Goal: Task Accomplishment & Management: Use online tool/utility

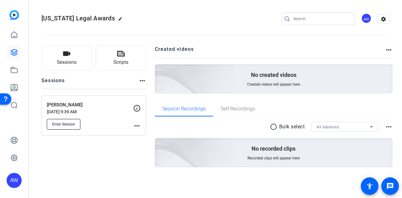
click at [67, 125] on span "Enter Session" at bounding box center [63, 124] width 23 height 5
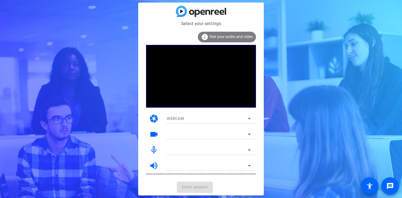
click at [256, 190] on mat-card-actions "Enter session" at bounding box center [201, 187] width 126 height 16
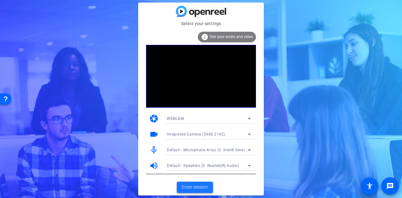
click at [193, 186] on span "Enter session" at bounding box center [195, 187] width 26 height 7
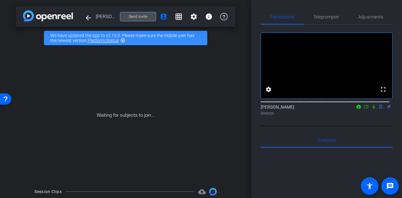
click at [143, 15] on span "Send invite" at bounding box center [138, 16] width 19 height 5
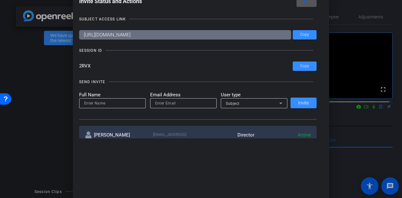
click at [100, 101] on input at bounding box center [112, 104] width 57 height 8
type input "April Cadena"
type input "april@androvett.com"
click at [239, 100] on div "Subject" at bounding box center [252, 104] width 53 height 8
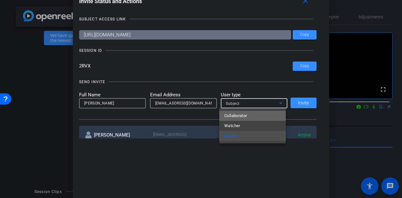
click at [253, 115] on mat-option "Collaborator" at bounding box center [252, 116] width 67 height 10
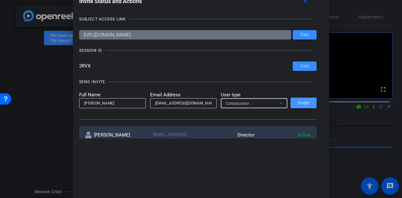
click at [298, 102] on span "Invite" at bounding box center [303, 103] width 11 height 5
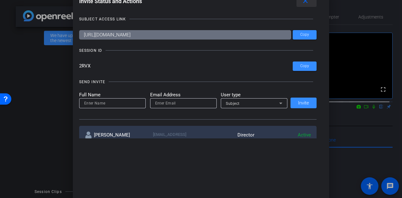
click at [309, 4] on mat-icon "close" at bounding box center [305, 1] width 8 height 8
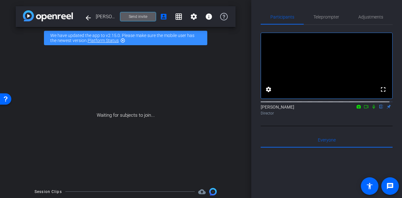
click at [252, 86] on div "Participants Teleprompter Adjustments fullscreen settings [PERSON_NAME] flip Di…" at bounding box center [326, 99] width 151 height 198
click at [253, 84] on div "Participants Teleprompter Adjustments fullscreen settings [PERSON_NAME] flip Di…" at bounding box center [326, 99] width 151 height 198
click at [256, 109] on div "Participants Teleprompter Adjustments fullscreen settings [PERSON_NAME] flip Di…" at bounding box center [326, 99] width 151 height 198
click at [256, 90] on div "Participants Teleprompter Adjustments fullscreen settings [PERSON_NAME] flip Di…" at bounding box center [326, 99] width 151 height 198
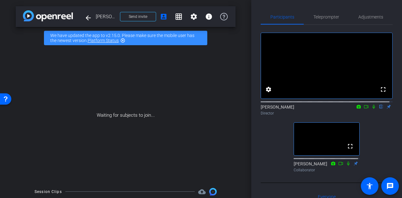
click at [272, 135] on div "fullscreen settings [PERSON_NAME] flip Director fullscreen [PERSON_NAME] Collab…" at bounding box center [327, 100] width 132 height 150
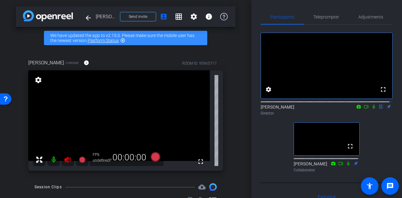
click at [66, 160] on icon at bounding box center [67, 160] width 7 height 6
click at [261, 136] on div "fullscreen settings [PERSON_NAME] flip Director fullscreen [PERSON_NAME] Collab…" at bounding box center [327, 100] width 132 height 150
click at [235, 126] on div "arrow_back Mo Lovett Back to project Send invite account_box grid_on settings i…" at bounding box center [125, 99] width 251 height 198
click at [263, 144] on div "fullscreen settings [PERSON_NAME] flip Director fullscreen [PERSON_NAME] Collab…" at bounding box center [327, 100] width 132 height 150
click at [368, 16] on span "Adjustments" at bounding box center [370, 17] width 25 height 4
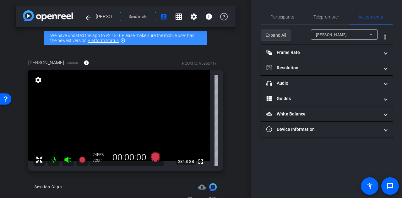
click at [268, 40] on span "Expand All" at bounding box center [276, 35] width 20 height 12
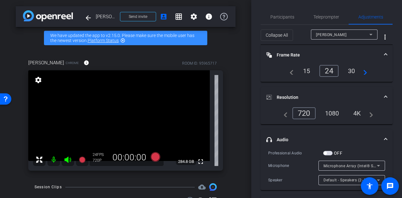
click at [357, 111] on div "4K" at bounding box center [357, 113] width 17 height 11
click at [281, 19] on span "Participants" at bounding box center [282, 17] width 24 height 4
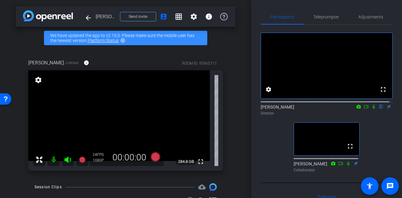
click at [269, 147] on div "fullscreen settings [PERSON_NAME] flip Director fullscreen [PERSON_NAME] Collab…" at bounding box center [327, 100] width 132 height 150
click at [238, 133] on div "arrow_back Mo Lovett Back to project Send invite account_box grid_on settings i…" at bounding box center [125, 99] width 251 height 198
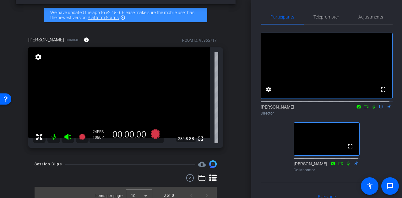
scroll to position [23, 0]
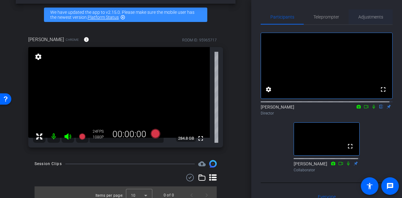
click at [368, 16] on span "Adjustments" at bounding box center [370, 17] width 25 height 4
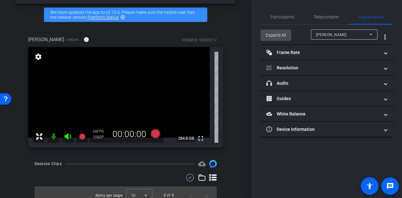
click at [277, 37] on span "Expand All" at bounding box center [276, 35] width 20 height 12
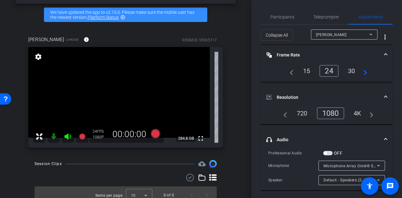
click at [349, 69] on div "30" at bounding box center [351, 71] width 17 height 11
click at [364, 71] on mat-icon "navigate_next" at bounding box center [364, 71] width 8 height 8
click at [349, 69] on div "60" at bounding box center [351, 71] width 17 height 11
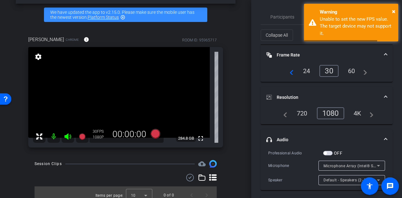
click at [326, 70] on div "30" at bounding box center [328, 71] width 19 height 12
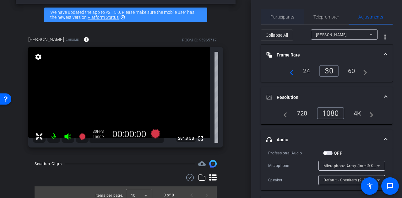
click at [282, 19] on span "Participants" at bounding box center [282, 17] width 24 height 4
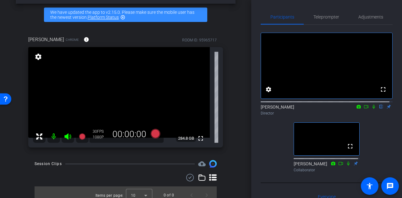
click at [268, 157] on div "fullscreen settings [PERSON_NAME] flip Director fullscreen [PERSON_NAME] Collab…" at bounding box center [327, 100] width 132 height 150
click at [371, 16] on span "Adjustments" at bounding box center [370, 17] width 25 height 4
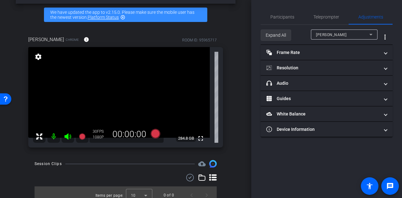
click at [278, 37] on span "Expand All" at bounding box center [276, 35] width 20 height 12
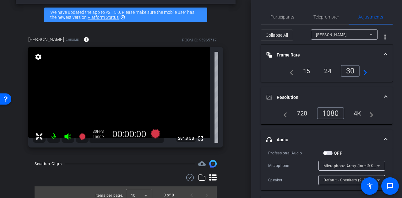
click at [254, 96] on div "Participants Teleprompter Adjustments settings [PERSON_NAME] flip Director [PER…" at bounding box center [326, 99] width 151 height 198
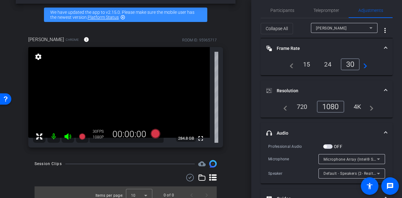
scroll to position [0, 0]
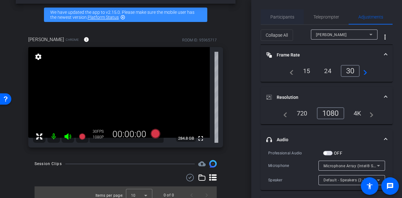
click at [281, 16] on span "Participants" at bounding box center [282, 17] width 24 height 4
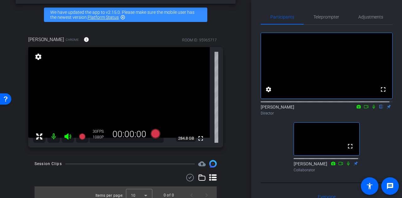
click at [266, 138] on div "fullscreen settings [PERSON_NAME] flip Director fullscreen [PERSON_NAME] Collab…" at bounding box center [327, 100] width 132 height 150
click at [273, 132] on div "fullscreen settings [PERSON_NAME] flip Director fullscreen [PERSON_NAME] Collab…" at bounding box center [327, 100] width 132 height 150
click at [232, 111] on div "Mo Lovett Chrome info ROOM ID: 95965717 fullscreen settings 284.8 GB 30 FPS 108…" at bounding box center [126, 90] width 220 height 128
click at [374, 20] on span "Adjustments" at bounding box center [370, 16] width 25 height 15
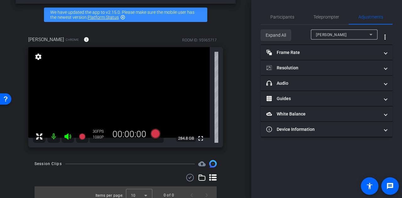
click at [274, 30] on span "Expand All" at bounding box center [276, 35] width 20 height 12
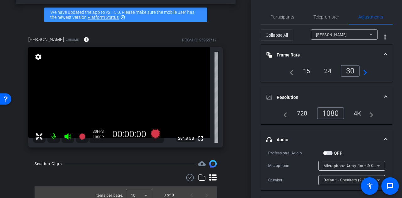
click at [256, 102] on div "Participants Teleprompter Adjustments settings [PERSON_NAME] flip Director [PER…" at bounding box center [326, 99] width 151 height 198
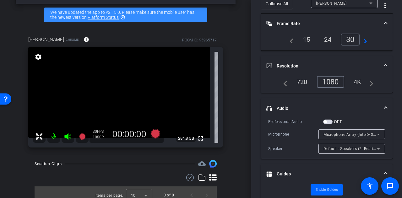
scroll to position [32, 0]
click at [345, 130] on div "Microphone Array (Intel® Smart Sound Technology for Digital Microphones)" at bounding box center [349, 134] width 53 height 8
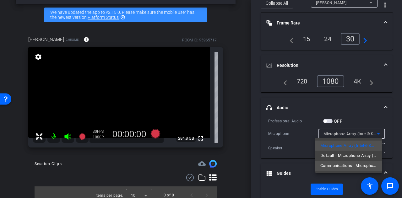
click at [343, 164] on span "Communications - Microphone Array (Intel® Smart Sound Technology for Digital Mi…" at bounding box center [348, 166] width 57 height 8
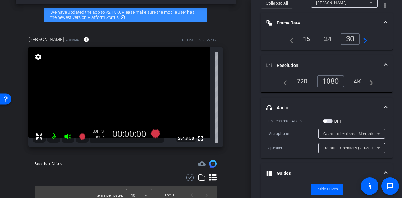
click at [389, 130] on div "Participants Teleprompter Adjustments settings [PERSON_NAME] flip Director [PER…" at bounding box center [326, 99] width 151 height 198
click at [328, 120] on span "button" at bounding box center [327, 121] width 9 height 4
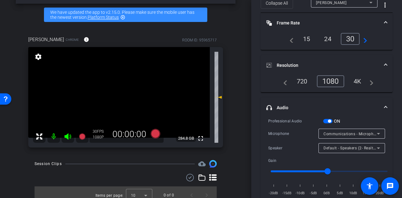
click at [393, 128] on div "Participants Teleprompter Adjustments settings [PERSON_NAME] flip Director [PER…" at bounding box center [326, 99] width 151 height 198
click at [255, 127] on div "Participants Teleprompter Adjustments settings [PERSON_NAME] flip Director [PER…" at bounding box center [326, 99] width 151 height 198
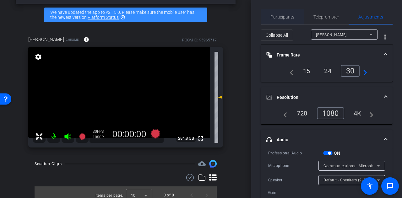
click at [275, 23] on span "Participants" at bounding box center [282, 16] width 24 height 15
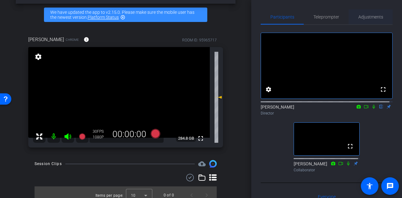
click at [362, 13] on span "Adjustments" at bounding box center [370, 16] width 25 height 15
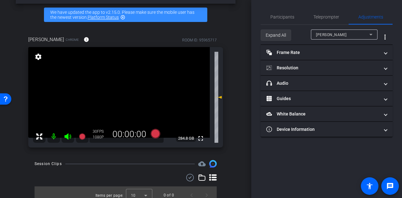
click at [276, 37] on span "Expand All" at bounding box center [276, 35] width 20 height 12
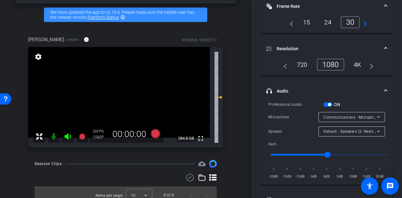
scroll to position [50, 0]
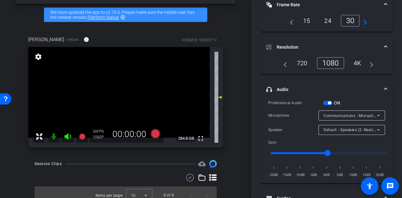
click at [341, 133] on div "Default - Speakers (2- Realtek(R) Audio)" at bounding box center [349, 130] width 53 height 8
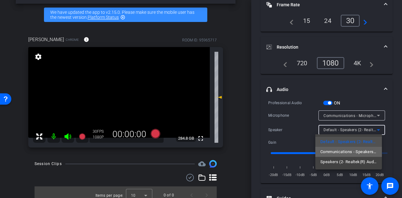
click at [337, 152] on span "Communications - Speakers (2- Realtek(R) Audio)" at bounding box center [348, 152] width 57 height 8
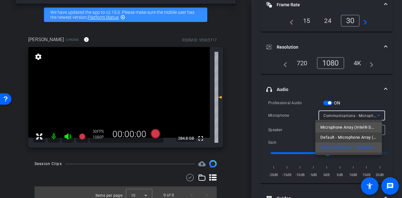
click at [340, 125] on span "Microphone Array (Intel® Smart Sound Technology for Digital Microphones)" at bounding box center [348, 128] width 57 height 8
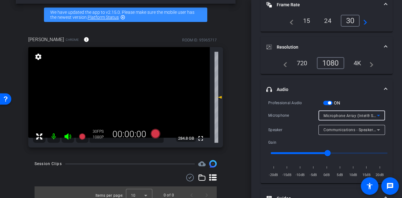
click at [390, 108] on div "Participants Teleprompter Adjustments settings [PERSON_NAME] flip Director [PER…" at bounding box center [326, 99] width 151 height 198
click at [375, 115] on icon at bounding box center [379, 116] width 8 height 8
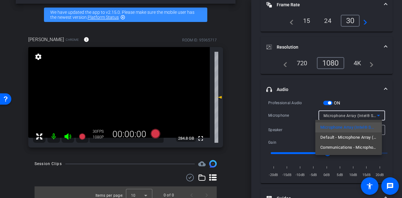
click at [391, 113] on div at bounding box center [201, 99] width 402 height 198
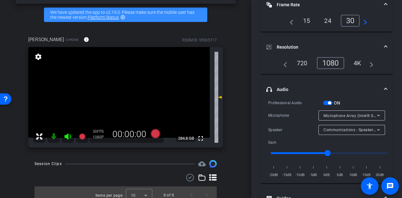
click at [328, 101] on span "button" at bounding box center [327, 103] width 9 height 4
click at [360, 118] on div "Microphone Array (Intel® Smart Sound Technology for Digital Microphones)" at bounding box center [349, 116] width 53 height 8
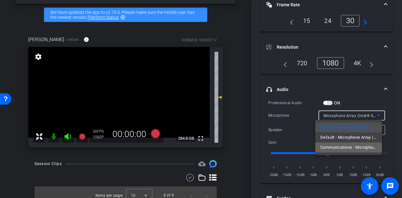
click at [337, 147] on span "Communications - Microphone Array (Intel® Smart Sound Technology for Digital Mi…" at bounding box center [348, 148] width 57 height 8
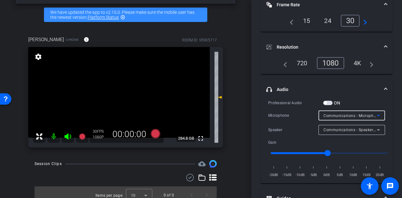
click at [390, 104] on div "Participants Teleprompter Adjustments settings [PERSON_NAME] flip Director [PER…" at bounding box center [326, 99] width 151 height 198
click at [256, 110] on div "Participants Teleprompter Adjustments settings [PERSON_NAME] flip Director [PER…" at bounding box center [326, 99] width 151 height 198
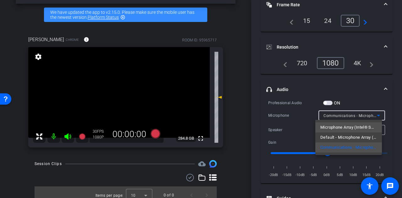
click at [363, 127] on span "Microphone Array (Intel® Smart Sound Technology for Digital Microphones)" at bounding box center [348, 128] width 57 height 8
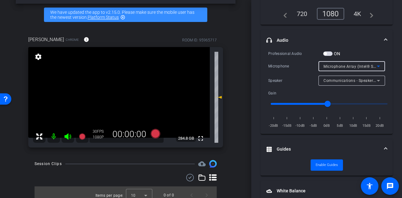
scroll to position [91, 0]
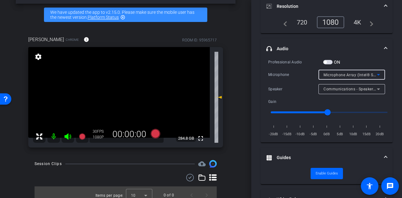
click at [392, 68] on div "Participants Teleprompter Adjustments settings [PERSON_NAME] flip Director [PER…" at bounding box center [326, 99] width 151 height 198
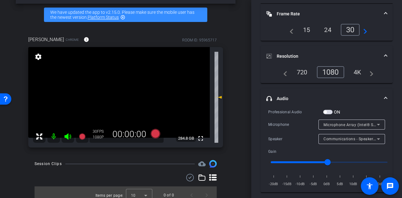
scroll to position [41, 0]
click at [344, 124] on span "Microphone Array (Intel® Smart Sound Technology for Digital Microphones)" at bounding box center [392, 124] width 139 height 5
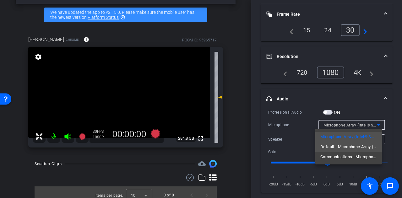
click at [331, 146] on span "Default - Microphone Array (Intel® Smart Sound Technology for Digital Microphon…" at bounding box center [348, 147] width 57 height 8
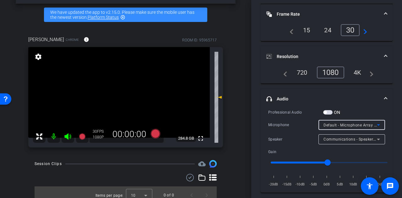
click at [297, 127] on div "Microphone" at bounding box center [293, 125] width 50 height 6
click at [254, 126] on div "Participants Teleprompter Adjustments settings [PERSON_NAME] flip Director [PER…" at bounding box center [326, 99] width 151 height 198
click at [340, 140] on span "Communications - Speakers (2- Realtek(R) Audio)" at bounding box center [368, 139] width 91 height 5
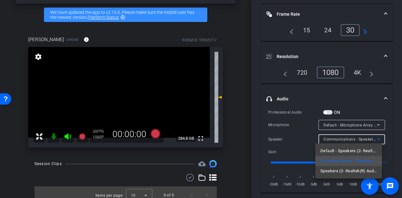
click at [298, 136] on div at bounding box center [201, 99] width 402 height 198
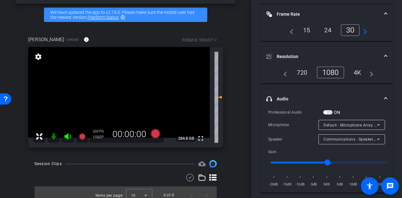
click at [359, 127] on div "Default - Microphone Array (Intel® Smart Sound Technology for Digital Microphon…" at bounding box center [349, 125] width 53 height 8
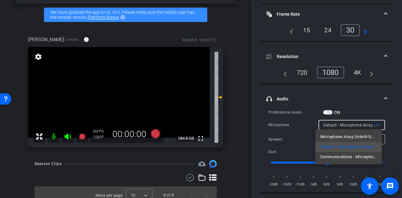
click at [288, 132] on div at bounding box center [201, 99] width 402 height 198
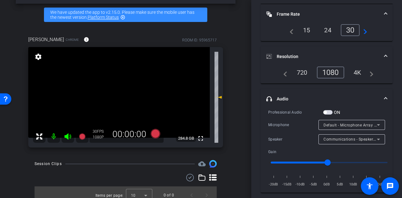
click at [359, 138] on span "Communications - Speakers (2- Realtek(R) Audio)" at bounding box center [368, 139] width 91 height 5
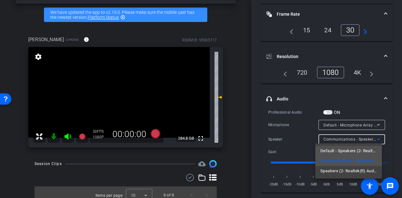
click at [330, 150] on span "Default - Speakers (2- Realtek(R) Audio)" at bounding box center [348, 151] width 57 height 8
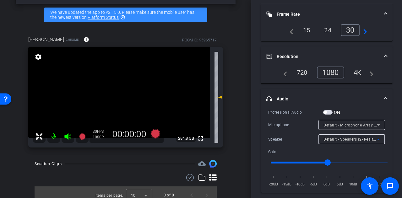
click at [272, 136] on div "Speaker" at bounding box center [293, 139] width 50 height 6
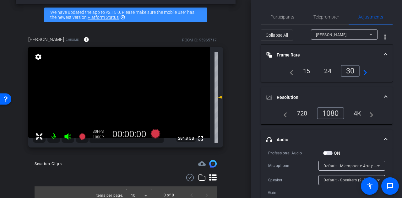
scroll to position [80, 0]
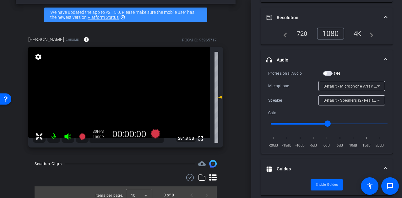
click at [353, 101] on span "Default - Speakers (2- Realtek(R) Audio)" at bounding box center [359, 100] width 72 height 5
click at [290, 100] on div "Speaker" at bounding box center [293, 100] width 50 height 6
click at [346, 103] on div "Speakers (2- Realtek(R) Audio)" at bounding box center [349, 100] width 53 height 8
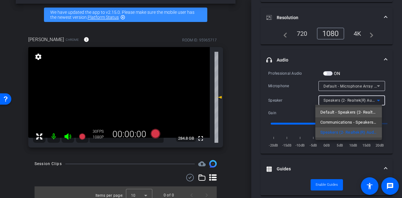
click at [335, 111] on span "Default - Speakers (2- Realtek(R) Audio)" at bounding box center [348, 113] width 57 height 8
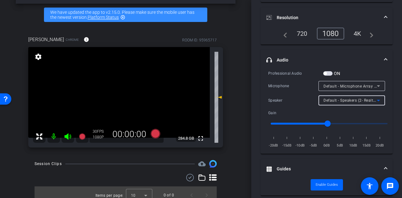
click at [390, 96] on div "Participants Teleprompter Adjustments settings Alyssa Woulfe flip Director Apri…" at bounding box center [326, 99] width 151 height 198
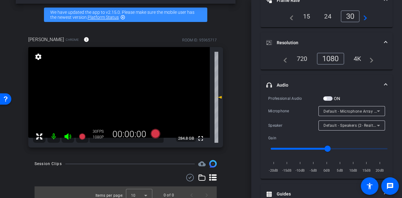
scroll to position [54, 0]
click at [363, 113] on span "Default - Microphone Array (Intel® Smart Sound Technology for Digital Microphon…" at bounding box center [401, 111] width 156 height 5
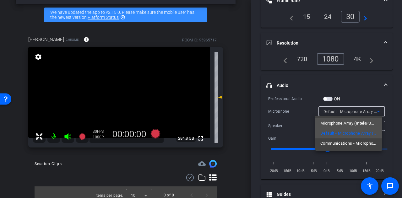
click at [332, 124] on span "Microphone Array (Intel® Smart Sound Technology for Digital Microphones)" at bounding box center [348, 124] width 57 height 8
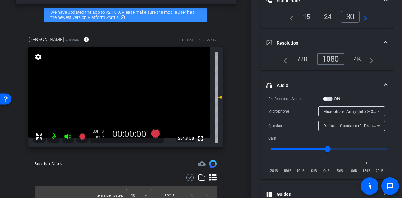
click at [281, 111] on div "Microphone" at bounding box center [293, 111] width 50 height 6
click at [393, 99] on div "Participants Teleprompter Adjustments settings Alyssa Woulfe flip Director Apri…" at bounding box center [326, 99] width 151 height 198
click at [377, 111] on icon at bounding box center [378, 112] width 3 height 2
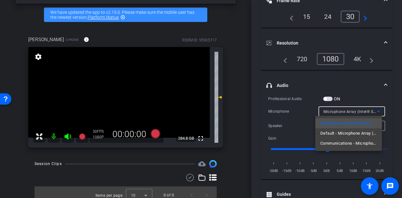
click at [391, 112] on div at bounding box center [201, 99] width 402 height 198
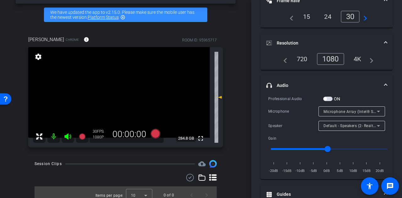
scroll to position [0, 0]
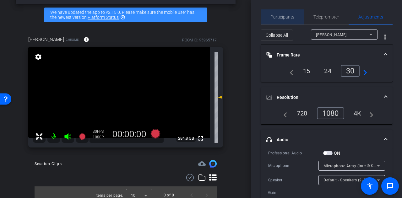
click at [284, 14] on span "Participants" at bounding box center [282, 16] width 24 height 15
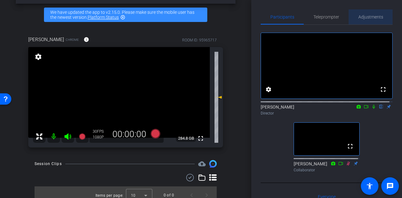
click at [371, 15] on span "Adjustments" at bounding box center [370, 17] width 25 height 4
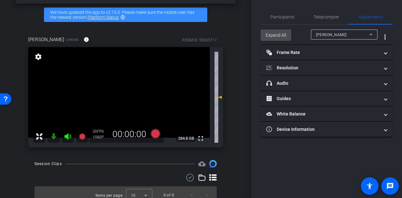
click at [281, 34] on span "Expand All" at bounding box center [276, 35] width 20 height 12
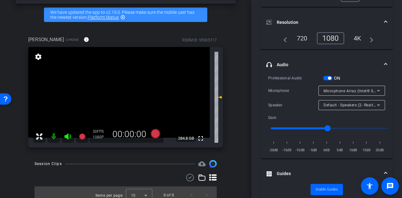
scroll to position [75, 0]
click at [375, 91] on icon at bounding box center [379, 91] width 8 height 8
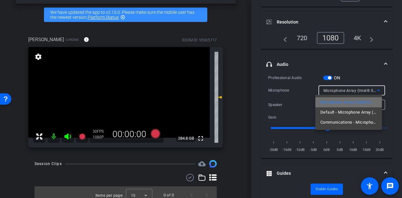
click at [370, 103] on span "Microphone Array (Intel® Smart Sound Technology for Digital Microphones)" at bounding box center [348, 103] width 57 height 8
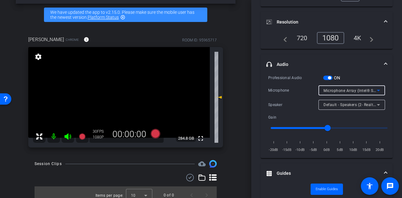
click at [376, 90] on icon at bounding box center [379, 91] width 8 height 8
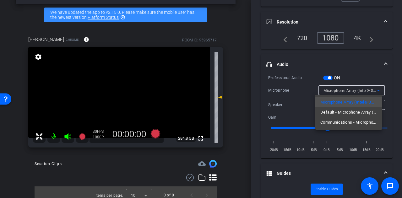
click at [391, 101] on div at bounding box center [201, 99] width 402 height 198
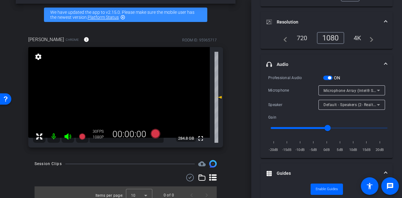
click at [370, 105] on span "Default - Speakers (2- Realtek(R) Audio)" at bounding box center [359, 104] width 72 height 5
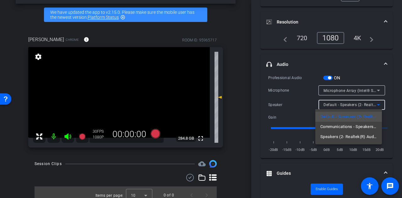
click at [364, 137] on span "Speakers (2- Realtek(R) Audio)" at bounding box center [348, 137] width 57 height 8
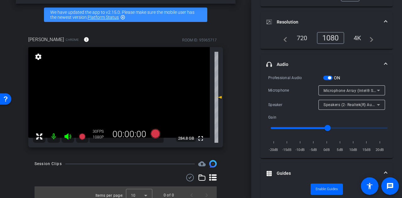
click at [390, 106] on div "Participants Teleprompter Adjustments settings Alyssa Woulfe flip Director Apri…" at bounding box center [326, 99] width 151 height 198
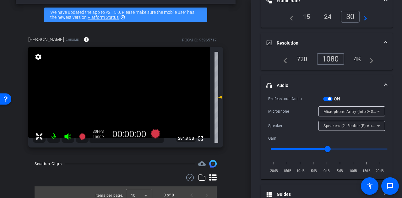
scroll to position [55, 0]
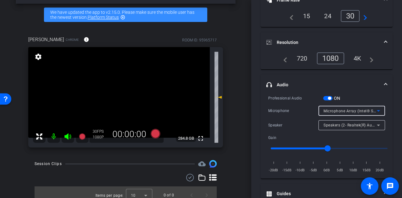
click at [369, 109] on span "Microphone Array (Intel® Smart Sound Technology for Digital Microphones)" at bounding box center [392, 110] width 139 height 5
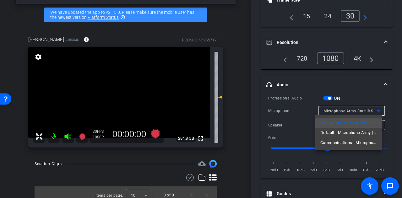
click at [390, 108] on div at bounding box center [201, 99] width 402 height 198
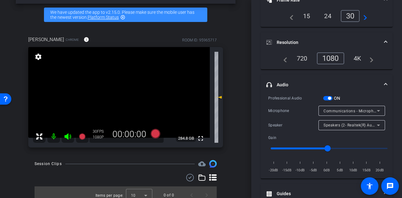
click at [377, 109] on icon at bounding box center [379, 111] width 8 height 8
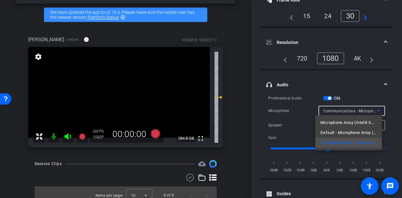
click at [389, 108] on div at bounding box center [201, 99] width 402 height 198
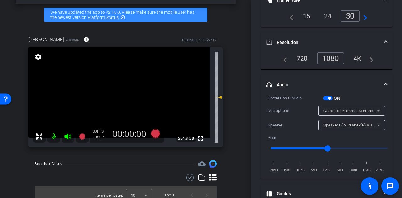
scroll to position [0, 0]
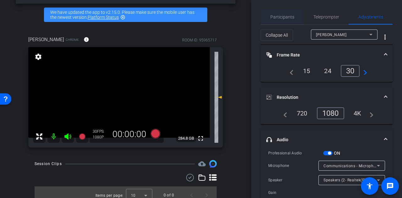
click at [289, 12] on span "Participants" at bounding box center [282, 16] width 24 height 15
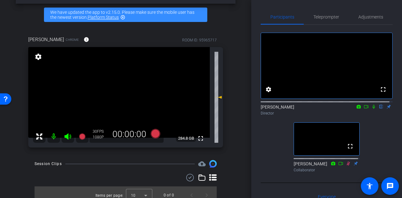
click at [275, 160] on div "fullscreen settings [PERSON_NAME] flip Director fullscreen [PERSON_NAME] Collab…" at bounding box center [327, 100] width 132 height 150
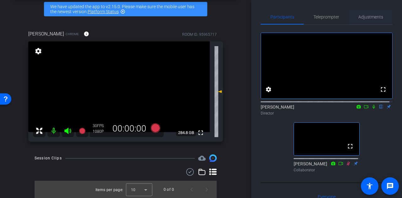
click at [370, 15] on span "Adjustments" at bounding box center [370, 17] width 25 height 4
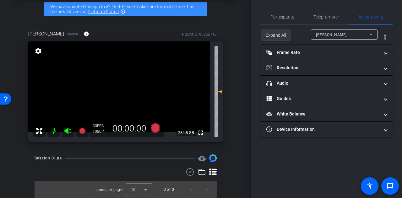
click at [273, 39] on span "Expand All" at bounding box center [276, 35] width 20 height 12
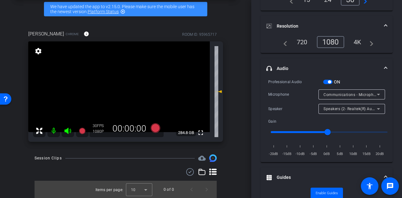
scroll to position [72, 0]
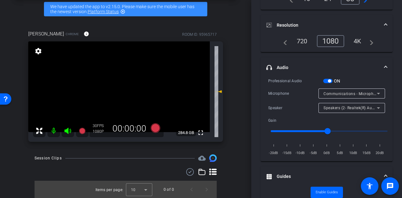
click at [376, 94] on icon at bounding box center [379, 94] width 8 height 8
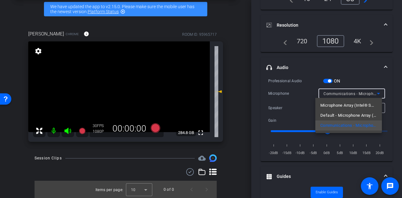
click at [355, 104] on span "Microphone Array (Intel® Smart Sound Technology for Digital Microphones)" at bounding box center [348, 106] width 57 height 8
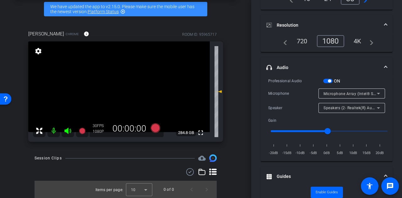
click at [393, 96] on div "Participants Teleprompter Adjustments settings Alyssa Woulfe flip Director Apri…" at bounding box center [326, 99] width 151 height 198
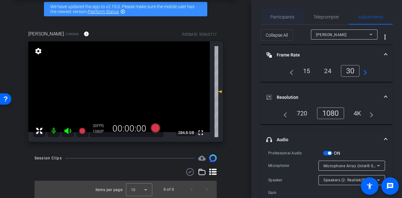
click at [282, 16] on span "Participants" at bounding box center [282, 17] width 24 height 4
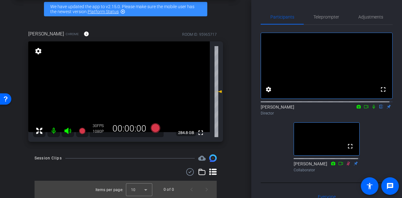
click at [259, 135] on div "Participants Teleprompter Adjustments fullscreen settings Alyssa Woulfe flip Di…" at bounding box center [326, 99] width 151 height 198
click at [372, 19] on span "Adjustments" at bounding box center [370, 17] width 25 height 4
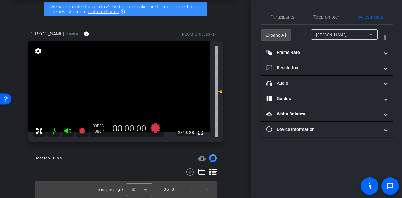
click at [276, 35] on span "Expand All" at bounding box center [276, 35] width 20 height 12
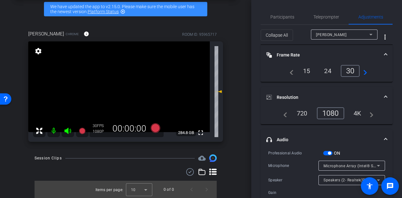
click at [388, 114] on div "navigate_before 720 1080 4K navigate_next" at bounding box center [327, 115] width 132 height 17
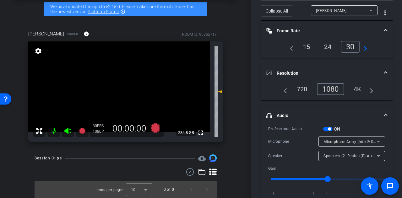
scroll to position [40, 0]
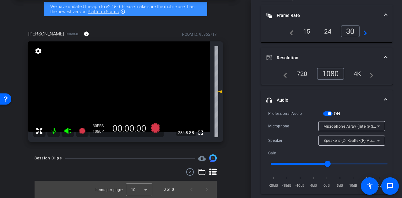
click at [361, 124] on span "Microphone Array (Intel® Smart Sound Technology for Digital Microphones)" at bounding box center [392, 126] width 139 height 5
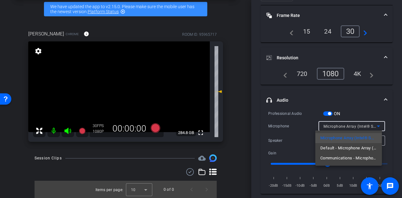
click at [392, 121] on div at bounding box center [201, 99] width 402 height 198
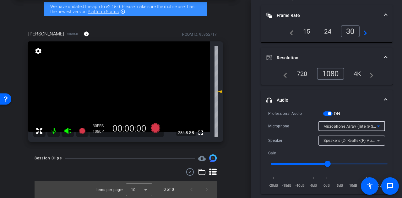
click at [364, 125] on span "Microphone Array (Intel® Smart Sound Technology for Digital Microphones)" at bounding box center [392, 126] width 139 height 5
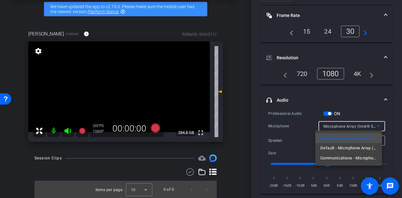
click at [391, 123] on div at bounding box center [201, 99] width 402 height 198
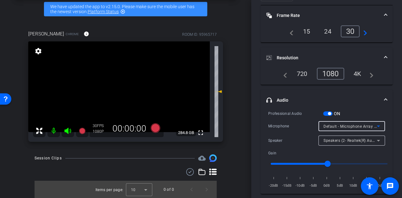
click at [361, 125] on span "Default - Microphone Array (Intel® Smart Sound Technology for Digital Microphon…" at bounding box center [401, 126] width 156 height 5
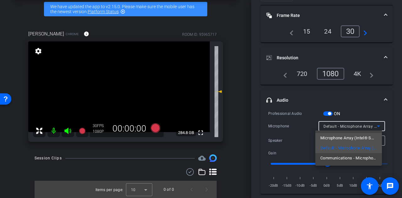
click at [365, 140] on span "Microphone Array (Intel® Smart Sound Technology for Digital Microphones)" at bounding box center [348, 138] width 57 height 8
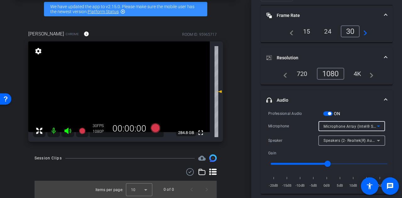
click at [389, 126] on div "Professional Audio ON Microphone Microphone Array (Intel® Smart Sound Technolog…" at bounding box center [327, 152] width 132 height 84
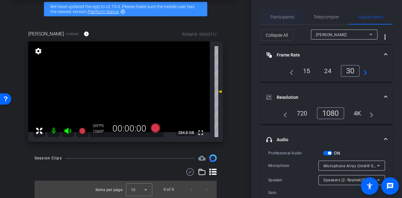
click at [271, 21] on span "Participants" at bounding box center [282, 16] width 24 height 15
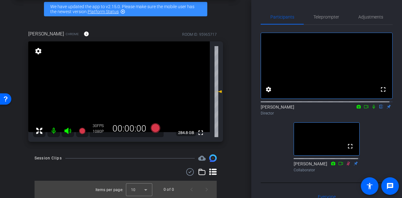
click at [261, 138] on div "fullscreen settings [PERSON_NAME] flip Director fullscreen [PERSON_NAME] Collab…" at bounding box center [327, 100] width 132 height 150
click at [52, 130] on mat-icon at bounding box center [53, 131] width 13 height 13
click at [53, 131] on mat-icon at bounding box center [53, 131] width 13 height 13
click at [235, 110] on div "arrow_back Mo Lovett Back to project Send invite account_box grid_on settings i…" at bounding box center [125, 70] width 251 height 198
click at [364, 16] on span "Adjustments" at bounding box center [370, 17] width 25 height 4
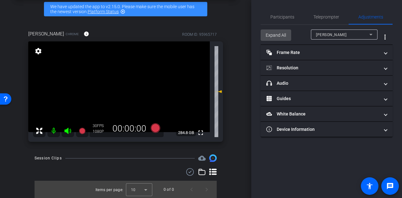
click at [287, 35] on span at bounding box center [276, 35] width 30 height 15
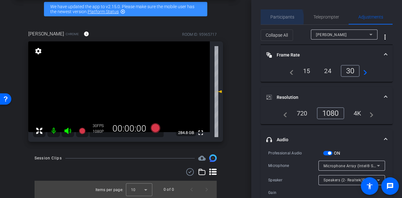
click at [279, 19] on span "Participants" at bounding box center [282, 17] width 24 height 4
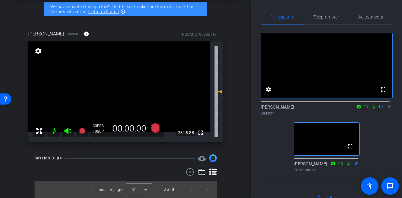
click at [362, 6] on div "Participants Teleprompter Adjustments fullscreen settings [PERSON_NAME] flip Di…" at bounding box center [326, 99] width 151 height 198
click at [363, 16] on span "Adjustments" at bounding box center [370, 17] width 25 height 4
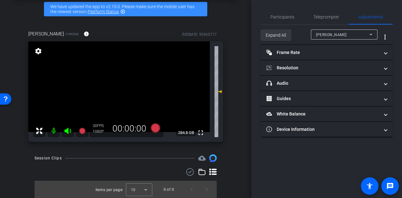
click at [277, 35] on span "Expand All" at bounding box center [276, 35] width 20 height 12
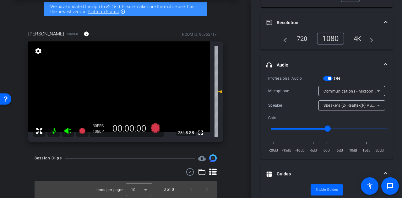
scroll to position [85, 0]
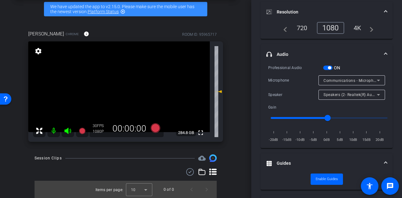
click at [330, 69] on span "button" at bounding box center [329, 67] width 3 height 3
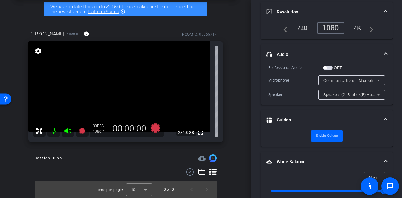
click at [388, 88] on div "Professional Audio OFF Microphone Communications - Microphone Array (Intel® Sma…" at bounding box center [327, 84] width 132 height 41
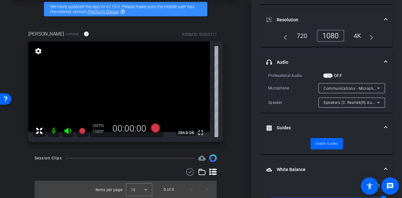
scroll to position [77, 0]
click at [375, 86] on icon at bounding box center [379, 89] width 8 height 8
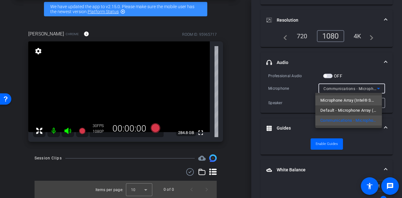
click at [332, 103] on span "Microphone Array (Intel® Smart Sound Technology for Digital Microphones)" at bounding box center [348, 101] width 57 height 8
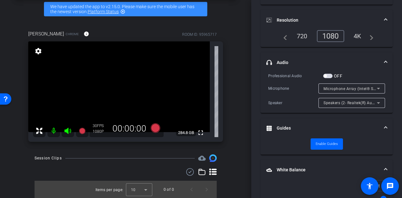
click at [391, 89] on div "Participants Teleprompter Adjustments settings [PERSON_NAME] flip Director [PER…" at bounding box center [326, 99] width 151 height 198
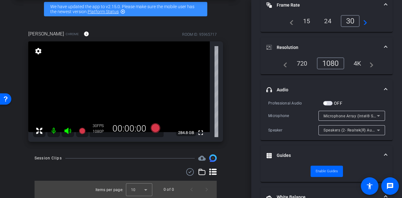
scroll to position [0, 0]
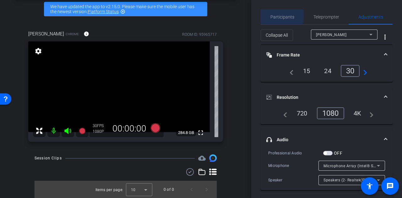
click at [278, 16] on span "Participants" at bounding box center [282, 17] width 24 height 4
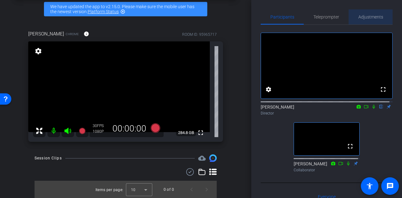
click at [369, 15] on span "Adjustments" at bounding box center [370, 17] width 25 height 4
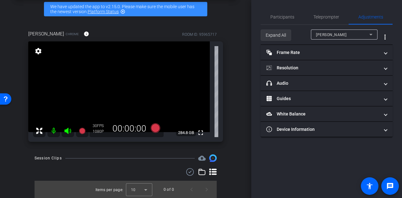
click at [278, 37] on span "Expand All" at bounding box center [276, 35] width 20 height 12
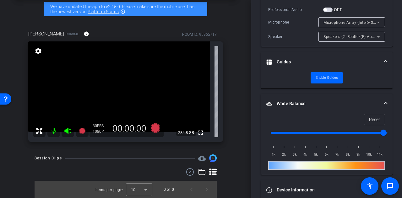
scroll to position [78, 0]
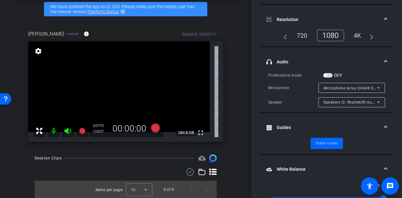
click at [348, 103] on span "Speakers (2- Realtek(R) Audio)" at bounding box center [351, 102] width 56 height 5
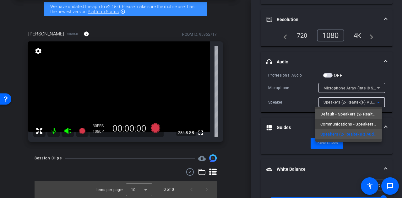
click at [339, 115] on span "Default - Speakers (2- Realtek(R) Audio)" at bounding box center [348, 115] width 57 height 8
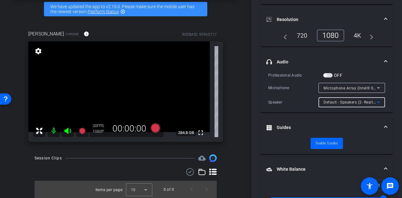
click at [398, 112] on div "Participants Teleprompter Adjustments settings [PERSON_NAME] flip Director [PER…" at bounding box center [326, 99] width 151 height 198
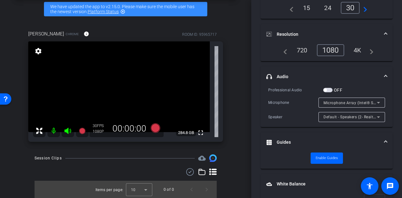
scroll to position [63, 0]
click at [371, 118] on span "Default - Speakers (2- Realtek(R) Audio)" at bounding box center [359, 116] width 72 height 5
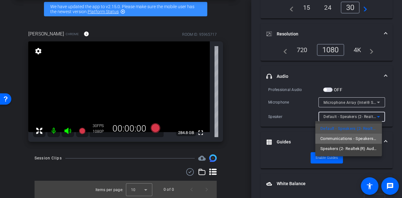
click at [342, 137] on span "Communications - Speakers (2- Realtek(R) Audio)" at bounding box center [348, 139] width 57 height 8
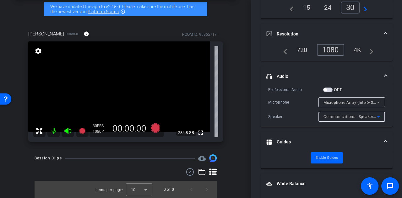
click at [374, 129] on mat-accordion "Frame Rate Frame Rate navigate_before 15 24 30 navigate_next Resolution navigat…" at bounding box center [327, 174] width 132 height 386
click at [375, 114] on icon at bounding box center [379, 117] width 8 height 8
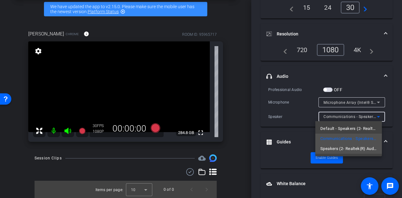
click at [334, 148] on span "Speakers (2- Realtek(R) Audio)" at bounding box center [348, 149] width 57 height 8
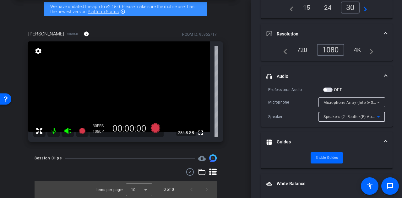
click at [395, 123] on div "Participants Teleprompter Adjustments settings [PERSON_NAME] flip Director [PER…" at bounding box center [326, 99] width 151 height 198
click at [327, 88] on span "button" at bounding box center [327, 90] width 9 height 4
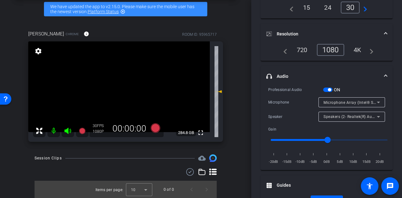
click at [385, 121] on div "Professional Audio ON Microphone Microphone Array (Intel® Smart Sound Technolog…" at bounding box center [327, 128] width 132 height 84
click at [375, 117] on icon at bounding box center [379, 117] width 8 height 8
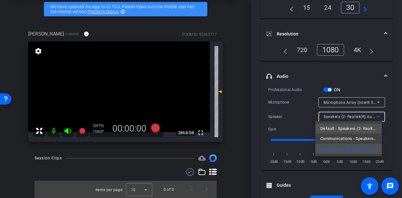
click at [352, 127] on span "Default - Speakers (2- Realtek(R) Audio)" at bounding box center [348, 129] width 57 height 8
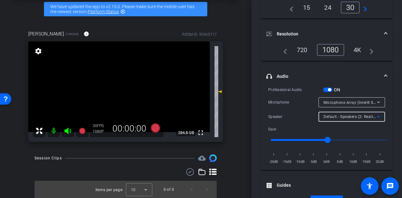
click at [398, 124] on div "Participants Teleprompter Adjustments settings [PERSON_NAME] flip Director [PER…" at bounding box center [326, 99] width 151 height 198
click at [388, 110] on div "Professional Audio ON Microphone Microphone Array (Intel® Smart Sound Technolog…" at bounding box center [327, 128] width 132 height 84
click at [364, 115] on span "Default - Speakers (2- Realtek(R) Audio)" at bounding box center [359, 116] width 72 height 5
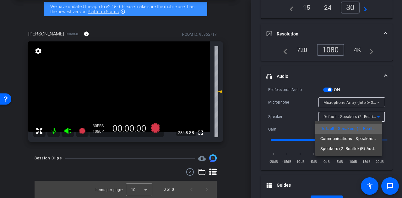
click at [336, 133] on mat-option "Default - Speakers (2- Realtek(R) Audio)" at bounding box center [348, 129] width 67 height 10
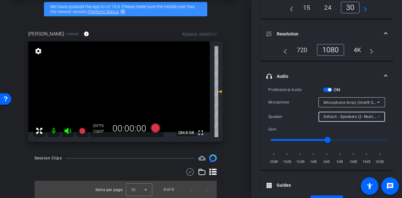
click at [338, 113] on div "Default - Speakers (2- Realtek(R) Audio)" at bounding box center [349, 117] width 53 height 8
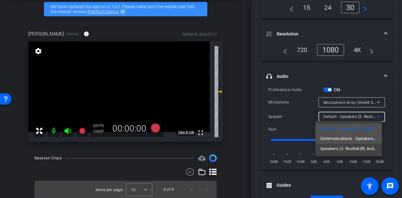
click at [328, 138] on span "Communications - Speakers (2- Realtek(R) Audio)" at bounding box center [348, 139] width 57 height 8
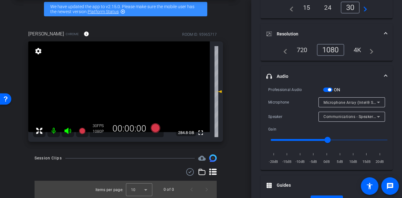
click at [389, 118] on div "Participants Teleprompter Adjustments settings [PERSON_NAME] flip Director [PER…" at bounding box center [326, 99] width 151 height 198
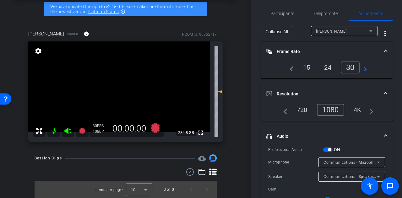
scroll to position [0, 0]
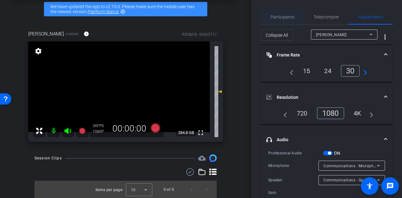
click at [285, 18] on span "Participants" at bounding box center [282, 17] width 24 height 4
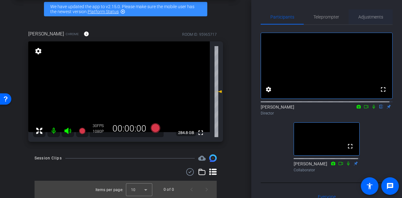
click at [369, 17] on span "Adjustments" at bounding box center [370, 17] width 25 height 4
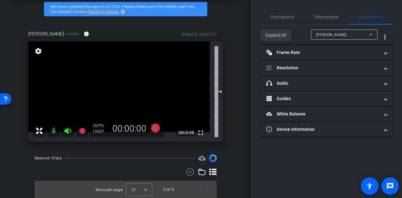
click at [284, 32] on span "Expand All" at bounding box center [276, 35] width 20 height 12
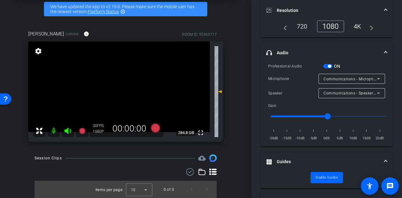
scroll to position [87, 0]
click at [361, 94] on span "Communications - Speakers (2- Realtek(R) Audio)" at bounding box center [368, 92] width 91 height 5
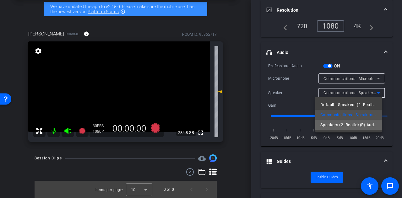
click at [333, 122] on span "Speakers (2- Realtek(R) Audio)" at bounding box center [348, 125] width 57 height 8
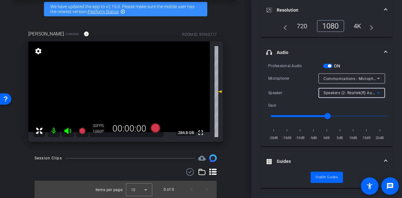
click at [387, 94] on div "Professional Audio ON Microphone Communications - Microphone Array (Intel® Smar…" at bounding box center [327, 104] width 132 height 84
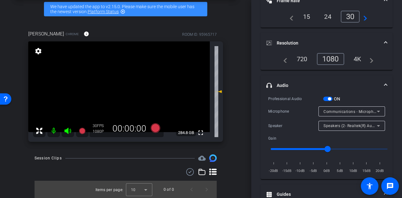
scroll to position [0, 0]
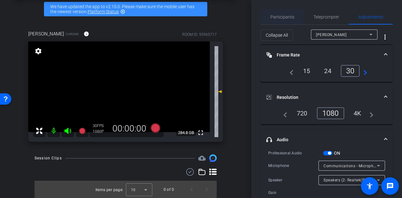
click at [280, 15] on span "Participants" at bounding box center [282, 17] width 24 height 4
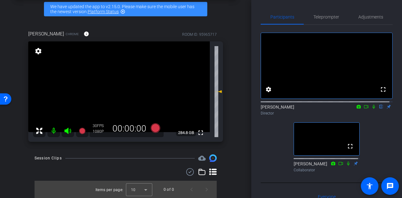
click at [268, 155] on div "fullscreen settings [PERSON_NAME] flip Director fullscreen [PERSON_NAME] Collab…" at bounding box center [327, 100] width 132 height 150
click at [276, 171] on div "fullscreen settings [PERSON_NAME] flip Director fullscreen [PERSON_NAME] Collab…" at bounding box center [327, 100] width 132 height 150
click at [365, 18] on span "Adjustments" at bounding box center [370, 17] width 25 height 4
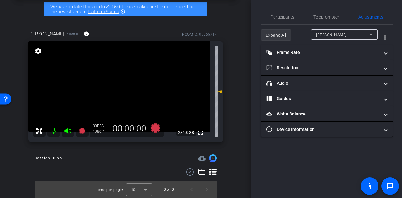
click at [279, 32] on span "Expand All" at bounding box center [276, 35] width 20 height 12
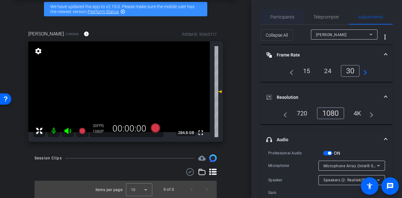
click at [279, 18] on span "Participants" at bounding box center [282, 17] width 24 height 4
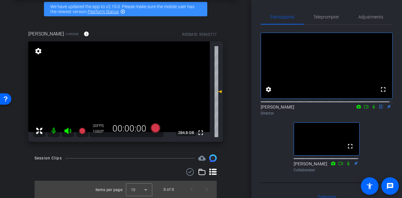
click at [269, 143] on div "fullscreen settings [PERSON_NAME] flip Director fullscreen [PERSON_NAME] Collab…" at bounding box center [327, 100] width 132 height 150
click at [362, 16] on span "Adjustments" at bounding box center [370, 17] width 25 height 4
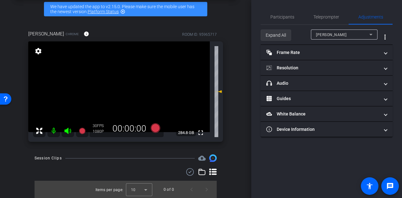
click at [281, 33] on span "Expand All" at bounding box center [276, 35] width 20 height 12
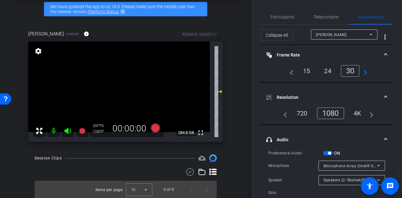
click at [393, 108] on div "Participants Teleprompter Adjustments settings [PERSON_NAME] flip Director [PER…" at bounding box center [326, 99] width 151 height 198
click at [273, 20] on span "Participants" at bounding box center [282, 16] width 24 height 15
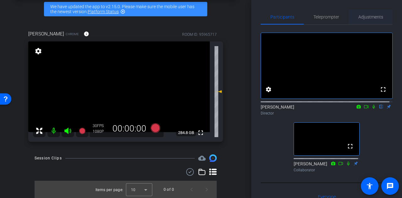
click at [364, 15] on span "Adjustments" at bounding box center [370, 17] width 25 height 4
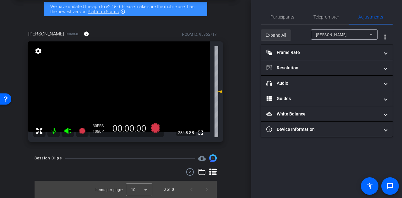
click at [283, 32] on span "Expand All" at bounding box center [276, 35] width 20 height 12
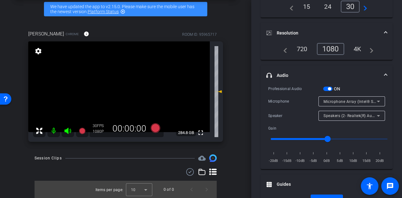
scroll to position [71, 0]
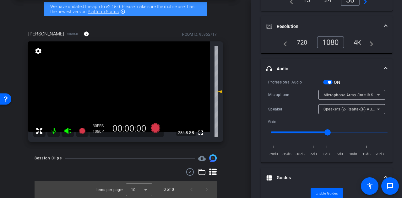
click at [328, 80] on span "button" at bounding box center [327, 82] width 9 height 4
click at [254, 89] on div "Participants Teleprompter Adjustments settings [PERSON_NAME] flip Director [PER…" at bounding box center [326, 99] width 151 height 198
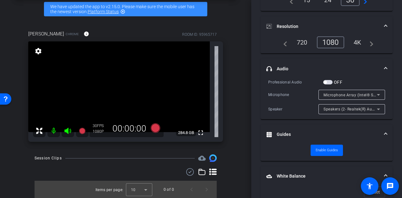
scroll to position [0, 0]
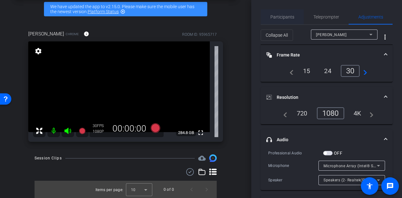
click at [286, 14] on span "Participants" at bounding box center [282, 16] width 24 height 15
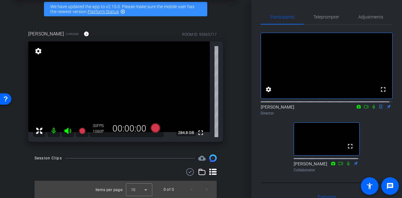
click at [266, 145] on div "fullscreen settings [PERSON_NAME] flip Director fullscreen [PERSON_NAME] Collab…" at bounding box center [327, 100] width 132 height 150
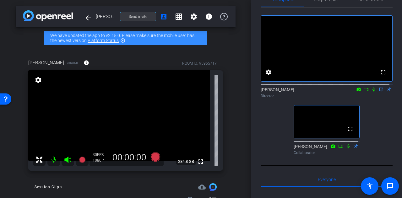
click at [134, 15] on span "Send invite" at bounding box center [138, 16] width 19 height 5
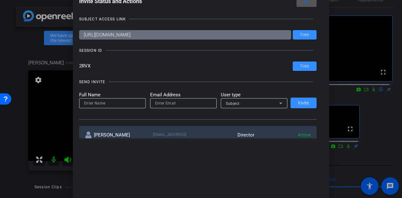
click at [312, 3] on span at bounding box center [306, 1] width 20 height 15
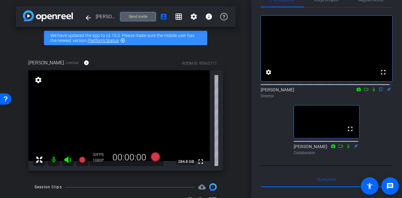
click at [254, 122] on div "Participants Teleprompter Adjustments fullscreen settings [PERSON_NAME] flip Di…" at bounding box center [326, 99] width 151 height 198
click at [267, 116] on div "fullscreen settings [PERSON_NAME] flip Director fullscreen [PERSON_NAME] Collab…" at bounding box center [327, 83] width 132 height 150
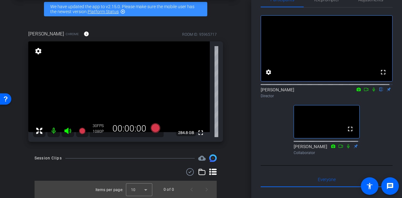
click at [266, 128] on div "fullscreen settings [PERSON_NAME] flip Director fullscreen [PERSON_NAME] Collab…" at bounding box center [327, 83] width 132 height 150
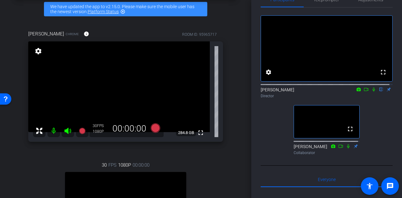
click at [50, 130] on mat-icon at bounding box center [53, 131] width 13 height 13
click at [70, 133] on icon at bounding box center [68, 131] width 8 height 8
click at [266, 123] on div "fullscreen settings [PERSON_NAME] flip Director fullscreen [PERSON_NAME] Collab…" at bounding box center [327, 83] width 132 height 150
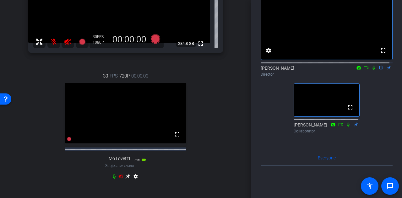
scroll to position [117, 0]
click at [119, 180] on icon at bounding box center [120, 177] width 5 height 5
click at [208, 149] on div "30 FPS 720P 00:00:00 fullscreen Mo Lovett1 Subject - SM-S938U 74% battery_std s…" at bounding box center [125, 128] width 195 height 130
click at [272, 118] on div "fullscreen settings [PERSON_NAME] flip Director fullscreen [PERSON_NAME] Collab…" at bounding box center [327, 61] width 132 height 150
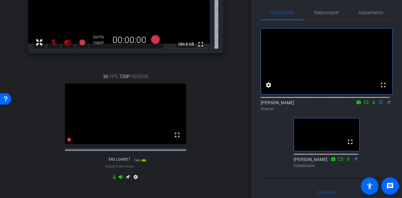
scroll to position [0, 0]
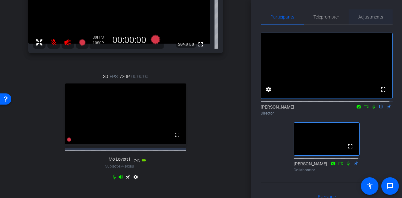
click at [369, 23] on span "Adjustments" at bounding box center [370, 16] width 25 height 15
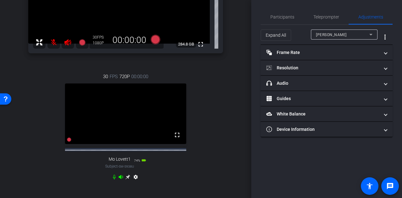
click at [353, 42] on div at bounding box center [344, 43] width 67 height 7
click at [353, 36] on div "[PERSON_NAME]" at bounding box center [342, 35] width 53 height 8
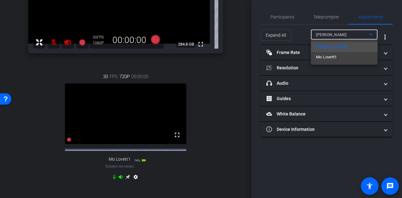
click at [328, 55] on span "Mo Lovett1" at bounding box center [326, 57] width 21 height 8
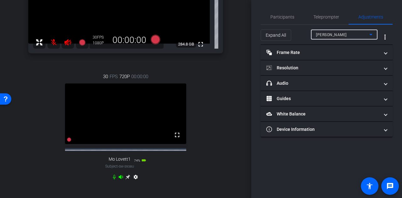
type input "1000"
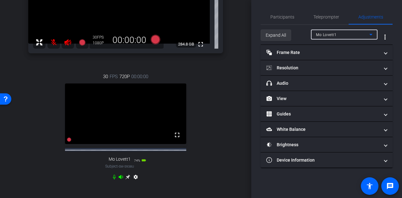
click at [278, 35] on span "Expand All" at bounding box center [276, 35] width 20 height 12
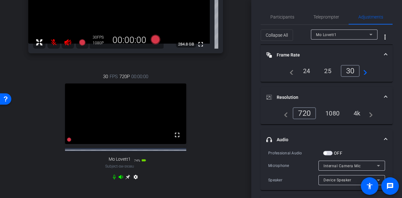
click at [354, 113] on div "4k" at bounding box center [357, 113] width 16 height 11
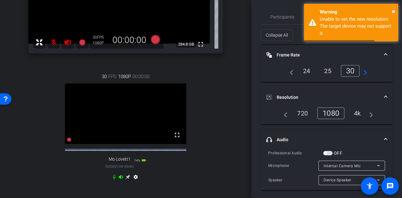
click at [334, 114] on div "1080" at bounding box center [330, 113] width 27 height 12
click at [350, 71] on div "30" at bounding box center [350, 71] width 19 height 12
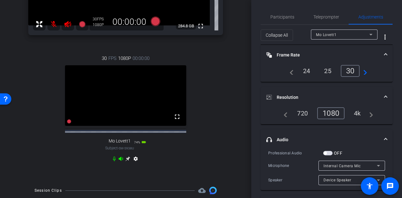
scroll to position [132, 0]
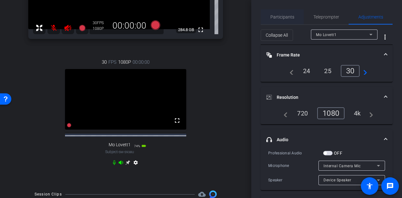
click at [283, 16] on span "Participants" at bounding box center [282, 17] width 24 height 4
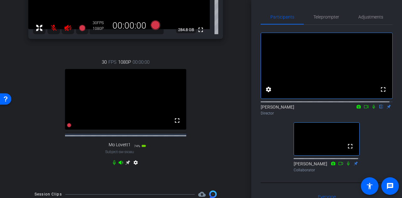
click at [268, 145] on div "fullscreen settings [PERSON_NAME] flip Director fullscreen [PERSON_NAME] Collab…" at bounding box center [327, 100] width 132 height 150
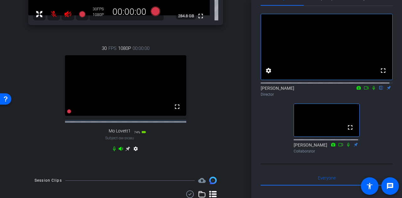
scroll to position [0, 0]
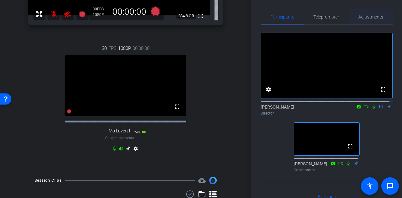
click at [370, 13] on span "Adjustments" at bounding box center [370, 16] width 25 height 15
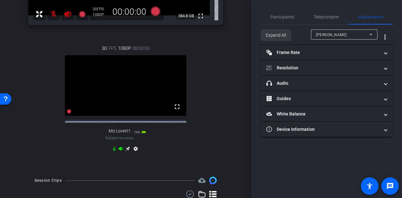
click at [275, 36] on span "Expand All" at bounding box center [276, 35] width 20 height 12
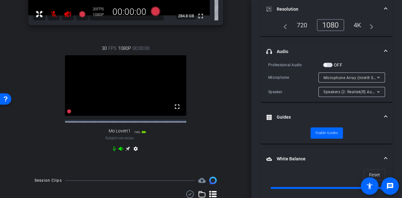
scroll to position [97, 0]
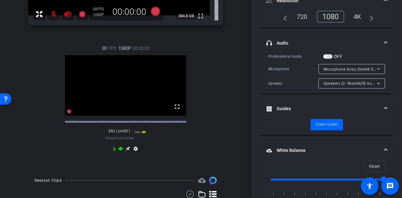
click at [347, 67] on span "Microphone Array (Intel® Smart Sound Technology for Digital Microphones)" at bounding box center [392, 69] width 139 height 5
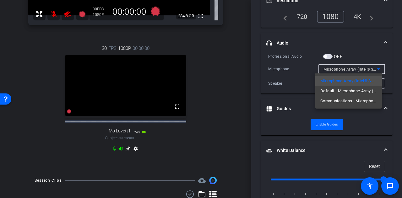
click at [288, 68] on div at bounding box center [201, 99] width 402 height 198
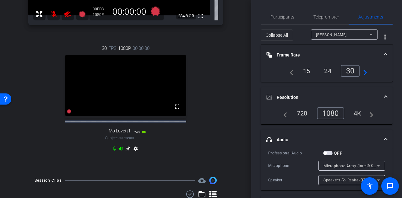
click at [332, 36] on div "[PERSON_NAME]" at bounding box center [342, 35] width 53 height 8
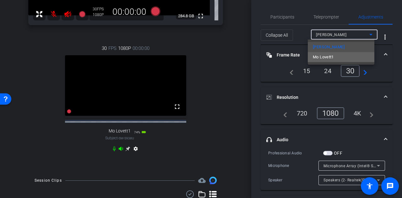
click at [328, 59] on span "Mo Lovett1" at bounding box center [323, 57] width 21 height 8
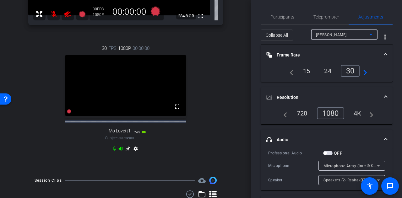
type input "1000"
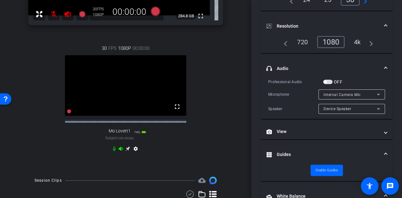
scroll to position [95, 0]
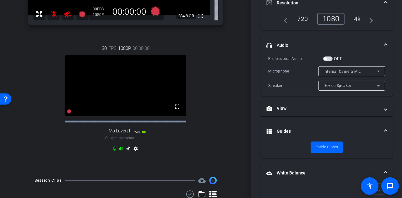
click at [363, 71] on div "Internal Camera Mic" at bounding box center [349, 72] width 53 height 8
click at [293, 78] on div at bounding box center [201, 99] width 402 height 198
click at [355, 86] on div "Device Speaker" at bounding box center [349, 86] width 53 height 8
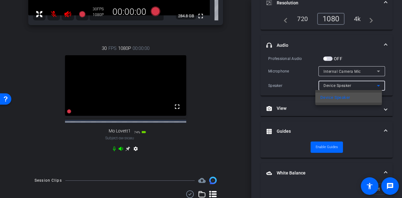
click at [304, 80] on div at bounding box center [201, 99] width 402 height 198
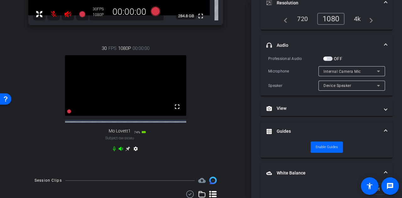
click at [325, 56] on div "OFF" at bounding box center [332, 59] width 19 height 6
click at [325, 57] on span "button" at bounding box center [327, 59] width 9 height 4
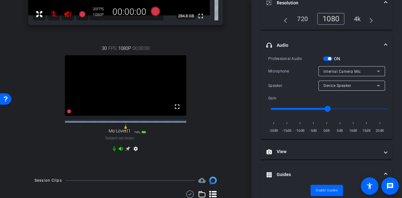
click at [259, 83] on div "Participants Teleprompter Adjustments settings [PERSON_NAME] flip Director [PER…" at bounding box center [326, 99] width 151 height 198
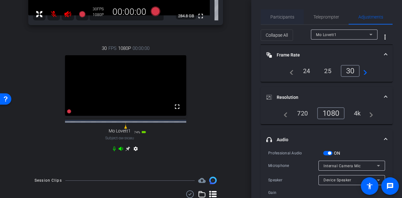
click at [277, 20] on span "Participants" at bounding box center [282, 16] width 24 height 15
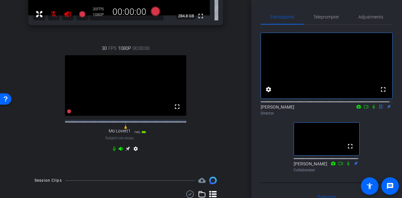
click at [261, 147] on div "fullscreen settings [PERSON_NAME] flip Director fullscreen [PERSON_NAME] Collab…" at bounding box center [327, 100] width 132 height 150
click at [112, 151] on icon at bounding box center [114, 148] width 5 height 5
click at [51, 15] on mat-icon at bounding box center [53, 14] width 13 height 13
click at [66, 14] on icon at bounding box center [67, 14] width 7 height 6
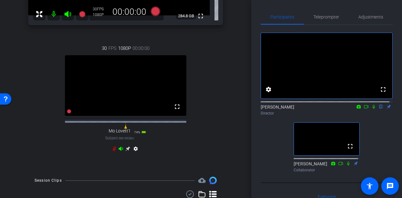
click at [218, 112] on div "30 FPS 1080P 00:00:00 fullscreen Mo Lovett1 Subject - SM-S938U 74% battery_std …" at bounding box center [125, 100] width 195 height 130
click at [366, 15] on span "Adjustments" at bounding box center [370, 17] width 25 height 4
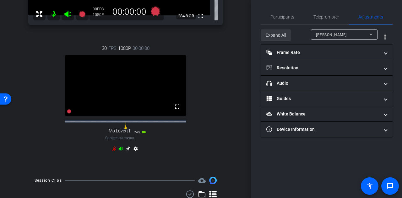
click at [277, 36] on span "Expand All" at bounding box center [276, 35] width 20 height 12
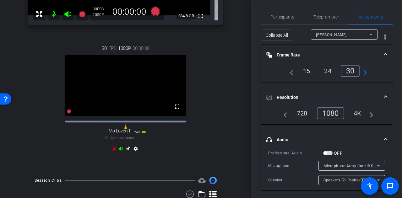
scroll to position [62, 0]
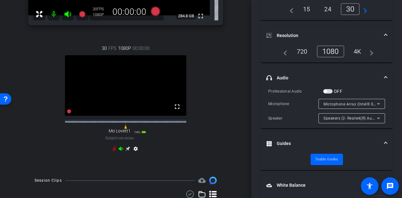
click at [328, 91] on span "button" at bounding box center [327, 91] width 9 height 4
click at [258, 92] on div "Participants Teleprompter Adjustments settings [PERSON_NAME] flip Director [PER…" at bounding box center [326, 99] width 151 height 198
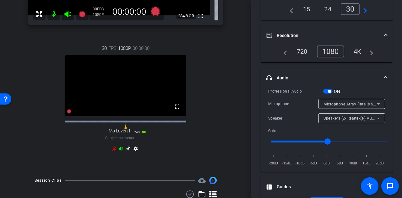
click at [368, 105] on span "Microphone Array (Intel® Smart Sound Technology for Digital Microphones)" at bounding box center [392, 103] width 139 height 5
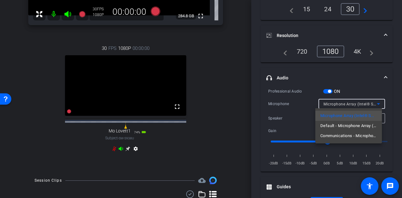
click at [267, 104] on div at bounding box center [201, 99] width 402 height 198
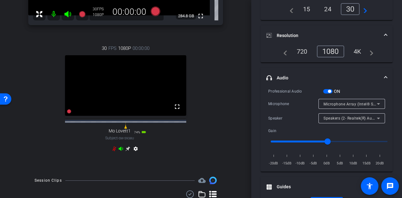
click at [345, 118] on span "Speakers (2- Realtek(R) Audio)" at bounding box center [351, 118] width 56 height 5
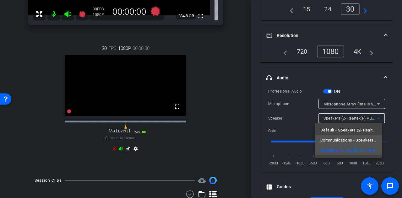
click at [344, 139] on span "Communications - Speakers (2- Realtek(R) Audio)" at bounding box center [348, 141] width 57 height 8
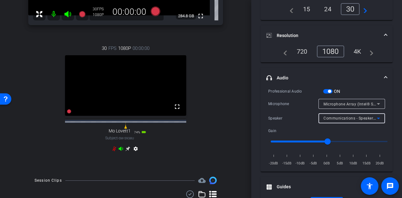
click at [276, 118] on div "Speaker" at bounding box center [293, 118] width 50 height 6
click at [323, 122] on div "Communications - Speakers (2- Realtek(R) Audio)" at bounding box center [351, 118] width 57 height 10
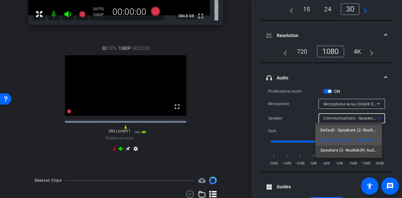
click at [332, 129] on span "Default - Speakers (2- Realtek(R) Audio)" at bounding box center [348, 131] width 57 height 8
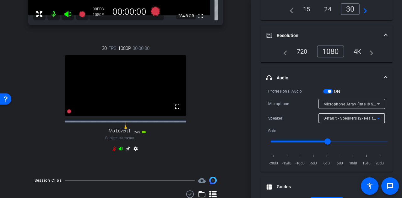
click at [391, 112] on div "Participants Teleprompter Adjustments settings [PERSON_NAME] flip Director [PER…" at bounding box center [326, 99] width 151 height 198
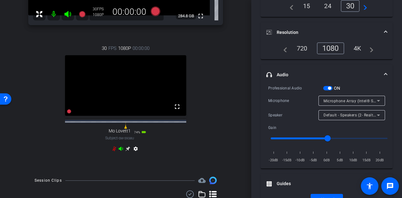
scroll to position [69, 0]
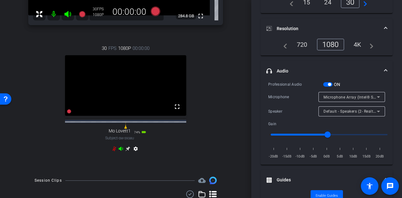
click at [361, 110] on span "Default - Speakers (2- Realtek(R) Audio)" at bounding box center [359, 111] width 72 height 5
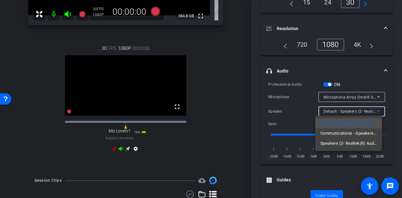
click at [334, 145] on span "Speakers (2- Realtek(R) Audio)" at bounding box center [348, 144] width 57 height 8
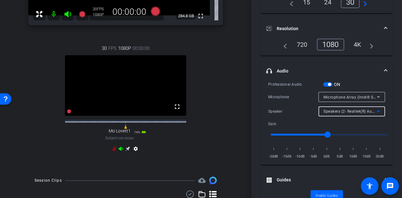
click at [387, 112] on div "Professional Audio ON Microphone Microphone Array (Intel® Smart Sound Technolog…" at bounding box center [327, 123] width 132 height 84
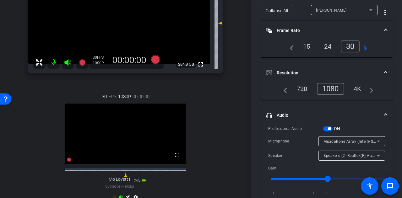
scroll to position [107, 0]
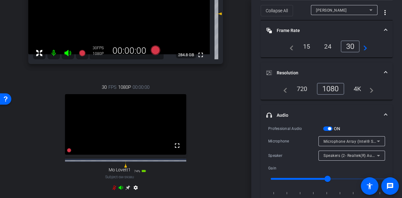
click at [112, 190] on icon at bounding box center [114, 187] width 5 height 5
type input "1000"
type input "0"
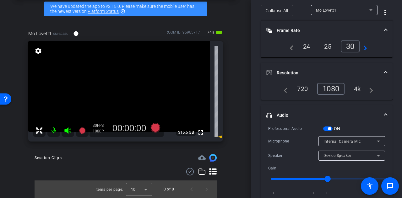
scroll to position [29, 0]
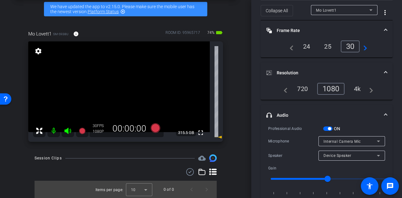
click at [236, 94] on div "arrow_back Mo Lovett Back to project Send invite account_box grid_on settings i…" at bounding box center [125, 70] width 251 height 198
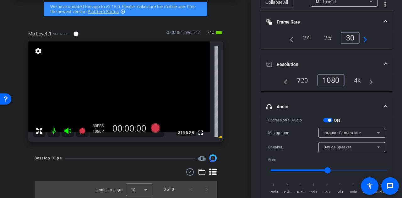
scroll to position [0, 0]
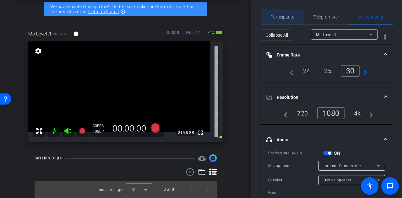
click at [281, 17] on span "Participants" at bounding box center [282, 17] width 24 height 4
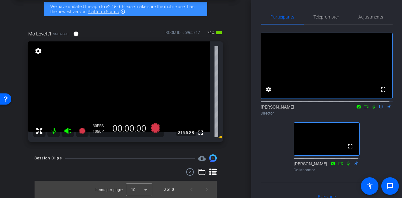
click at [268, 151] on div "fullscreen settings [PERSON_NAME] flip Director fullscreen [PERSON_NAME] Collab…" at bounding box center [327, 100] width 132 height 150
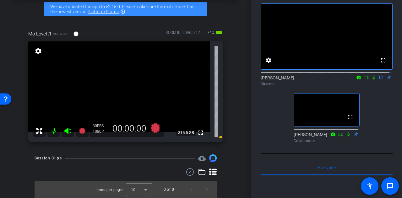
scroll to position [16, 0]
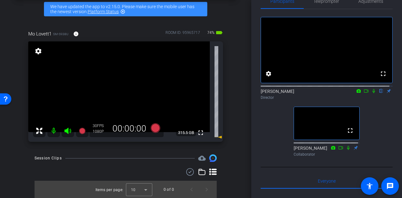
click at [235, 120] on div "arrow_back Mo Lovett Back to project Send invite account_box grid_on settings i…" at bounding box center [125, 70] width 251 height 198
click at [273, 128] on div "fullscreen settings [PERSON_NAME] flip Director fullscreen [PERSON_NAME] Collab…" at bounding box center [327, 84] width 132 height 150
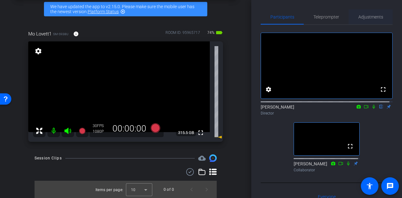
click at [368, 17] on span "Adjustments" at bounding box center [370, 17] width 25 height 4
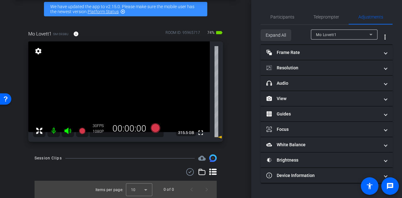
click at [272, 36] on span "Expand All" at bounding box center [276, 35] width 20 height 12
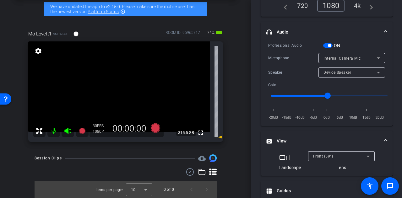
scroll to position [98, 0]
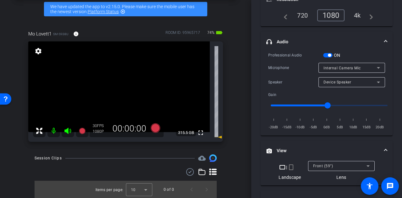
click at [362, 66] on div "Internal Camera Mic" at bounding box center [349, 68] width 53 height 8
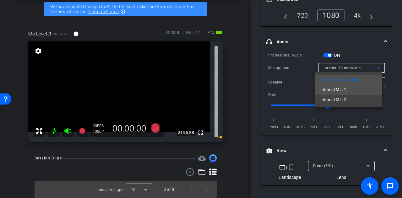
click at [333, 88] on span "Internal Mic 1" at bounding box center [333, 90] width 26 height 8
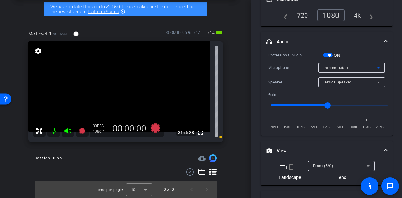
click at [279, 65] on div "Microphone" at bounding box center [293, 68] width 50 height 6
click at [360, 69] on div "Internal Mic 1" at bounding box center [349, 68] width 53 height 8
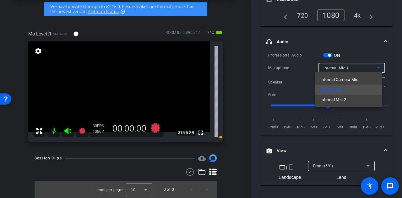
click at [290, 75] on div at bounding box center [201, 99] width 402 height 198
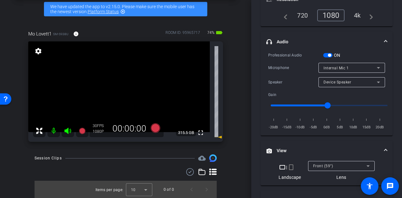
click at [362, 69] on div "Internal Mic 1" at bounding box center [349, 68] width 53 height 8
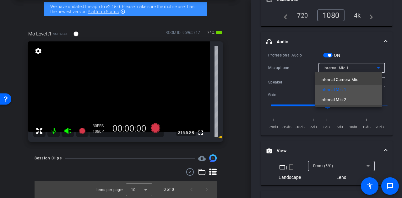
click at [333, 100] on span "Internal Mic 2" at bounding box center [333, 100] width 26 height 8
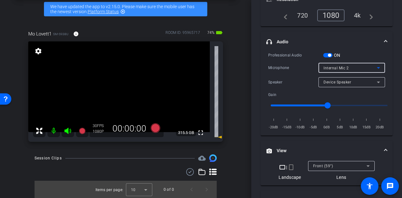
click at [275, 66] on div "Microphone" at bounding box center [293, 68] width 50 height 6
click at [358, 66] on div "Internal Mic 2" at bounding box center [349, 68] width 53 height 8
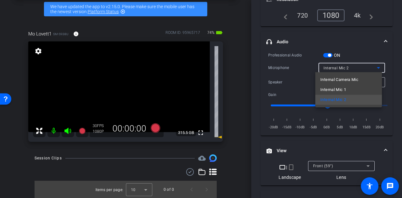
click at [330, 80] on span "Internal Camera Mic" at bounding box center [339, 80] width 38 height 8
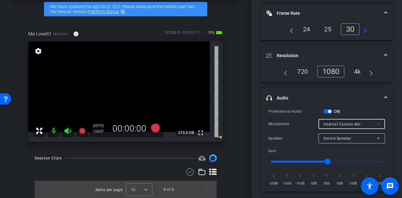
scroll to position [0, 0]
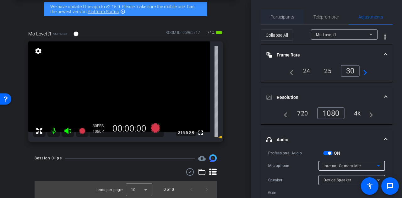
click at [281, 17] on span "Participants" at bounding box center [282, 17] width 24 height 4
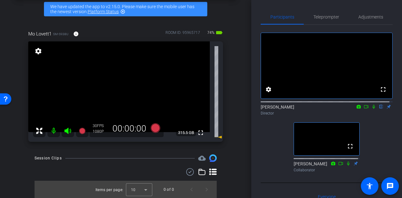
click at [266, 138] on div "fullscreen settings [PERSON_NAME] flip Director fullscreen [PERSON_NAME] Collab…" at bounding box center [327, 100] width 132 height 150
click at [239, 123] on div "arrow_back Mo Lovett Back to project Send invite account_box grid_on settings i…" at bounding box center [125, 70] width 251 height 198
click at [365, 17] on span "Adjustments" at bounding box center [370, 17] width 25 height 4
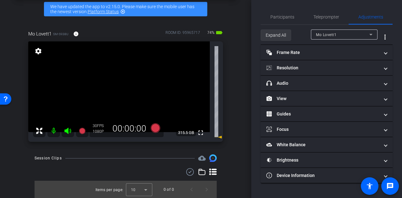
click at [273, 37] on span "Expand All" at bounding box center [276, 35] width 20 height 12
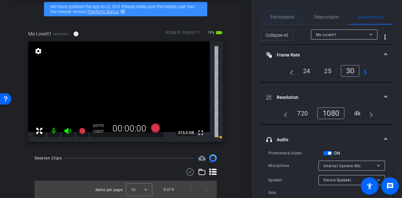
click at [291, 20] on span "Participants" at bounding box center [282, 16] width 24 height 15
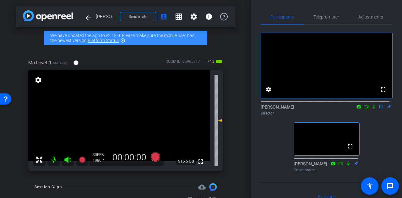
click at [263, 143] on div "fullscreen settings Alyssa Woulfe flip Director fullscreen April Cadena Collabo…" at bounding box center [327, 100] width 132 height 150
click at [372, 15] on span "Adjustments" at bounding box center [370, 17] width 25 height 4
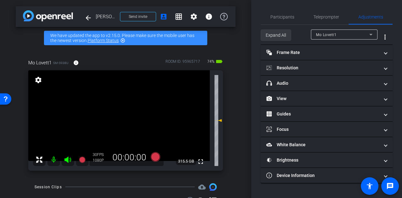
click at [277, 32] on span "Expand All" at bounding box center [276, 35] width 20 height 12
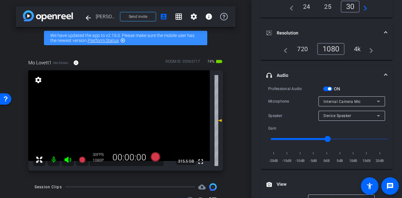
scroll to position [65, 0]
click at [256, 100] on div "Participants Teleprompter Adjustments settings Alyssa Woulfe flip Director Apri…" at bounding box center [326, 99] width 151 height 198
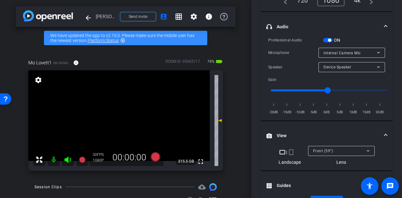
scroll to position [63, 0]
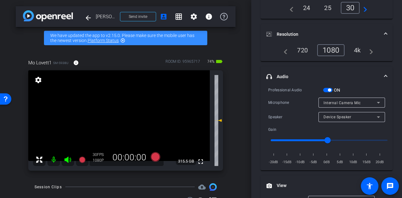
click at [357, 118] on div "Device Speaker" at bounding box center [349, 117] width 53 height 8
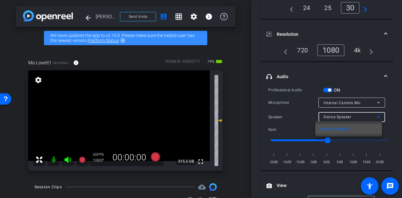
click at [301, 117] on div at bounding box center [201, 99] width 402 height 198
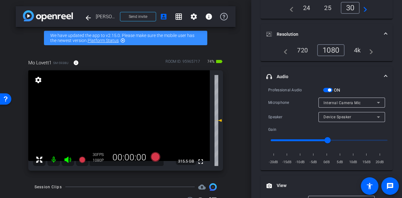
click at [354, 103] on span "Internal Camera Mic" at bounding box center [341, 103] width 37 height 4
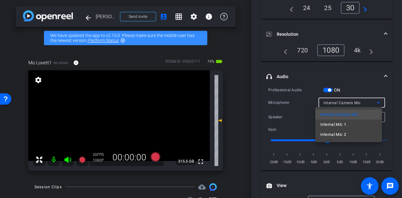
click at [294, 111] on div at bounding box center [201, 99] width 402 height 198
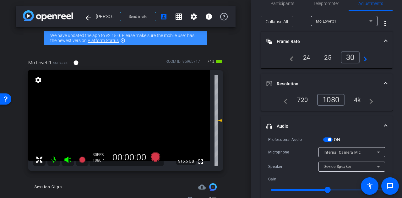
scroll to position [0, 0]
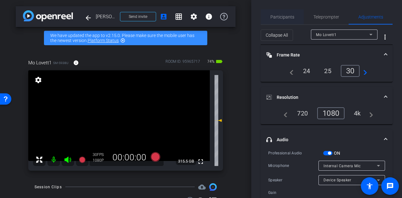
click at [278, 17] on span "Participants" at bounding box center [282, 17] width 24 height 4
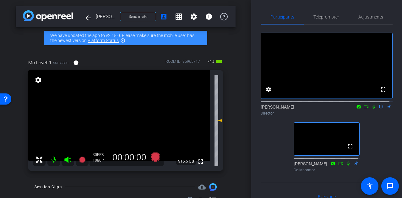
click at [267, 146] on div "fullscreen settings [PERSON_NAME] flip Director fullscreen [PERSON_NAME] Collab…" at bounding box center [327, 100] width 132 height 150
click at [376, 10] on span "Adjustments" at bounding box center [370, 16] width 25 height 15
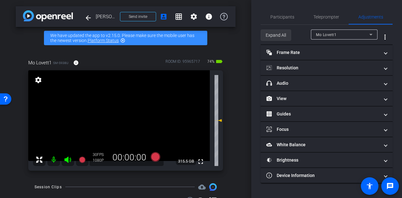
click at [281, 34] on span "Expand All" at bounding box center [276, 35] width 20 height 12
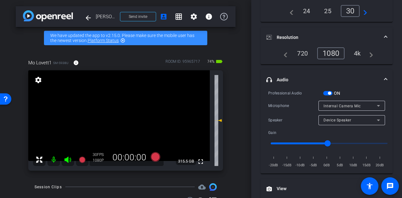
scroll to position [60, 0]
click at [352, 104] on span "Internal Camera Mic" at bounding box center [341, 106] width 37 height 4
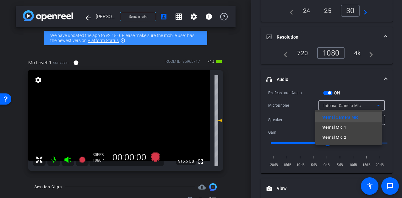
click at [340, 104] on div at bounding box center [201, 99] width 402 height 198
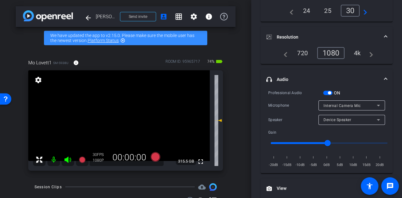
click at [329, 93] on span "button" at bounding box center [329, 92] width 3 height 3
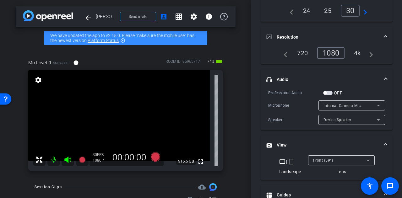
click at [256, 104] on div "Participants Teleprompter Adjustments settings [PERSON_NAME] flip Director [PER…" at bounding box center [326, 99] width 151 height 198
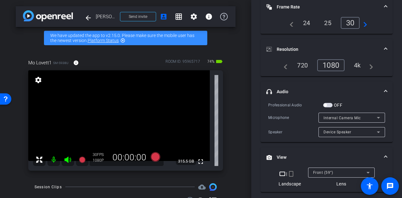
scroll to position [0, 0]
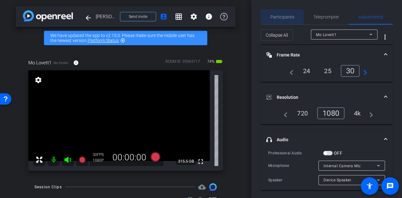
click at [286, 19] on span "Participants" at bounding box center [282, 17] width 24 height 4
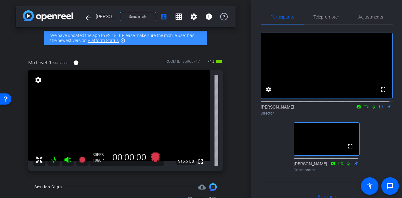
click at [264, 142] on div "fullscreen settings [PERSON_NAME] flip Director fullscreen [PERSON_NAME] Collab…" at bounding box center [327, 100] width 132 height 150
click at [372, 109] on icon at bounding box center [373, 107] width 5 height 4
click at [371, 109] on icon at bounding box center [373, 107] width 5 height 4
click at [373, 125] on div "fullscreen settings [PERSON_NAME] flip Director fullscreen [PERSON_NAME] Collab…" at bounding box center [327, 100] width 132 height 150
click at [373, 21] on span "Adjustments" at bounding box center [370, 16] width 25 height 15
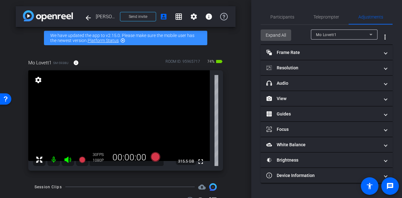
click at [273, 34] on span "Expand All" at bounding box center [276, 35] width 20 height 12
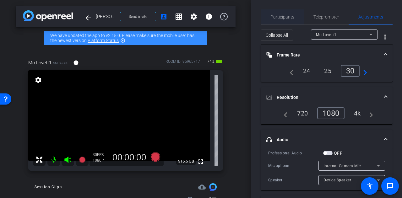
click at [274, 14] on span "Participants" at bounding box center [282, 16] width 24 height 15
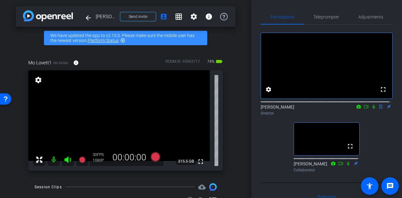
click at [266, 150] on div "fullscreen settings [PERSON_NAME] flip Director fullscreen [PERSON_NAME] Collab…" at bounding box center [327, 100] width 132 height 150
click at [235, 138] on div "arrow_back Mo Lovett Back to project Send invite account_box grid_on settings i…" at bounding box center [125, 99] width 251 height 198
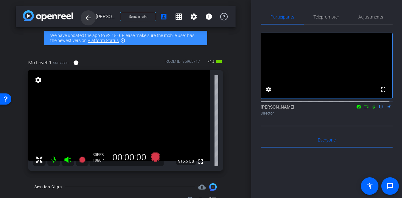
click at [90, 16] on mat-icon "arrow_back" at bounding box center [88, 18] width 8 height 8
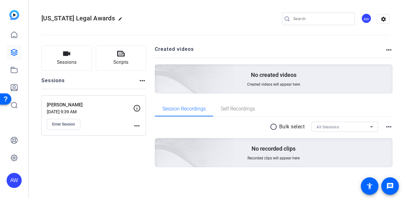
click at [148, 95] on div "Sessions Scripts Sessions more_horiz Mo Lovett Aug 13, 2025 @ 9:39 AM Enter Ses…" at bounding box center [215, 117] width 373 height 158
click at [67, 122] on span "Enter Session" at bounding box center [63, 124] width 23 height 5
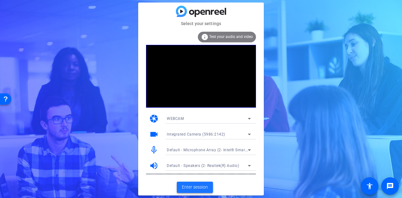
click at [194, 187] on span "Enter session" at bounding box center [195, 187] width 26 height 7
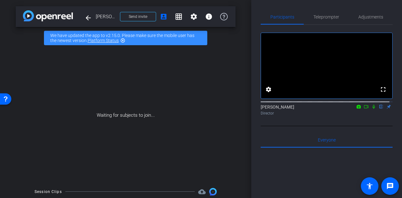
click at [254, 123] on div "Participants Teleprompter Adjustments fullscreen settings [PERSON_NAME] flip Di…" at bounding box center [326, 99] width 151 height 198
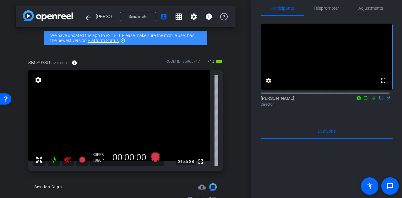
click at [7, 154] on div "arrow_back Mo [PERSON_NAME] Back to project Send invite account_box grid_on set…" at bounding box center [125, 99] width 251 height 198
click at [68, 160] on icon at bounding box center [67, 160] width 7 height 6
click at [234, 128] on div "arrow_back Mo [PERSON_NAME] Back to project Send invite account_box grid_on set…" at bounding box center [125, 99] width 251 height 198
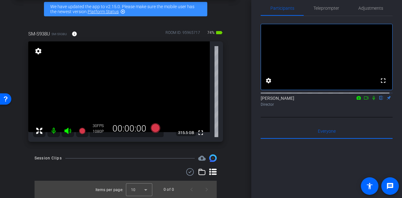
click at [256, 113] on div "Participants Teleprompter Adjustments fullscreen settings [PERSON_NAME] flip Di…" at bounding box center [326, 99] width 151 height 198
click at [259, 99] on div "Participants Teleprompter Adjustments fullscreen settings [PERSON_NAME] flip Di…" at bounding box center [326, 99] width 151 height 198
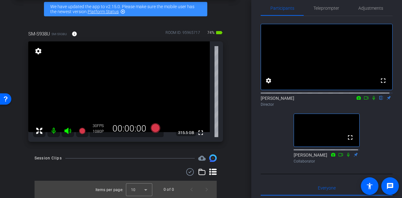
click at [259, 122] on div "Participants Teleprompter Adjustments fullscreen settings [PERSON_NAME] flip Di…" at bounding box center [326, 99] width 151 height 198
click at [267, 138] on div "fullscreen settings [PERSON_NAME] flip Director fullscreen [PERSON_NAME] Collab…" at bounding box center [327, 91] width 132 height 150
click at [364, 9] on span "Adjustments" at bounding box center [370, 8] width 25 height 4
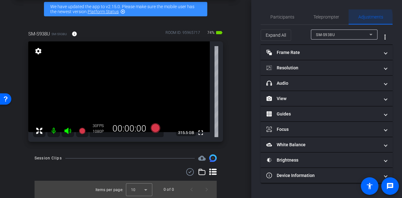
scroll to position [0, 0]
click at [271, 37] on span "Expand All" at bounding box center [276, 35] width 20 height 12
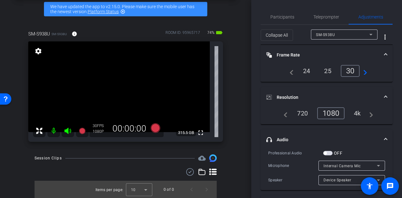
click at [354, 34] on div "SM-S938U" at bounding box center [342, 35] width 53 height 8
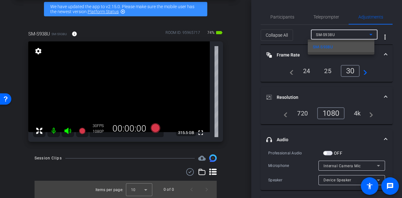
click at [255, 75] on div at bounding box center [201, 99] width 402 height 198
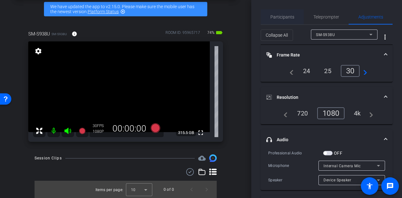
click at [278, 16] on span "Participants" at bounding box center [282, 17] width 24 height 4
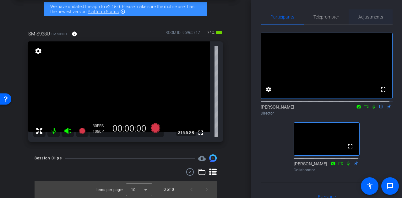
click at [372, 15] on span "Adjustments" at bounding box center [370, 17] width 25 height 4
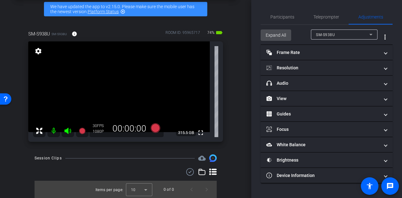
click at [268, 41] on span "Expand All" at bounding box center [276, 35] width 20 height 12
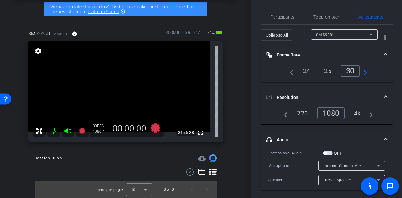
click at [355, 71] on div "30" at bounding box center [350, 71] width 19 height 12
click at [357, 113] on div "4k" at bounding box center [357, 113] width 16 height 11
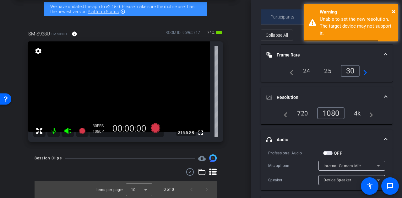
click at [275, 19] on span "Participants" at bounding box center [282, 17] width 24 height 4
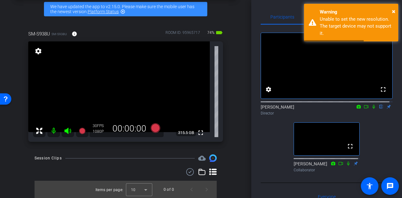
click at [267, 140] on div "fullscreen settings [PERSON_NAME] flip Director fullscreen [PERSON_NAME] Collab…" at bounding box center [327, 100] width 132 height 150
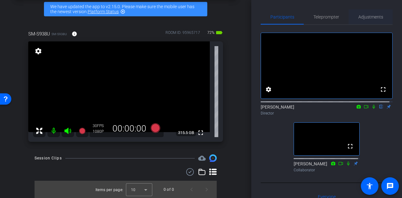
click at [372, 21] on span "Adjustments" at bounding box center [370, 16] width 25 height 15
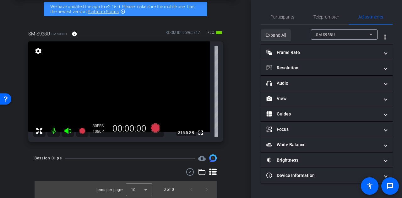
click at [273, 41] on span at bounding box center [276, 35] width 30 height 15
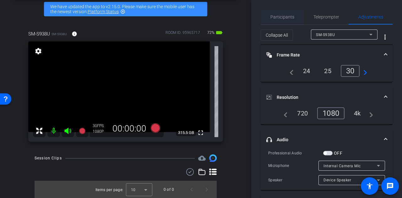
click at [288, 19] on span "Participants" at bounding box center [282, 17] width 24 height 4
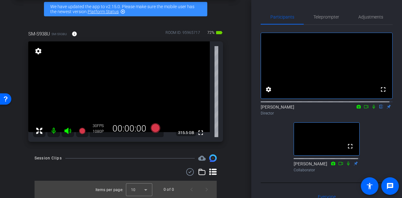
click at [258, 138] on div "Participants Teleprompter Adjustments fullscreen settings [PERSON_NAME] flip Di…" at bounding box center [326, 99] width 151 height 198
click at [256, 133] on div "Participants Teleprompter Adjustments fullscreen settings [PERSON_NAME] flip Di…" at bounding box center [326, 99] width 151 height 198
click at [225, 116] on div "SM-S938U SM-S938U info ROOM ID: 95965717 72% battery_std fullscreen settings 31…" at bounding box center [126, 84] width 220 height 128
click at [231, 120] on div "SM-S938U SM-S938U info ROOM ID: 95965717 72% battery_std fullscreen settings 31…" at bounding box center [126, 84] width 220 height 128
click at [262, 139] on div "fullscreen settings [PERSON_NAME] flip Director fullscreen [PERSON_NAME] Collab…" at bounding box center [327, 100] width 132 height 150
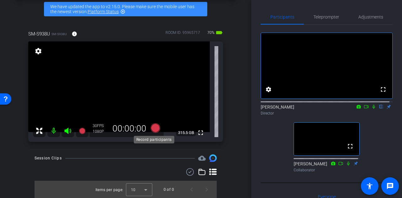
click at [154, 130] on icon at bounding box center [155, 127] width 9 height 9
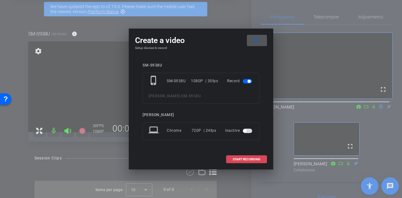
click at [252, 162] on span at bounding box center [246, 159] width 40 height 15
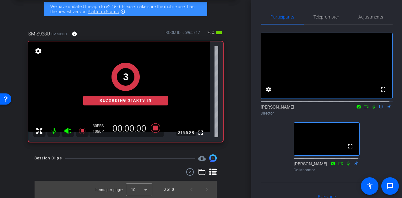
click at [266, 153] on div "fullscreen settings [PERSON_NAME] flip Director fullscreen [PERSON_NAME] Collab…" at bounding box center [327, 100] width 132 height 150
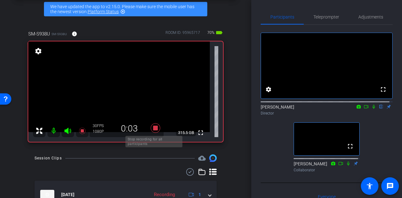
click at [155, 128] on icon at bounding box center [155, 127] width 9 height 9
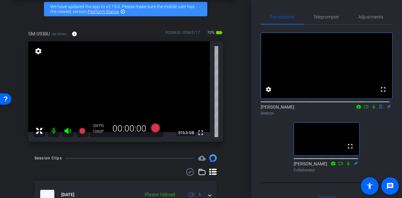
scroll to position [62, 0]
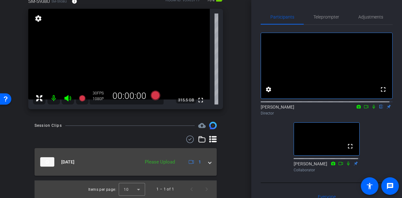
click at [160, 168] on mat-expansion-panel-header "[DATE] Please Upload 1" at bounding box center [126, 162] width 182 height 28
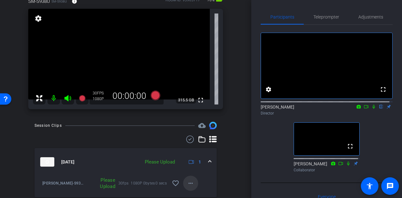
click at [187, 182] on mat-icon "more_horiz" at bounding box center [191, 184] width 8 height 8
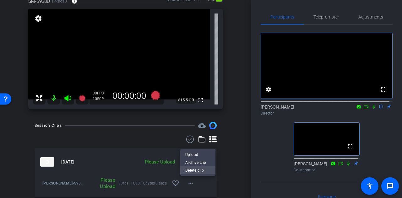
click at [195, 172] on span "Delete clip" at bounding box center [197, 171] width 25 height 8
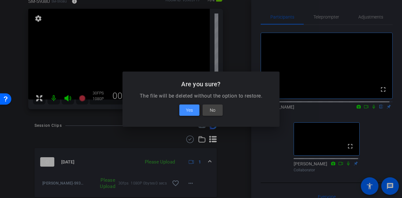
click at [195, 111] on span at bounding box center [189, 110] width 20 height 15
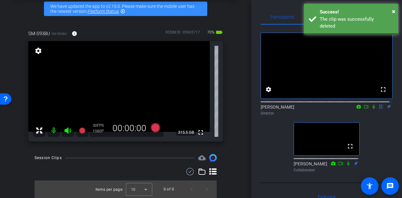
scroll to position [29, 0]
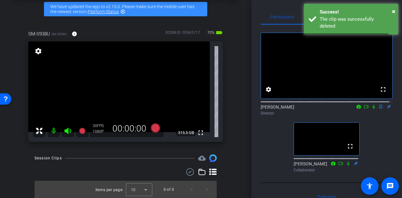
click at [237, 152] on div "arrow_back Mo [PERSON_NAME] Back to project Send invite account_box grid_on set…" at bounding box center [125, 70] width 251 height 198
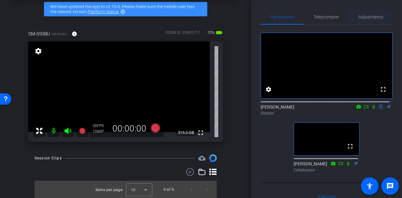
click at [369, 18] on span "Adjustments" at bounding box center [370, 17] width 25 height 4
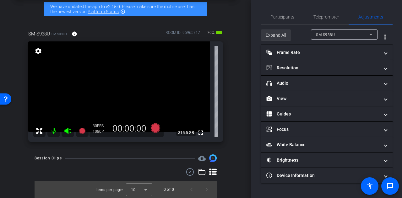
click at [270, 38] on span "Expand All" at bounding box center [276, 35] width 20 height 12
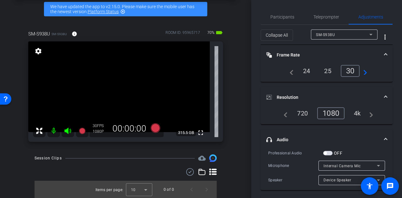
scroll to position [31, 0]
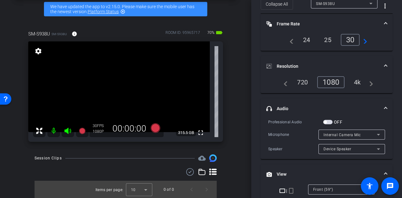
click at [330, 121] on span "button" at bounding box center [327, 122] width 9 height 4
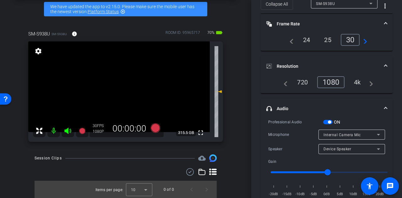
click at [328, 121] on span "button" at bounding box center [329, 122] width 3 height 3
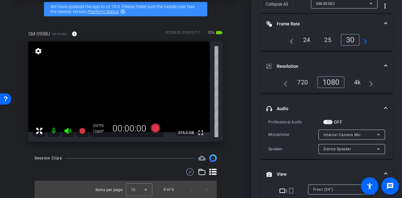
click at [256, 124] on div "Participants Teleprompter Adjustments settings [PERSON_NAME] flip Director [PER…" at bounding box center [326, 99] width 151 height 198
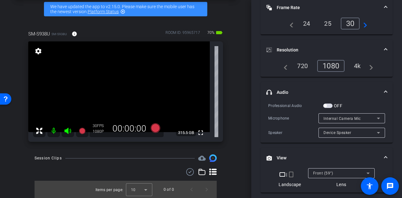
scroll to position [48, 0]
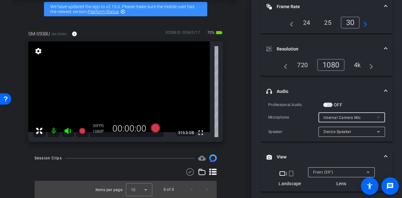
click at [349, 119] on span "Internal Camera Mic" at bounding box center [341, 118] width 37 height 4
click at [289, 113] on div at bounding box center [201, 99] width 402 height 198
click at [341, 132] on span "Device Speaker" at bounding box center [337, 132] width 28 height 4
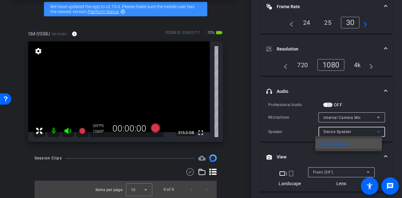
click at [290, 116] on div at bounding box center [201, 99] width 402 height 198
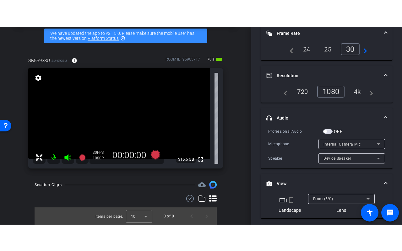
scroll to position [0, 0]
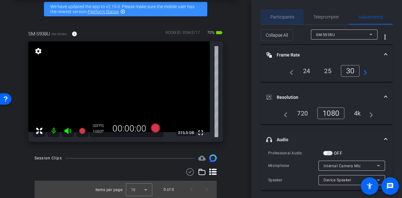
click at [278, 19] on span "Participants" at bounding box center [282, 17] width 24 height 4
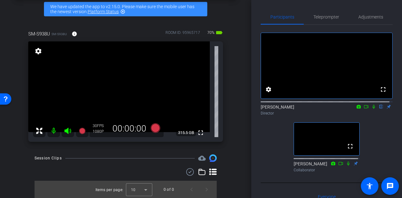
click at [255, 97] on div "Participants Teleprompter Adjustments fullscreen settings [PERSON_NAME] flip Di…" at bounding box center [326, 99] width 151 height 198
click at [235, 103] on div "arrow_back Mo [PERSON_NAME] Back to project Send invite account_box grid_on set…" at bounding box center [125, 70] width 251 height 198
click at [263, 136] on div "fullscreen settings [PERSON_NAME] flip Director fullscreen [PERSON_NAME] Collab…" at bounding box center [327, 100] width 132 height 150
click at [156, 127] on icon at bounding box center [155, 127] width 9 height 9
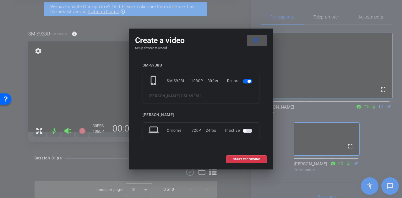
click at [263, 43] on span at bounding box center [257, 40] width 20 height 15
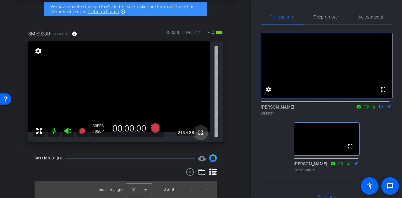
click at [200, 136] on mat-icon "fullscreen" at bounding box center [201, 133] width 8 height 8
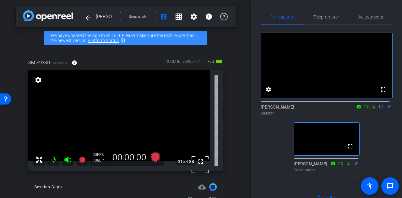
click at [233, 141] on div "arrow_back Mo [PERSON_NAME] Back to project Send invite account_box grid_on set…" at bounding box center [125, 99] width 251 height 198
click at [266, 148] on div "fullscreen settings [PERSON_NAME] flip Director fullscreen [PERSON_NAME] Collab…" at bounding box center [327, 100] width 132 height 150
click at [153, 159] on icon at bounding box center [155, 156] width 9 height 9
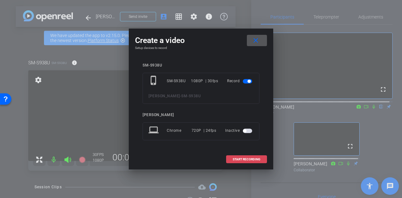
click at [243, 160] on span "START RECORDING" at bounding box center [247, 159] width 28 height 3
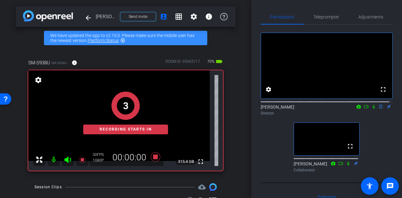
click at [271, 137] on div "fullscreen settings [PERSON_NAME] flip Director fullscreen [PERSON_NAME] Collab…" at bounding box center [327, 100] width 132 height 150
click at [372, 109] on icon at bounding box center [373, 107] width 3 height 4
click at [268, 142] on div "fullscreen settings [PERSON_NAME] flip Director fullscreen [PERSON_NAME] Collab…" at bounding box center [327, 100] width 132 height 150
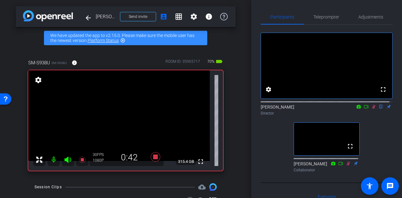
click at [237, 135] on div "arrow_back Mo [PERSON_NAME] Back to project Send invite account_box grid_on set…" at bounding box center [125, 99] width 251 height 198
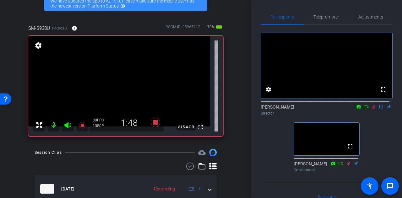
scroll to position [25, 0]
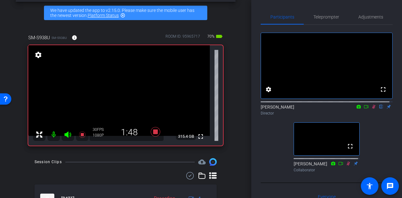
click at [236, 126] on div "arrow_back Mo [PERSON_NAME] Back to project Send invite account_box grid_on set…" at bounding box center [125, 74] width 251 height 198
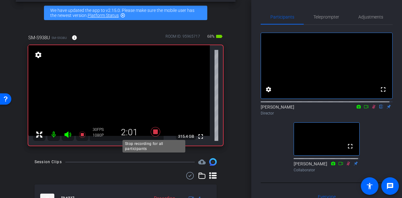
click at [155, 133] on icon at bounding box center [155, 131] width 9 height 9
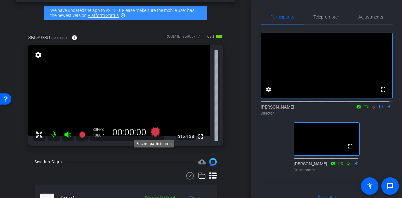
click at [154, 132] on icon at bounding box center [155, 131] width 9 height 9
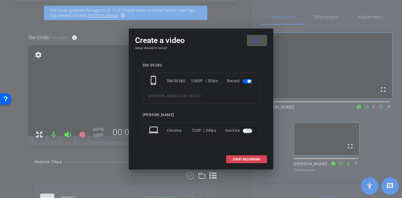
click at [250, 159] on span "START RECORDING" at bounding box center [247, 159] width 28 height 3
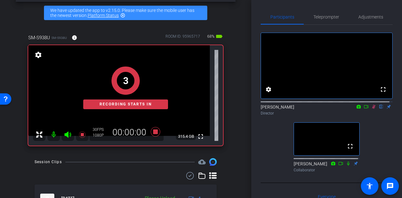
click at [237, 134] on div "arrow_back Mo [PERSON_NAME] Back to project Send invite account_box grid_on set…" at bounding box center [125, 74] width 251 height 198
click at [371, 109] on icon at bounding box center [373, 107] width 5 height 4
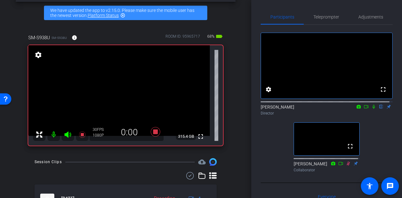
click at [371, 109] on icon at bounding box center [373, 107] width 5 height 4
click at [372, 109] on icon at bounding box center [373, 107] width 5 height 4
click at [372, 109] on icon at bounding box center [373, 107] width 3 height 4
click at [239, 135] on div "arrow_back Mo [PERSON_NAME] Back to project Send invite account_box grid_on set…" at bounding box center [125, 74] width 251 height 198
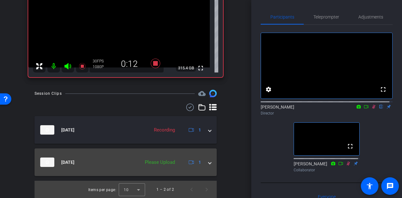
click at [156, 163] on div "Please Upload" at bounding box center [160, 162] width 36 height 7
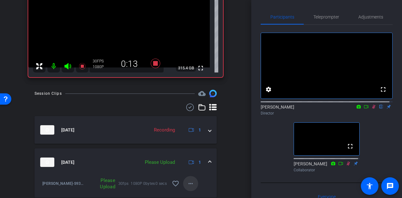
click at [194, 184] on span at bounding box center [190, 183] width 15 height 15
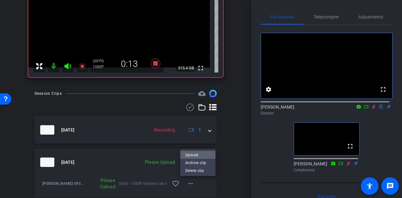
click at [202, 155] on span "Upload" at bounding box center [197, 155] width 25 height 8
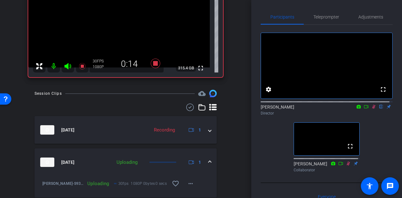
click at [230, 141] on div "Session Clips cloud_upload [DATE] Recording 1 [DATE] Uploading 1 Mo Lovett-SM-S…" at bounding box center [126, 155] width 220 height 130
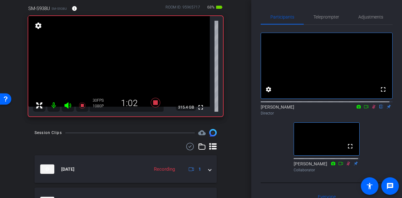
scroll to position [55, 0]
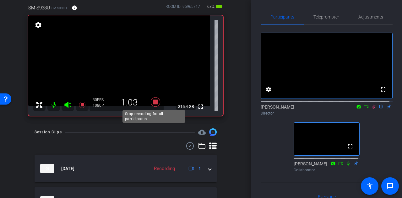
click at [153, 101] on icon at bounding box center [155, 101] width 9 height 9
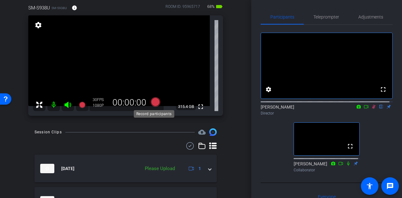
click at [156, 101] on icon at bounding box center [155, 101] width 9 height 9
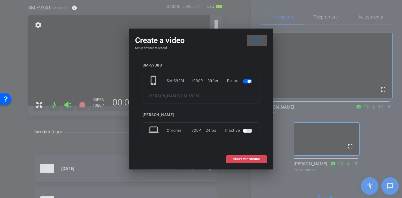
click at [244, 159] on span "START RECORDING" at bounding box center [247, 159] width 28 height 3
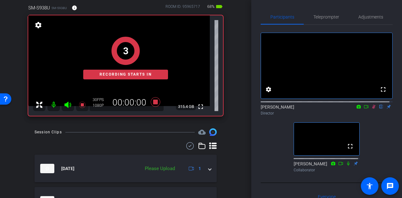
click at [231, 141] on div "Session Clips cloud_upload [DATE] Please Upload 1 [DATE] Processing 1 Mo Lovett…" at bounding box center [126, 193] width 220 height 130
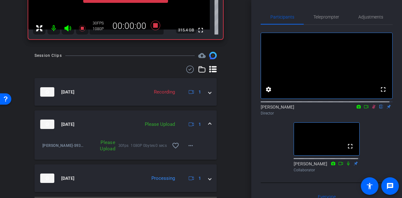
scroll to position [132, 0]
click at [189, 149] on mat-icon "more_horiz" at bounding box center [191, 146] width 8 height 8
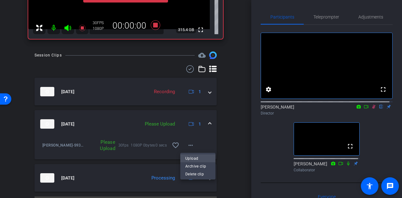
click at [202, 159] on span "Upload" at bounding box center [197, 159] width 25 height 8
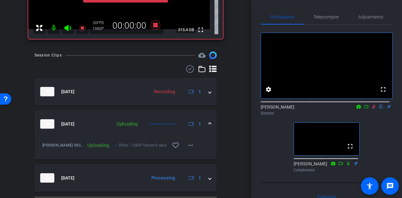
click at [229, 142] on div "Session Clips cloud_upload [DATE] Recording 1 [DATE] Uploading 1 Mo Lovett-SM-S…" at bounding box center [126, 132] width 220 height 163
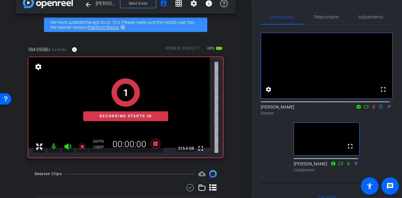
scroll to position [0, 0]
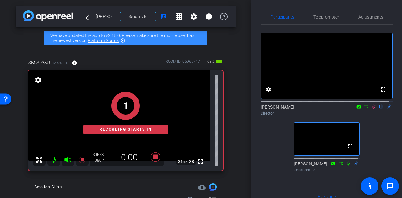
click at [232, 138] on div "SM-S938U SM-S938U info ROOM ID: 95965717 68% battery_std fullscreen settings 31…" at bounding box center [126, 113] width 220 height 128
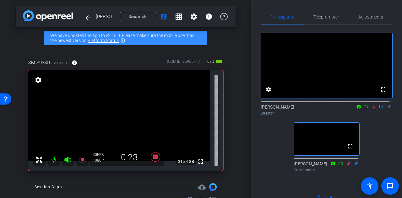
click at [239, 186] on div "arrow_back Mo [PERSON_NAME] Back to project Send invite account_box grid_on set…" at bounding box center [125, 99] width 251 height 198
click at [237, 142] on div "arrow_back Mo [PERSON_NAME] Back to project Send invite account_box grid_on set…" at bounding box center [125, 99] width 251 height 198
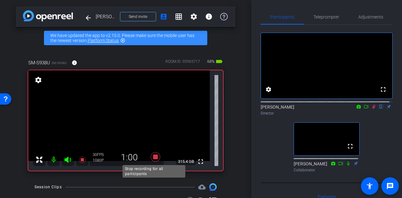
click at [157, 158] on icon at bounding box center [155, 156] width 15 height 11
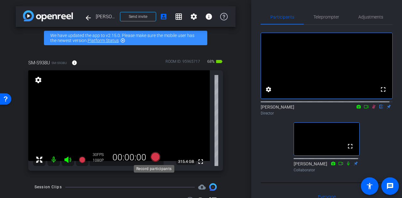
click at [155, 157] on icon at bounding box center [155, 156] width 9 height 9
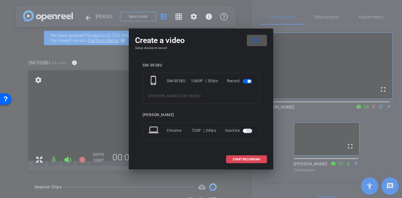
click at [248, 160] on span "START RECORDING" at bounding box center [247, 159] width 28 height 3
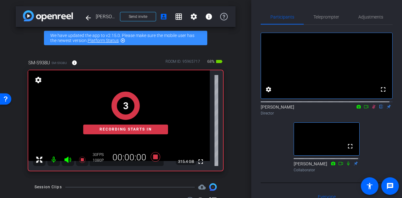
click at [232, 139] on div "arrow_back Mo [PERSON_NAME] Back to project Send invite account_box grid_on set…" at bounding box center [125, 99] width 251 height 198
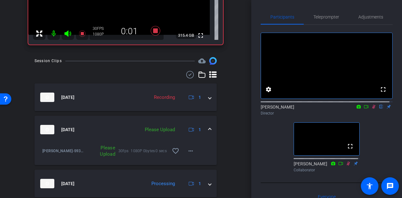
scroll to position [127, 0]
click at [187, 153] on mat-icon "more_horiz" at bounding box center [191, 151] width 8 height 8
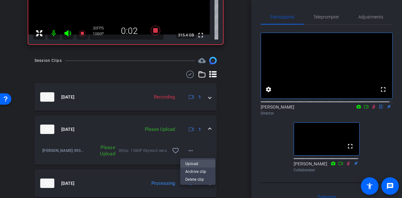
click at [193, 161] on span "Upload" at bounding box center [197, 164] width 25 height 8
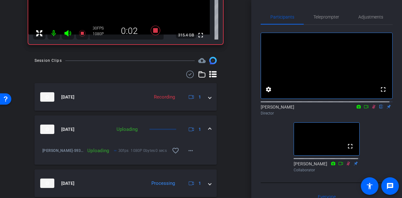
click at [231, 143] on div "Session Clips cloud_upload [DATE] Recording 1 [DATE] Uploading 1 Mo Lovett-SM-S…" at bounding box center [126, 154] width 220 height 195
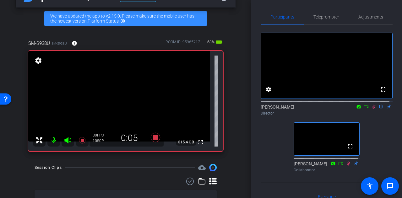
scroll to position [19, 0]
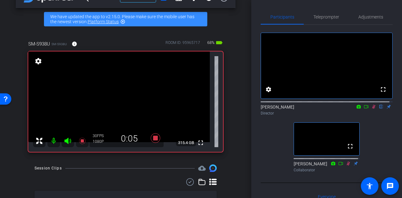
click at [236, 124] on div "arrow_back Mo [PERSON_NAME] Back to project Send invite account_box grid_on set…" at bounding box center [125, 80] width 251 height 198
click at [269, 133] on div "fullscreen settings [PERSON_NAME] flip Director fullscreen [PERSON_NAME] Collab…" at bounding box center [327, 100] width 132 height 150
click at [232, 108] on div "SM-S938U SM-S938U info ROOM ID: 95965717 68% battery_std fullscreen settings 31…" at bounding box center [126, 94] width 220 height 128
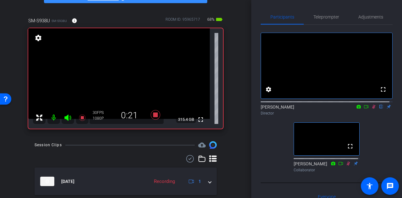
scroll to position [114, 0]
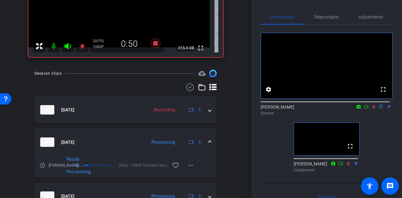
click at [124, 133] on mat-expansion-panel-header "[DATE] Processing 1" at bounding box center [126, 142] width 182 height 28
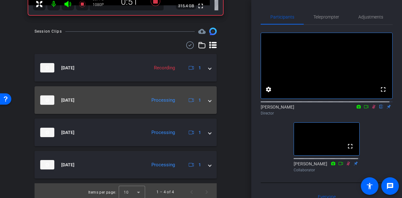
scroll to position [156, 0]
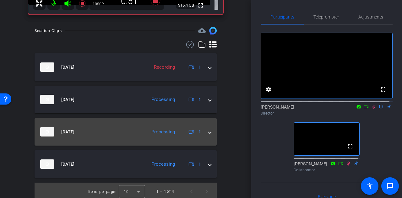
click at [123, 128] on mat-panel-title "[DATE]" at bounding box center [91, 131] width 103 height 9
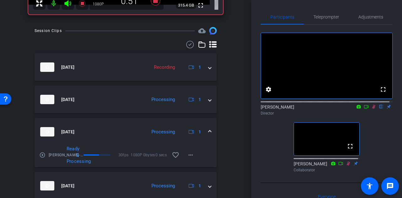
click at [113, 127] on mat-panel-title "[DATE]" at bounding box center [91, 131] width 103 height 9
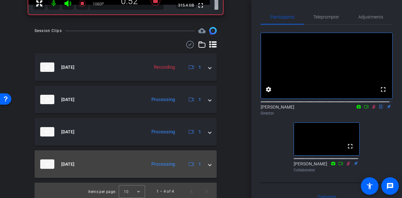
click at [129, 159] on mat-expansion-panel-header "[DATE] Processing 1" at bounding box center [126, 164] width 182 height 28
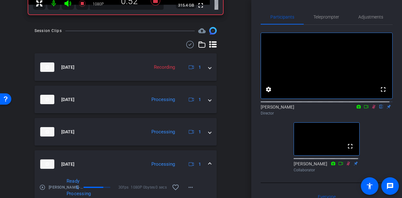
click at [112, 161] on mat-panel-title "[DATE]" at bounding box center [91, 164] width 103 height 9
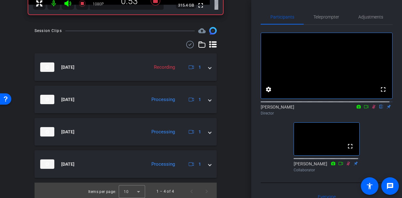
click at [239, 137] on div "arrow_back Mo [PERSON_NAME] Back to project Send invite account_box grid_on set…" at bounding box center [125, 99] width 251 height 198
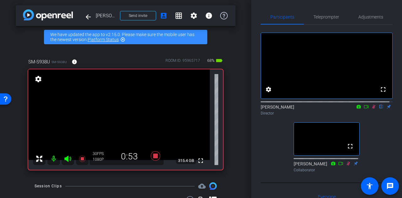
scroll to position [1, 0]
click at [233, 122] on div "arrow_back Mo [PERSON_NAME] Back to project Send invite account_box grid_on set…" at bounding box center [125, 98] width 251 height 198
click at [232, 113] on div "arrow_back Mo [PERSON_NAME] Back to project Send invite account_box grid_on set…" at bounding box center [125, 98] width 251 height 198
click at [154, 155] on icon at bounding box center [155, 155] width 9 height 9
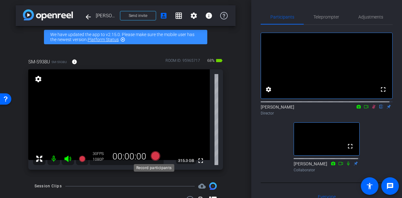
click at [154, 156] on icon at bounding box center [155, 155] width 9 height 9
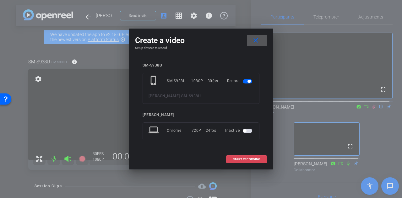
click at [230, 157] on span at bounding box center [246, 159] width 40 height 15
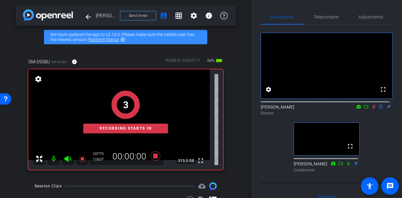
click at [232, 146] on div "SM-S938U SM-S938U info ROOM ID: 95965717 68% battery_std fullscreen settings 31…" at bounding box center [126, 112] width 220 height 128
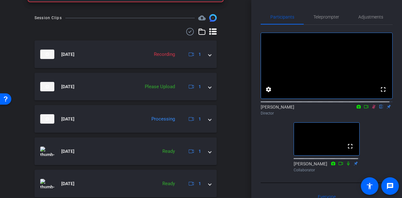
scroll to position [172, 0]
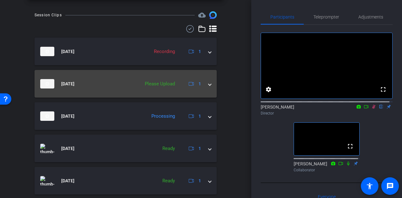
click at [171, 83] on div "Please Upload" at bounding box center [160, 83] width 36 height 7
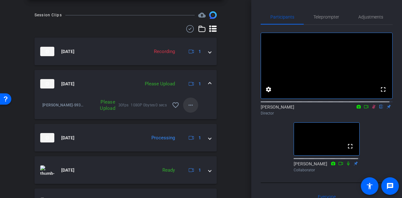
click at [189, 107] on mat-icon "more_horiz" at bounding box center [191, 105] width 8 height 8
click at [197, 117] on span "Upload" at bounding box center [197, 119] width 25 height 8
click at [224, 107] on div "Session Clips cloud_upload [DATE] Recording 1 [DATE] Uploading 1 Mo Lovett-SM-S…" at bounding box center [126, 124] width 220 height 227
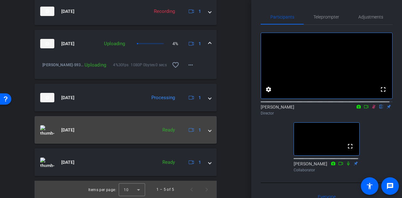
click at [159, 133] on div "Ready" at bounding box center [168, 130] width 19 height 7
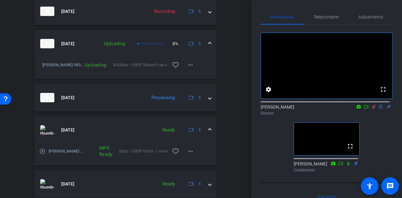
click at [131, 127] on mat-panel-title "[DATE]" at bounding box center [97, 129] width 114 height 9
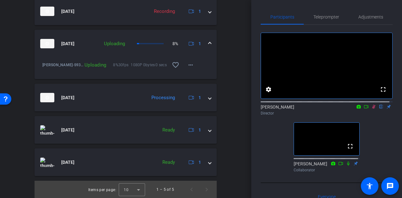
click at [235, 116] on div "arrow_back Mo [PERSON_NAME] Back to project Send invite account_box grid_on set…" at bounding box center [125, 99] width 251 height 198
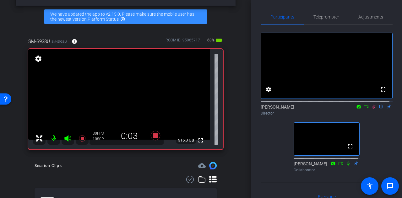
scroll to position [16, 0]
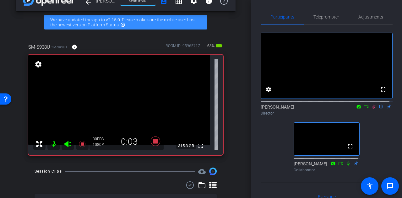
click at [234, 108] on div "arrow_back Mo [PERSON_NAME] Back to project Send invite account_box grid_on set…" at bounding box center [125, 83] width 251 height 198
click at [231, 121] on div "SM-S938U SM-S938U info ROOM ID: 95965717 68% battery_std fullscreen settings 31…" at bounding box center [126, 97] width 220 height 128
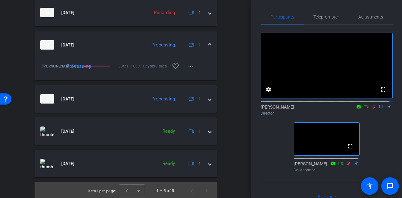
scroll to position [212, 0]
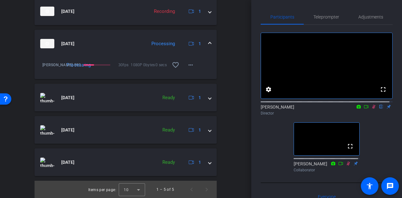
click at [239, 125] on div "arrow_back Mo [PERSON_NAME] Back to project Send invite account_box grid_on set…" at bounding box center [125, 99] width 251 height 198
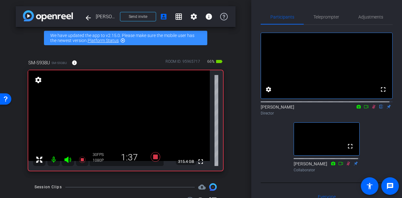
click at [237, 121] on div "arrow_back Mo [PERSON_NAME] Back to project Send invite account_box grid_on set…" at bounding box center [125, 99] width 251 height 198
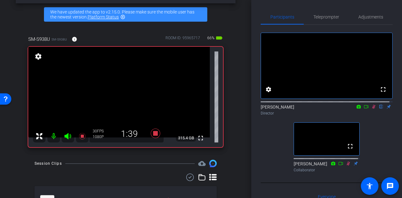
scroll to position [24, 0]
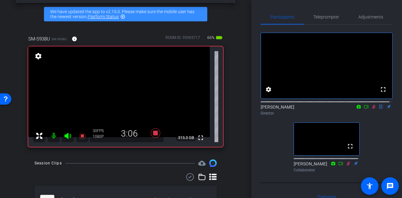
click at [19, 155] on div "arrow_back Mo [PERSON_NAME] Back to project Send invite account_box grid_on set…" at bounding box center [125, 75] width 251 height 198
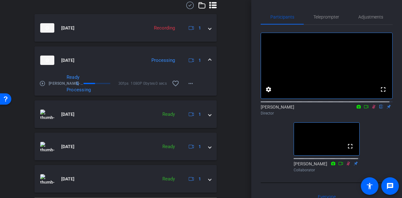
click at [126, 58] on mat-panel-title "[DATE]" at bounding box center [91, 60] width 103 height 9
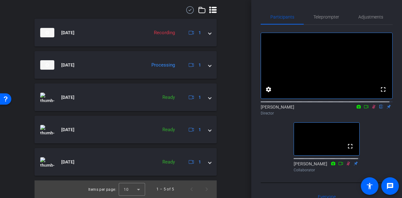
click at [233, 118] on div "arrow_back Mo [PERSON_NAME] Back to project Send invite account_box grid_on set…" at bounding box center [125, 99] width 251 height 198
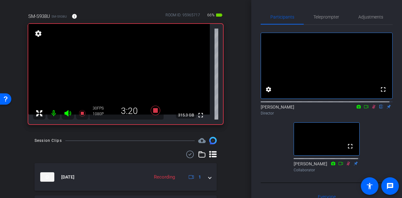
scroll to position [33, 0]
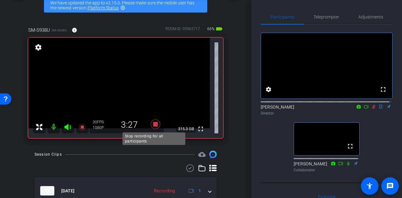
click at [156, 125] on icon at bounding box center [155, 124] width 9 height 9
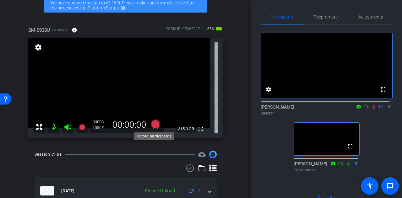
click at [156, 125] on icon at bounding box center [155, 124] width 9 height 9
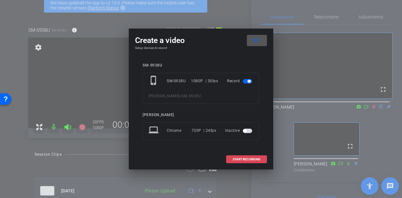
click at [241, 158] on span "START RECORDING" at bounding box center [247, 159] width 28 height 3
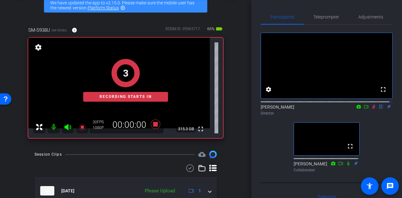
click at [236, 136] on div "arrow_back Mo [PERSON_NAME] Back to project Send invite account_box grid_on set…" at bounding box center [125, 66] width 251 height 198
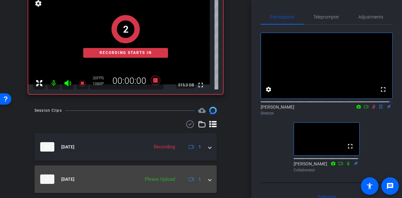
click at [169, 180] on div "Please Upload" at bounding box center [160, 179] width 36 height 7
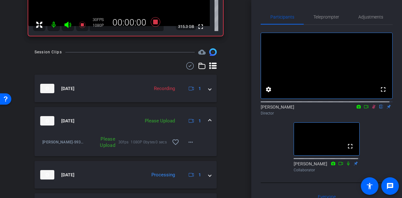
scroll to position [136, 0]
click at [192, 141] on span at bounding box center [190, 141] width 15 height 15
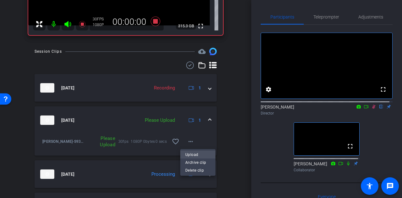
click at [195, 152] on span "Upload" at bounding box center [197, 155] width 25 height 8
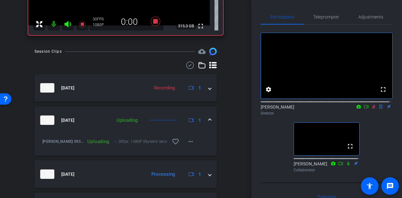
click at [233, 133] on div "arrow_back Mo [PERSON_NAME] Back to project Send invite account_box grid_on set…" at bounding box center [125, 99] width 251 height 198
click at [235, 123] on div "arrow_back Mo [PERSON_NAME] Back to project Send invite account_box grid_on set…" at bounding box center [125, 99] width 251 height 198
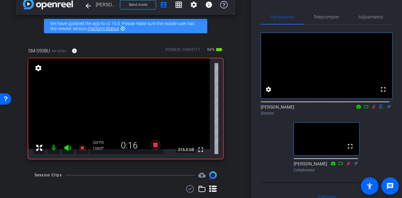
scroll to position [12, 0]
click at [232, 111] on div "arrow_back Mo [PERSON_NAME] Back to project Send invite account_box grid_on set…" at bounding box center [125, 87] width 251 height 198
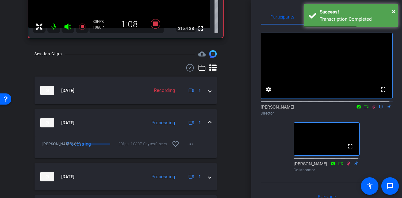
scroll to position [131, 0]
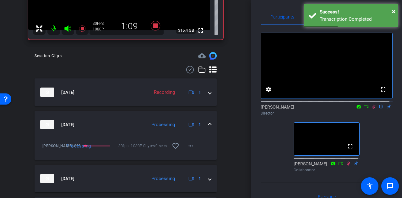
click at [138, 119] on mat-expansion-panel-header "[DATE] Processing 1" at bounding box center [126, 125] width 182 height 28
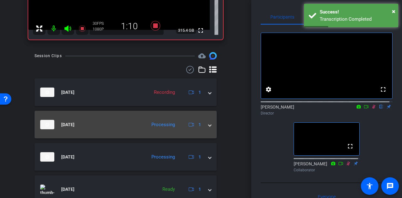
click at [128, 119] on mat-expansion-panel-header "[DATE] Processing 1" at bounding box center [126, 125] width 182 height 28
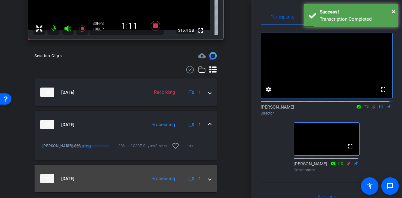
click at [128, 174] on mat-panel-title "[DATE]" at bounding box center [91, 178] width 103 height 9
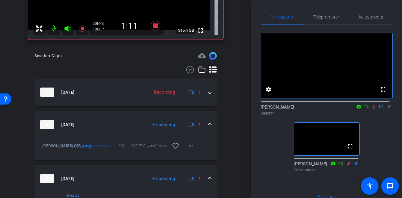
click at [118, 173] on mat-expansion-panel-header "[DATE] Processing 1" at bounding box center [126, 179] width 182 height 28
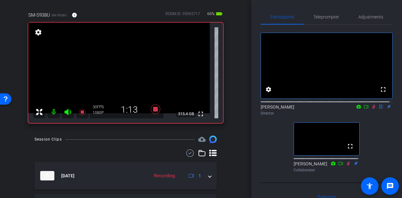
scroll to position [27, 0]
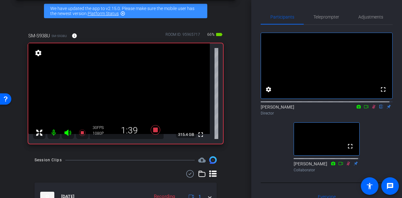
click at [232, 106] on div "arrow_back Mo [PERSON_NAME] Back to project Send invite account_box grid_on set…" at bounding box center [125, 72] width 251 height 198
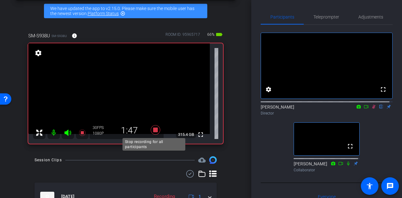
click at [155, 130] on icon at bounding box center [155, 129] width 9 height 9
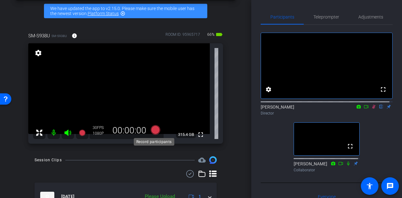
click at [154, 129] on icon at bounding box center [155, 129] width 9 height 9
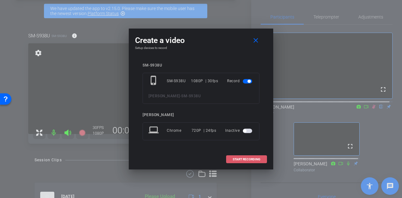
click at [244, 154] on span at bounding box center [246, 159] width 40 height 15
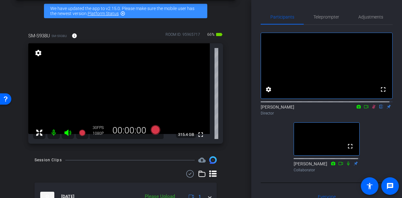
click at [232, 131] on div "arrow_back Mo [PERSON_NAME] Back to project Send invite account_box grid_on set…" at bounding box center [125, 72] width 251 height 198
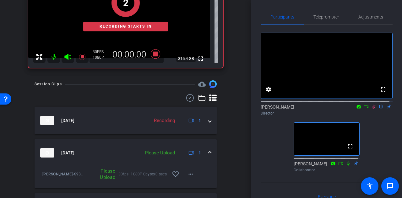
scroll to position [137, 0]
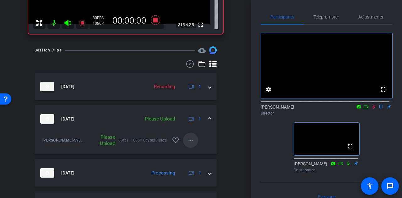
click at [187, 143] on mat-icon "more_horiz" at bounding box center [191, 141] width 8 height 8
click at [197, 154] on span "Upload" at bounding box center [197, 153] width 25 height 8
click at [222, 137] on div "Session Clips cloud_upload [DATE] Recording 1 [DATE] Uploading 1 Mo Lovett-SM-S…" at bounding box center [126, 192] width 220 height 292
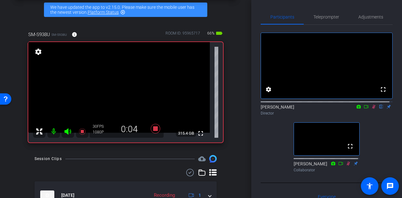
scroll to position [0, 0]
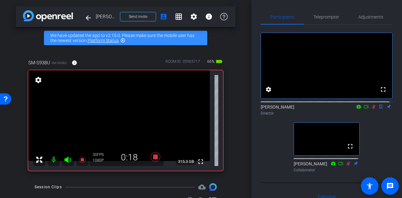
click at [233, 122] on div "arrow_back Mo [PERSON_NAME] Back to project Send invite account_box grid_on set…" at bounding box center [125, 99] width 251 height 198
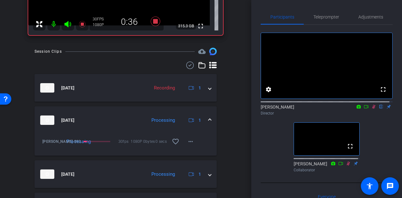
scroll to position [135, 0]
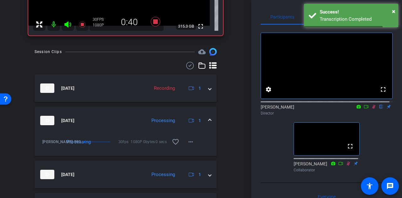
click at [238, 134] on div "arrow_back Mo [PERSON_NAME] Back to project Send invite account_box grid_on set…" at bounding box center [125, 99] width 251 height 198
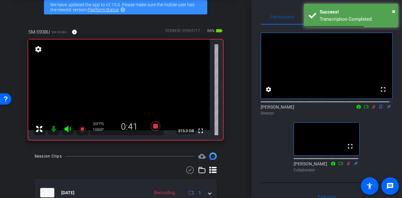
scroll to position [29, 0]
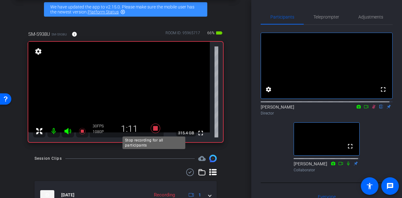
click at [154, 131] on icon at bounding box center [155, 128] width 15 height 11
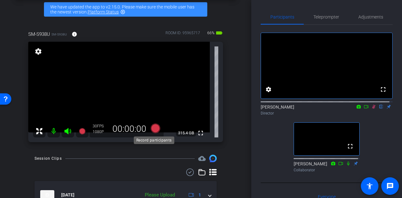
click at [154, 131] on icon at bounding box center [155, 128] width 9 height 9
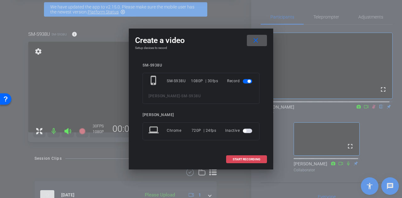
click at [237, 161] on span at bounding box center [246, 159] width 40 height 15
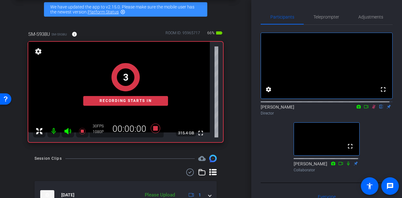
click at [238, 123] on div "arrow_back Mo [PERSON_NAME] Back to project Send invite account_box grid_on set…" at bounding box center [125, 70] width 251 height 198
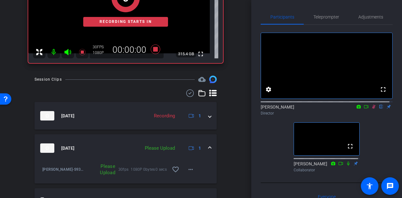
scroll to position [108, 0]
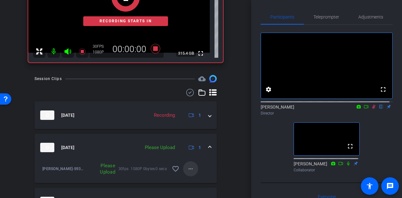
click at [183, 170] on span at bounding box center [190, 168] width 15 height 15
click at [196, 141] on span "Upload" at bounding box center [197, 140] width 25 height 8
click at [237, 137] on div "arrow_back Mo [PERSON_NAME] Back to project Send invite account_box grid_on set…" at bounding box center [125, 99] width 251 height 198
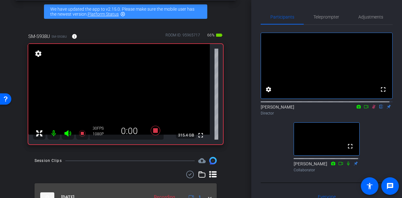
scroll to position [14, 0]
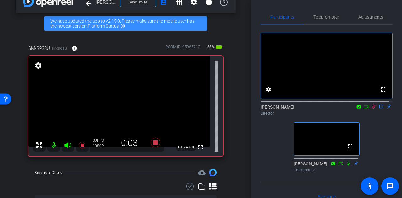
click at [234, 122] on div "arrow_back Mo [PERSON_NAME] Back to project Send invite account_box grid_on set…" at bounding box center [125, 85] width 251 height 198
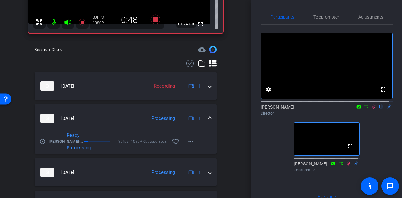
scroll to position [175, 0]
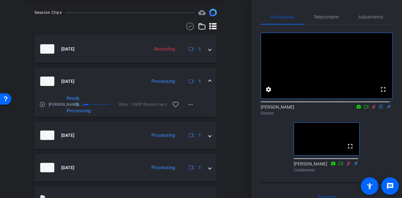
click at [120, 74] on mat-expansion-panel-header "[DATE] Processing 1" at bounding box center [126, 82] width 182 height 28
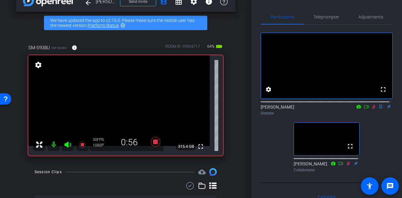
scroll to position [15, 0]
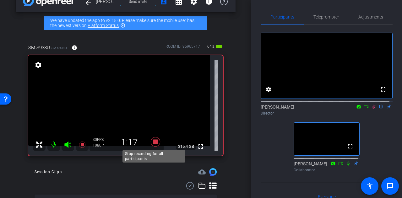
click at [154, 143] on icon at bounding box center [155, 141] width 9 height 9
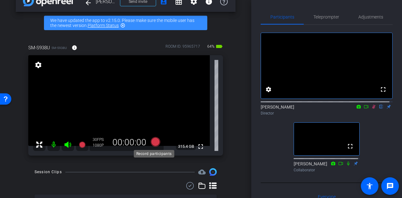
click at [154, 143] on icon at bounding box center [155, 141] width 9 height 9
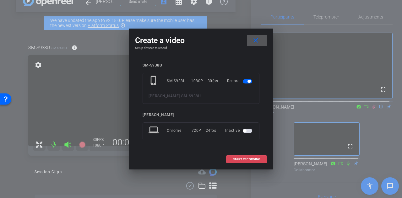
click at [246, 156] on span at bounding box center [246, 159] width 40 height 15
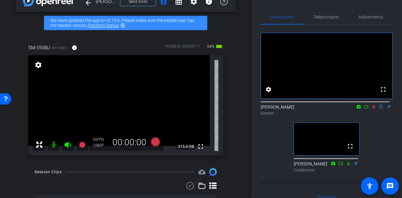
click at [231, 131] on div "SM-S938U SM-S938U info ROOM ID: 95965717 64% battery_std fullscreen settings 31…" at bounding box center [126, 98] width 220 height 128
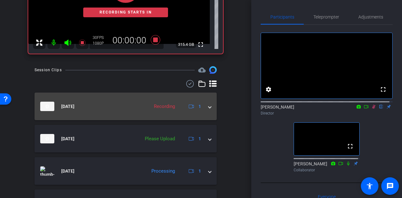
scroll to position [117, 0]
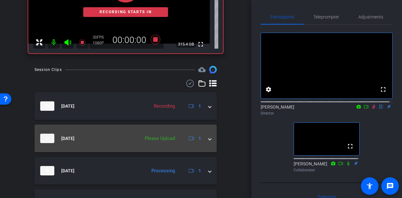
click at [168, 140] on div "Please Upload" at bounding box center [160, 138] width 36 height 7
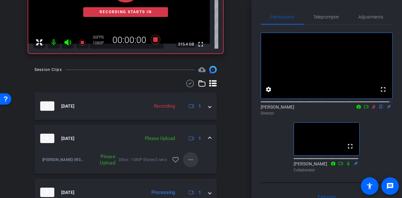
click at [189, 160] on mat-icon "more_horiz" at bounding box center [191, 160] width 8 height 8
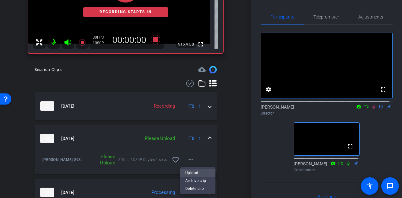
click at [196, 171] on span "Upload" at bounding box center [197, 173] width 25 height 8
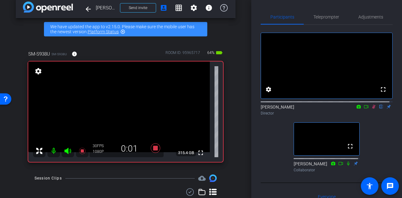
scroll to position [8, 0]
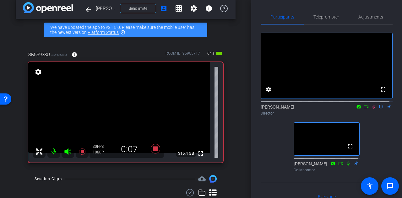
click at [236, 104] on div "arrow_back Mo [PERSON_NAME] Back to project Send invite account_box grid_on set…" at bounding box center [125, 91] width 251 height 198
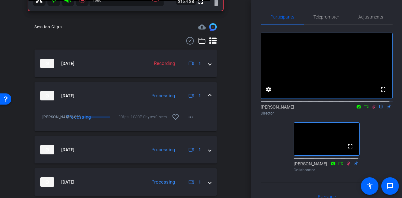
scroll to position [158, 0]
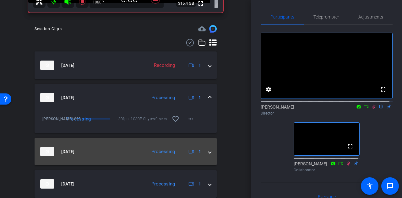
click at [140, 147] on mat-panel-title "[DATE]" at bounding box center [91, 151] width 103 height 9
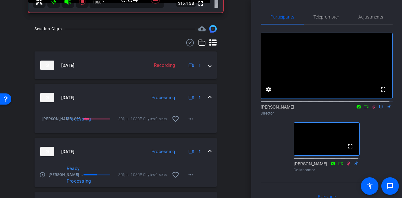
click at [115, 145] on mat-expansion-panel-header "[DATE] Processing 1" at bounding box center [126, 152] width 182 height 28
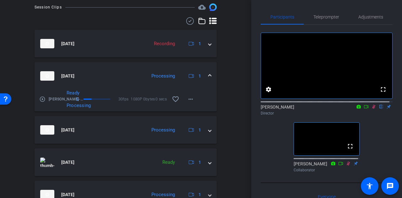
scroll to position [180, 0]
click at [126, 70] on mat-expansion-panel-header "[DATE] Processing 1" at bounding box center [126, 76] width 182 height 28
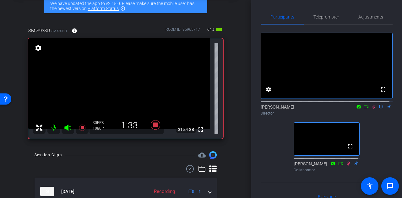
scroll to position [31, 0]
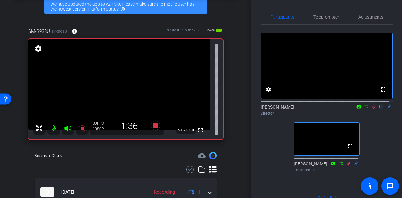
click at [236, 101] on div "arrow_back Mo [PERSON_NAME] Back to project Send invite account_box grid_on set…" at bounding box center [125, 68] width 251 height 198
click at [152, 123] on icon at bounding box center [155, 125] width 9 height 9
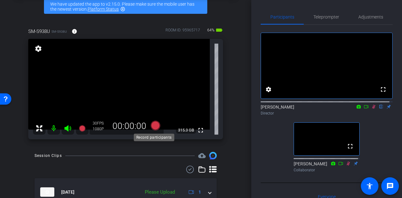
click at [154, 126] on icon at bounding box center [155, 125] width 9 height 9
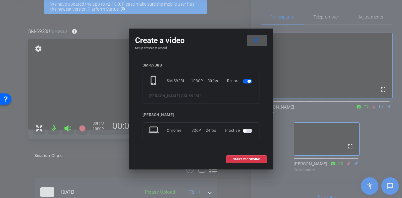
click at [256, 41] on mat-icon "close" at bounding box center [256, 41] width 8 height 8
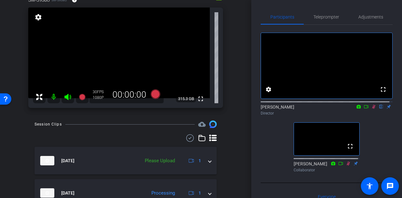
scroll to position [64, 0]
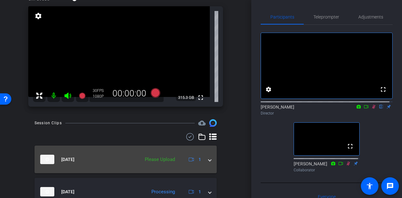
click at [166, 163] on div "Please Upload" at bounding box center [160, 159] width 36 height 7
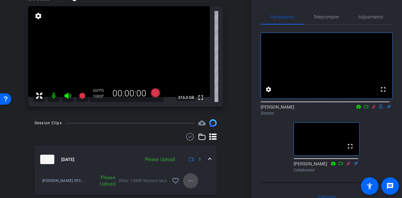
click at [187, 179] on mat-icon "more_horiz" at bounding box center [191, 181] width 8 height 8
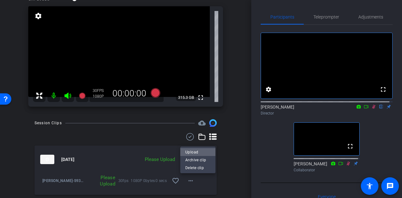
click at [192, 154] on span "Upload" at bounding box center [197, 153] width 25 height 8
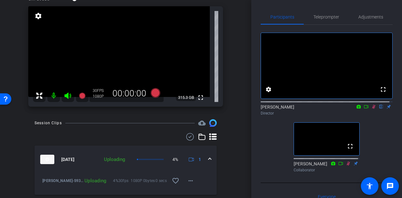
click at [371, 109] on icon at bounding box center [373, 107] width 5 height 4
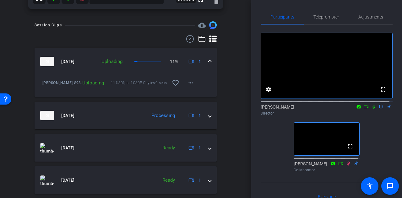
scroll to position [169, 0]
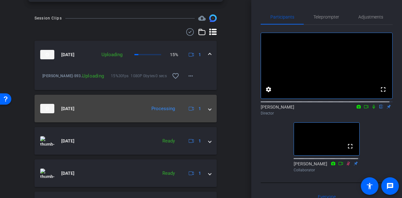
click at [143, 112] on div "[DATE] Processing 1" at bounding box center [124, 108] width 168 height 9
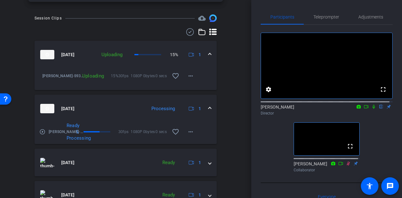
click at [124, 107] on mat-panel-title "[DATE]" at bounding box center [91, 108] width 103 height 9
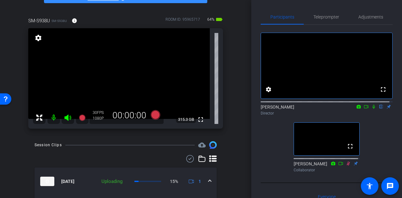
scroll to position [42, 0]
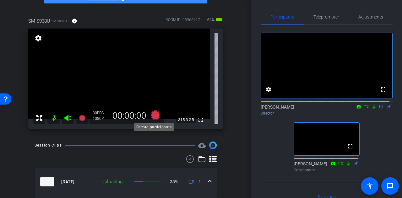
click at [150, 118] on icon at bounding box center [155, 115] width 15 height 11
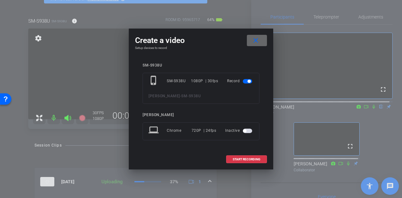
click at [257, 44] on mat-icon "close" at bounding box center [256, 41] width 8 height 8
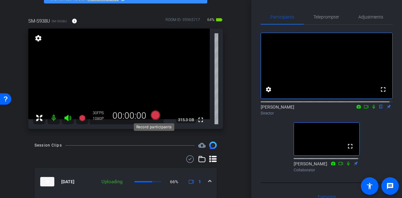
click at [155, 115] on icon at bounding box center [155, 115] width 9 height 9
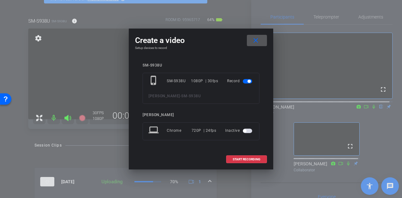
click at [257, 36] on span at bounding box center [257, 40] width 20 height 15
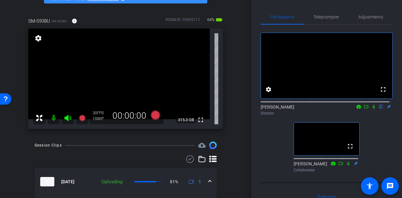
click at [153, 119] on icon at bounding box center [155, 115] width 15 height 11
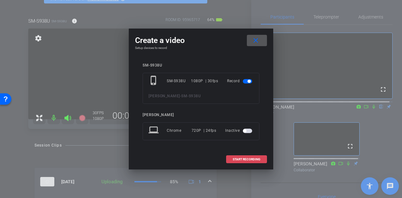
click at [239, 159] on span "START RECORDING" at bounding box center [247, 159] width 28 height 3
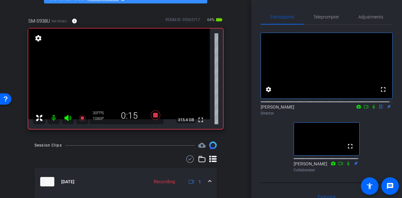
click at [371, 109] on icon at bounding box center [373, 107] width 5 height 4
click at [346, 166] on icon at bounding box center [348, 163] width 5 height 4
click at [274, 143] on div "fullscreen settings [PERSON_NAME] flip Director fullscreen [PERSON_NAME] Collab…" at bounding box center [327, 100] width 132 height 150
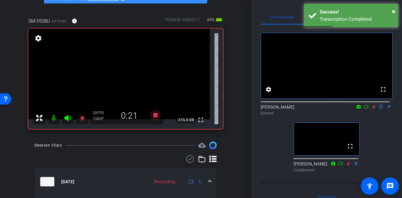
click at [230, 121] on div "SM-S938U SM-S938U info ROOM ID: 95965717 64% battery_std fullscreen settings 31…" at bounding box center [126, 71] width 220 height 128
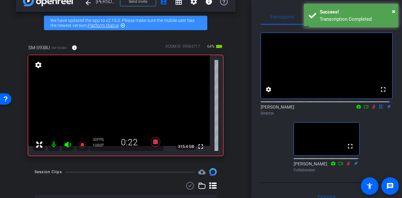
scroll to position [14, 0]
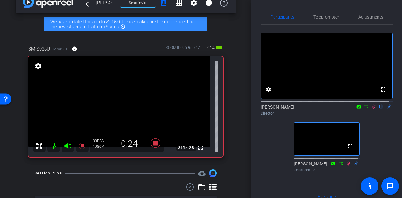
click at [234, 109] on div "arrow_back Mo [PERSON_NAME] Back to project Send invite account_box grid_on set…" at bounding box center [125, 85] width 251 height 198
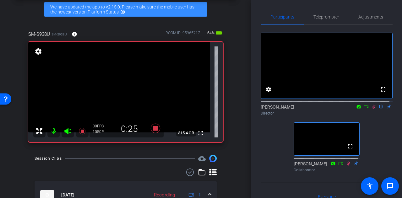
scroll to position [30, 0]
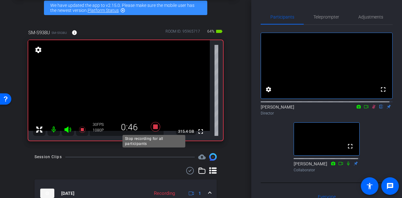
click at [153, 124] on icon at bounding box center [155, 126] width 15 height 11
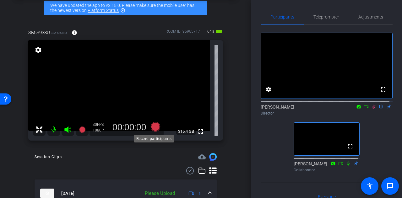
click at [153, 124] on icon at bounding box center [155, 126] width 9 height 9
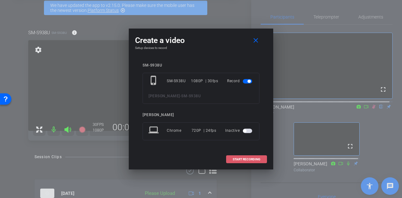
click at [244, 159] on span "START RECORDING" at bounding box center [247, 159] width 28 height 3
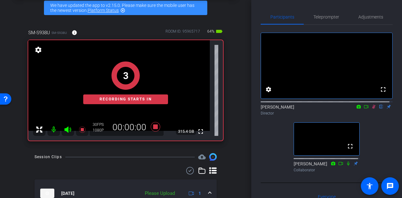
click at [232, 135] on div "SM-S938U SM-S938U info ROOM ID: 95965717 64% battery_std fullscreen settings 31…" at bounding box center [126, 83] width 220 height 128
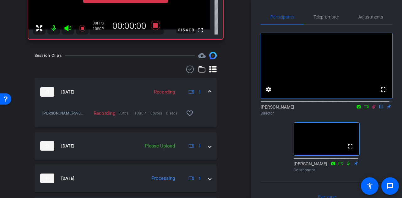
scroll to position [132, 0]
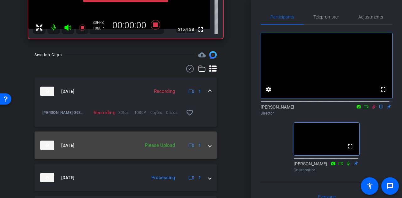
click at [166, 145] on div "Please Upload" at bounding box center [160, 145] width 36 height 7
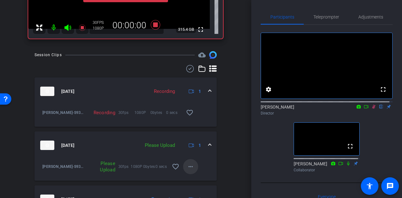
click at [187, 167] on mat-icon "more_horiz" at bounding box center [191, 167] width 8 height 8
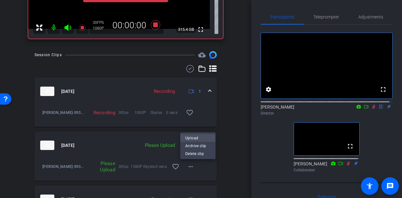
click at [197, 135] on span "Upload" at bounding box center [197, 138] width 25 height 8
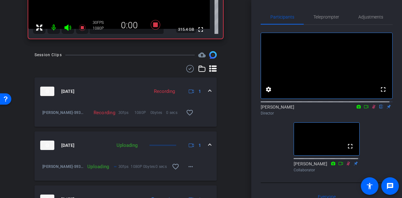
click at [238, 130] on div "arrow_back Mo [PERSON_NAME] Back to project Send invite account_box grid_on set…" at bounding box center [125, 99] width 251 height 198
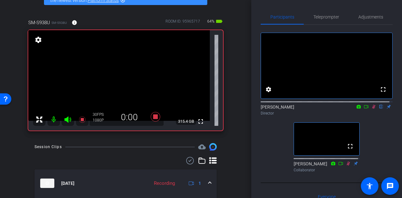
scroll to position [25, 0]
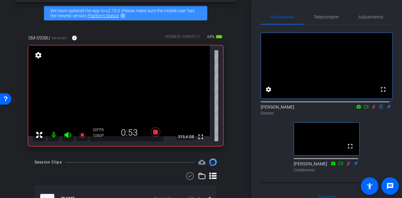
click at [236, 119] on div "arrow_back Mo [PERSON_NAME] Back to project Send invite account_box grid_on set…" at bounding box center [125, 74] width 251 height 198
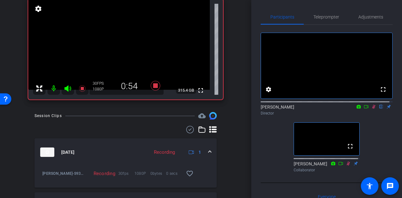
scroll to position [71, 0]
click at [236, 120] on div "arrow_back Mo [PERSON_NAME] Back to project Send invite account_box grid_on set…" at bounding box center [125, 28] width 251 height 198
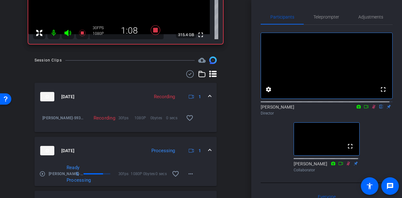
scroll to position [126, 0]
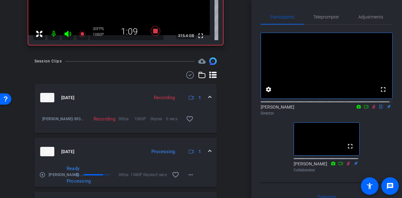
click at [127, 153] on mat-panel-title "[DATE]" at bounding box center [91, 151] width 103 height 9
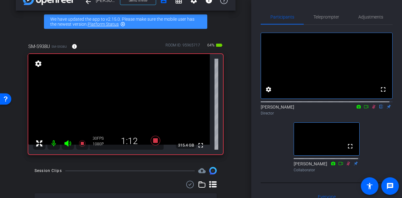
scroll to position [22, 0]
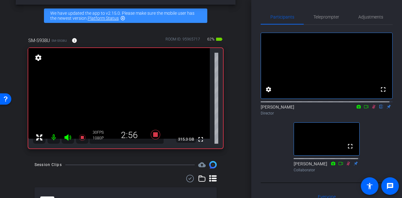
click at [231, 104] on div "SM-S938U SM-S938U info ROOM ID: 95965717 62% battery_std fullscreen settings 31…" at bounding box center [126, 91] width 220 height 128
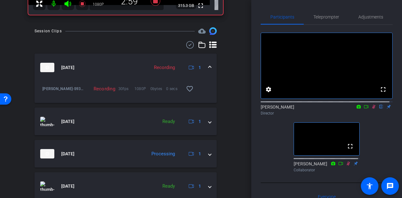
scroll to position [175, 0]
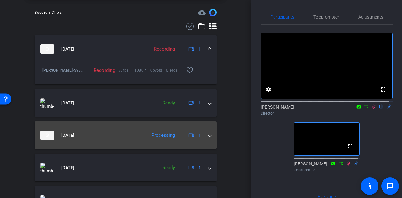
click at [129, 133] on mat-panel-title "[DATE]" at bounding box center [91, 135] width 103 height 9
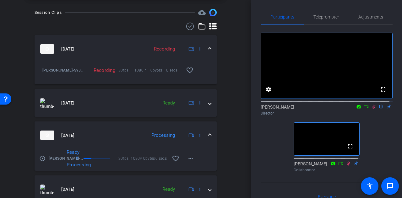
click at [109, 133] on mat-panel-title "[DATE]" at bounding box center [91, 135] width 103 height 9
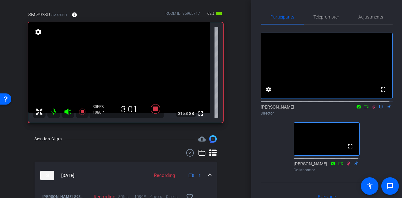
scroll to position [40, 0]
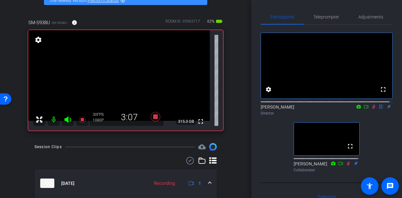
click at [230, 115] on div "SM-S938U SM-S938U info ROOM ID: 95965717 62% battery_std fullscreen settings 31…" at bounding box center [126, 73] width 220 height 128
click at [236, 117] on div "arrow_back Mo [PERSON_NAME] Back to project Send invite account_box grid_on set…" at bounding box center [125, 59] width 251 height 198
click at [156, 118] on icon at bounding box center [155, 116] width 9 height 9
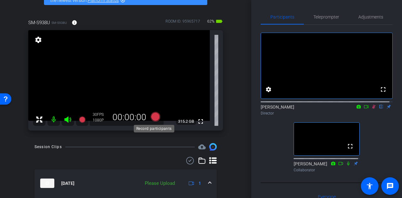
click at [156, 118] on icon at bounding box center [155, 116] width 9 height 9
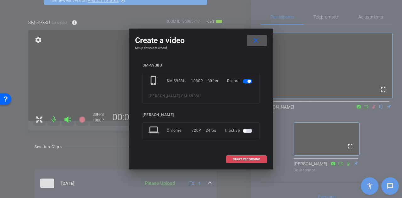
click at [254, 160] on span "START RECORDING" at bounding box center [247, 159] width 28 height 3
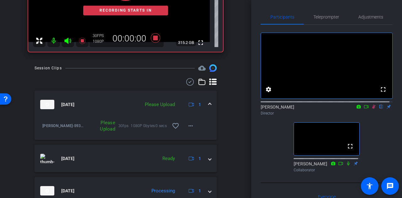
scroll to position [120, 0]
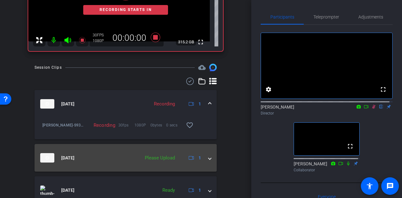
click at [165, 160] on div "Please Upload" at bounding box center [160, 157] width 36 height 7
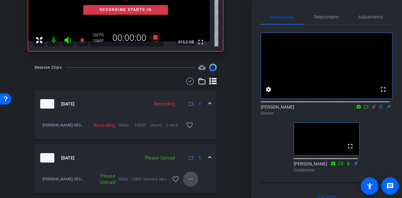
click at [187, 179] on mat-icon "more_horiz" at bounding box center [191, 180] width 8 height 8
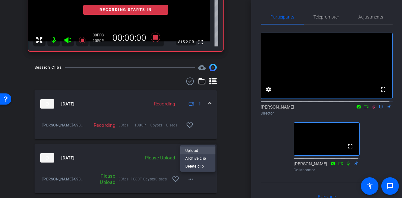
click at [189, 151] on span "Upload" at bounding box center [197, 151] width 25 height 8
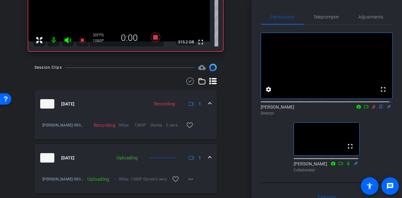
click at [234, 145] on div "arrow_back Mo [PERSON_NAME] Back to project Send invite account_box grid_on set…" at bounding box center [125, 99] width 251 height 198
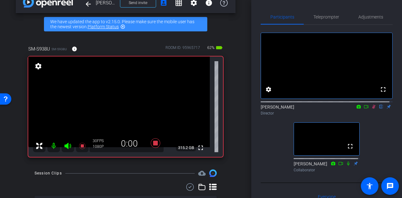
scroll to position [13, 0]
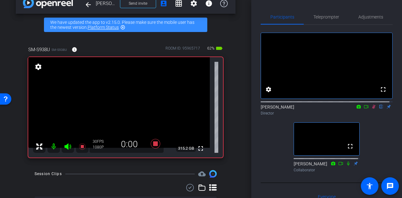
click at [238, 115] on div "arrow_back Mo [PERSON_NAME] Back to project Send invite account_box grid_on set…" at bounding box center [125, 86] width 251 height 198
click at [153, 145] on icon at bounding box center [155, 143] width 9 height 9
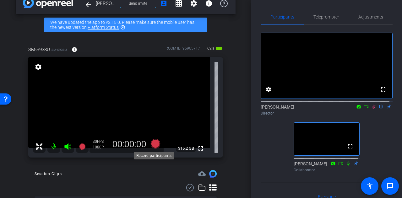
click at [153, 145] on icon at bounding box center [155, 143] width 9 height 9
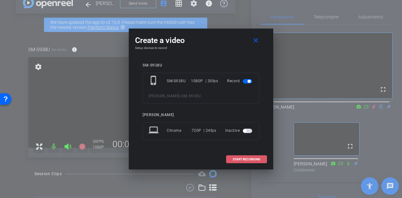
click at [244, 158] on span "START RECORDING" at bounding box center [247, 159] width 28 height 3
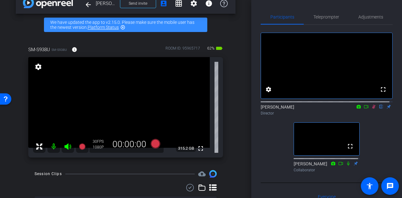
click at [236, 124] on div "arrow_back Mo [PERSON_NAME] Back to project Send invite account_box grid_on set…" at bounding box center [125, 86] width 251 height 198
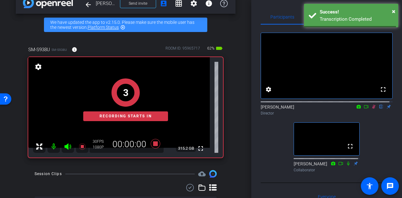
scroll to position [155, 0]
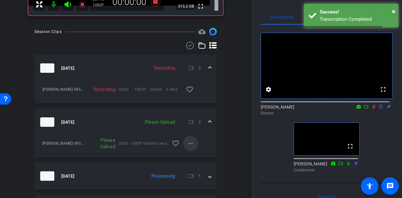
click at [183, 143] on span at bounding box center [190, 143] width 15 height 15
click at [196, 154] on span "Upload" at bounding box center [197, 157] width 25 height 8
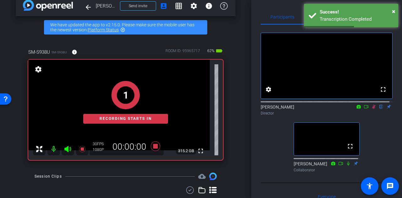
scroll to position [10, 0]
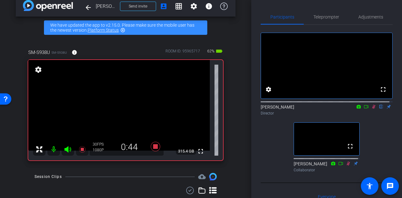
click at [273, 153] on div "fullscreen settings [PERSON_NAME] flip Director fullscreen [PERSON_NAME] Collab…" at bounding box center [327, 100] width 132 height 150
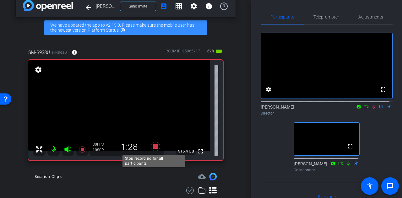
click at [156, 148] on icon at bounding box center [155, 146] width 9 height 9
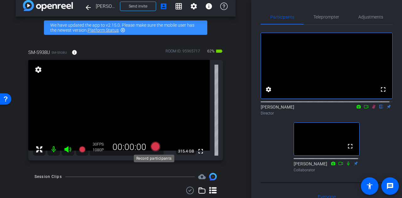
click at [149, 144] on icon at bounding box center [155, 146] width 15 height 11
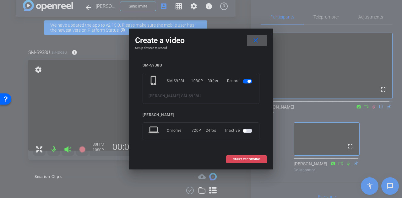
click at [236, 160] on span "START RECORDING" at bounding box center [247, 159] width 28 height 3
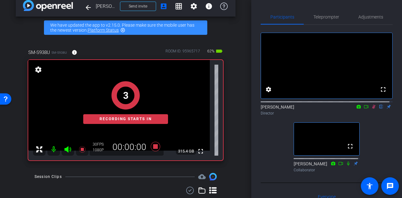
click at [237, 120] on div "arrow_back Mo [PERSON_NAME] Back to project Send invite account_box grid_on set…" at bounding box center [125, 89] width 251 height 198
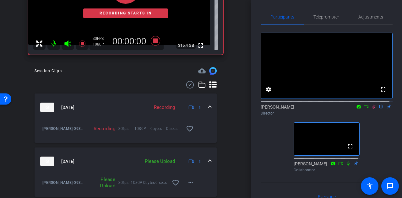
scroll to position [117, 0]
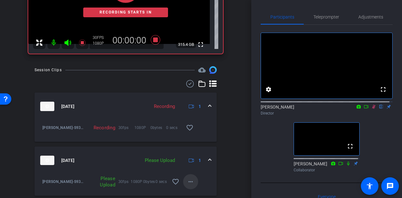
click at [193, 180] on span at bounding box center [190, 181] width 15 height 15
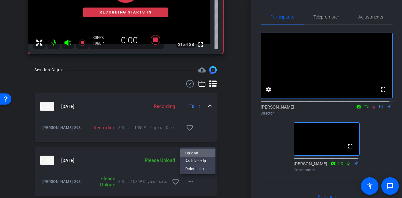
click at [193, 152] on span "Upload" at bounding box center [197, 153] width 25 height 8
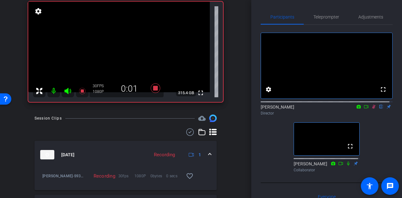
scroll to position [0, 0]
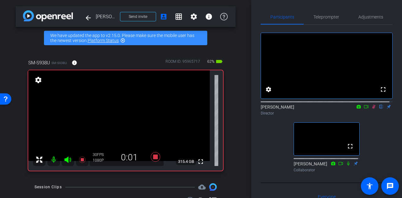
click at [231, 128] on div "SM-S938U SM-S938U info ROOM ID: 95965717 62% battery_std fullscreen settings 31…" at bounding box center [126, 113] width 220 height 128
click at [154, 157] on icon at bounding box center [155, 156] width 9 height 9
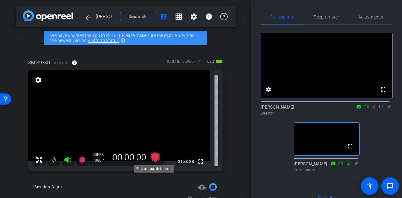
click at [154, 157] on icon at bounding box center [155, 156] width 9 height 9
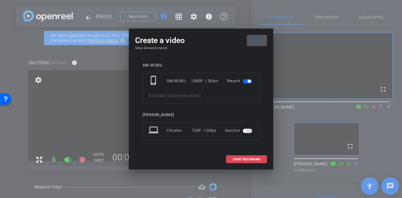
click at [242, 161] on span at bounding box center [246, 159] width 40 height 15
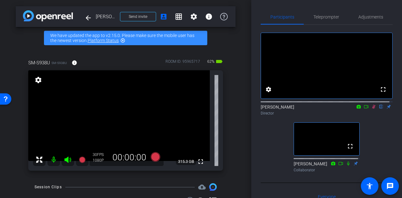
click at [232, 136] on div "SM-S938U SM-S938U info ROOM ID: 95965717 62% battery_std fullscreen settings 31…" at bounding box center [126, 113] width 220 height 128
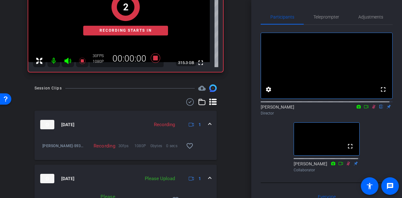
scroll to position [152, 0]
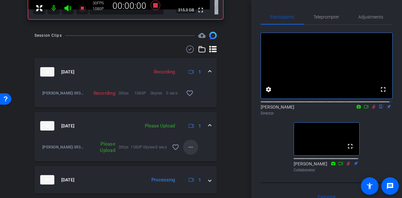
click at [190, 150] on mat-icon "more_horiz" at bounding box center [191, 147] width 8 height 8
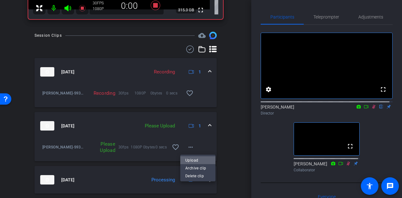
click at [200, 160] on span "Upload" at bounding box center [197, 160] width 25 height 8
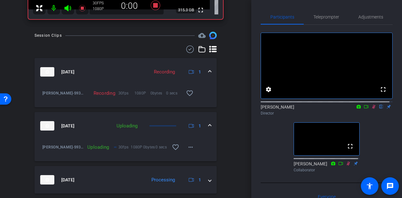
click at [233, 129] on div "arrow_back Mo [PERSON_NAME] Back to project Send invite account_box grid_on set…" at bounding box center [125, 99] width 251 height 198
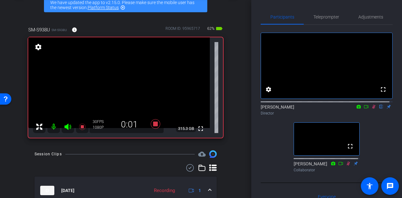
click at [233, 98] on div "arrow_back Mo [PERSON_NAME] Back to project Send invite account_box grid_on set…" at bounding box center [125, 66] width 251 height 198
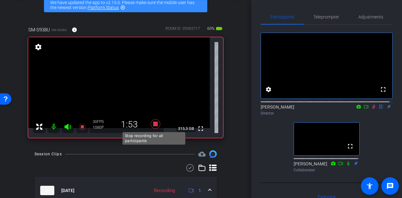
click at [154, 124] on icon at bounding box center [155, 123] width 9 height 9
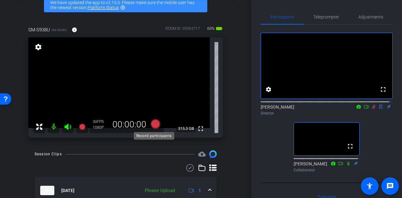
click at [154, 124] on icon at bounding box center [155, 123] width 9 height 9
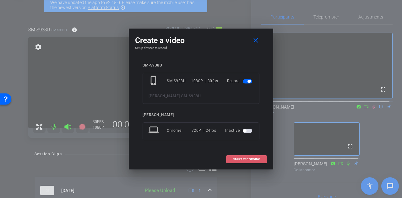
click at [243, 163] on span at bounding box center [246, 159] width 40 height 15
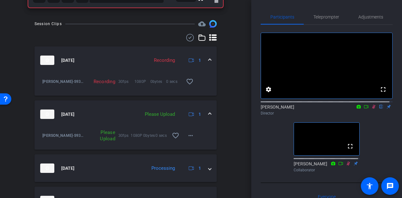
scroll to position [165, 0]
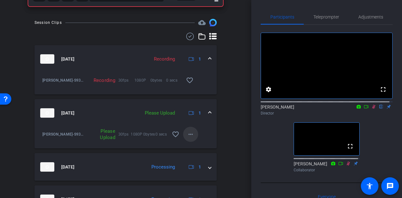
click at [187, 137] on mat-icon "more_horiz" at bounding box center [191, 135] width 8 height 8
click at [194, 145] on span "Upload" at bounding box center [197, 148] width 25 height 8
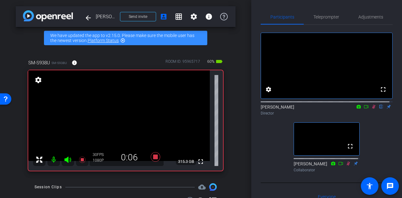
click at [228, 114] on div "SM-S938U SM-S938U info ROOM ID: 95965717 60% battery_std fullscreen settings 31…" at bounding box center [126, 113] width 220 height 128
click at [233, 137] on div "arrow_back Mo [PERSON_NAME] Back to project Send invite account_box grid_on set…" at bounding box center [125, 99] width 251 height 198
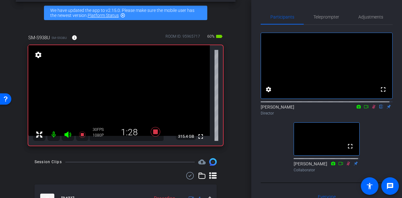
scroll to position [28, 0]
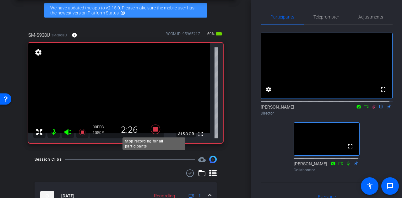
click at [155, 130] on icon at bounding box center [155, 129] width 9 height 9
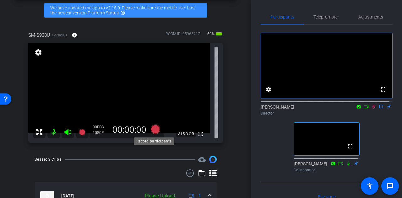
click at [153, 130] on icon at bounding box center [155, 129] width 9 height 9
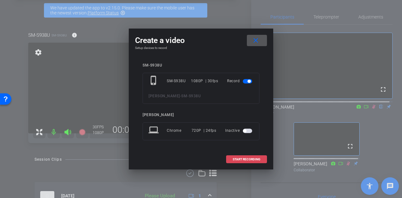
click at [243, 160] on span "START RECORDING" at bounding box center [247, 159] width 28 height 3
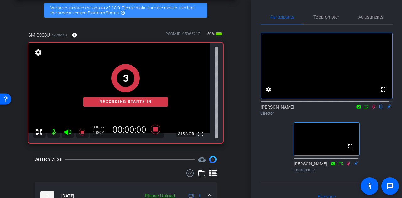
click at [236, 124] on div "arrow_back Mo [PERSON_NAME] Back to project Send invite account_box grid_on set…" at bounding box center [125, 71] width 251 height 198
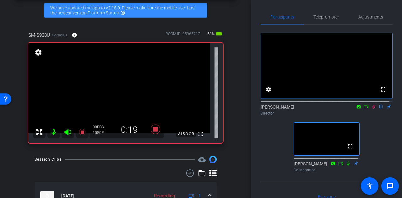
click at [372, 109] on icon at bounding box center [373, 107] width 3 height 4
click at [371, 109] on icon at bounding box center [373, 107] width 5 height 4
click at [372, 109] on icon at bounding box center [373, 107] width 3 height 4
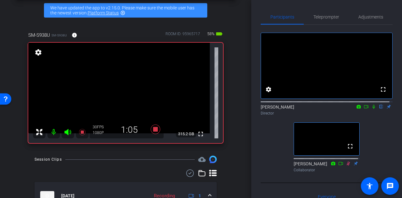
click at [371, 109] on icon at bounding box center [373, 107] width 5 height 4
click at [261, 142] on div "fullscreen settings [PERSON_NAME] flip Director fullscreen [PERSON_NAME] Collab…" at bounding box center [327, 100] width 132 height 150
click at [233, 126] on div "arrow_back Mo [PERSON_NAME] Back to project Send invite account_box grid_on set…" at bounding box center [125, 71] width 251 height 198
click at [371, 109] on icon at bounding box center [373, 107] width 5 height 4
click at [372, 109] on icon at bounding box center [373, 107] width 3 height 4
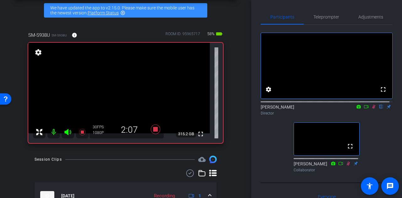
click at [372, 109] on icon at bounding box center [373, 107] width 3 height 4
click at [237, 130] on div "arrow_back Mo [PERSON_NAME] Back to project Send invite account_box grid_on set…" at bounding box center [125, 71] width 251 height 198
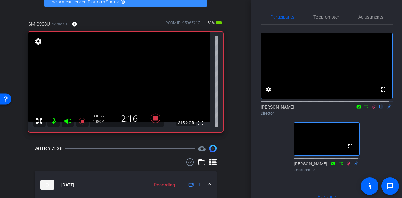
scroll to position [39, 0]
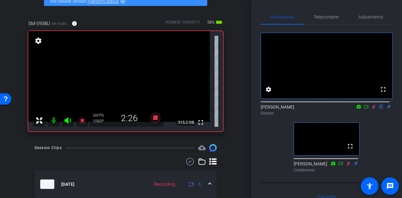
click at [230, 87] on div "SM-S938U SM-S938U info ROOM ID: 95965717 58% battery_std fullscreen settings 31…" at bounding box center [126, 74] width 220 height 128
click at [229, 91] on div "SM-S938U SM-S938U info ROOM ID: 95965717 58% battery_std fullscreen settings 31…" at bounding box center [126, 74] width 220 height 128
click at [240, 112] on div "arrow_back Mo [PERSON_NAME] Back to project Send invite account_box grid_on set…" at bounding box center [125, 60] width 251 height 198
click at [262, 134] on div "fullscreen settings [PERSON_NAME] flip Director fullscreen [PERSON_NAME] Collab…" at bounding box center [327, 100] width 132 height 150
click at [154, 118] on icon at bounding box center [155, 117] width 9 height 9
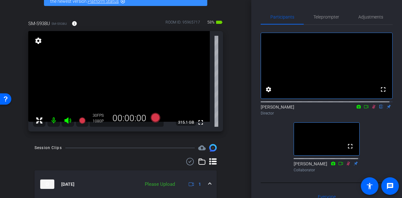
click at [372, 109] on icon at bounding box center [373, 107] width 3 height 4
click at [154, 121] on icon at bounding box center [155, 117] width 9 height 9
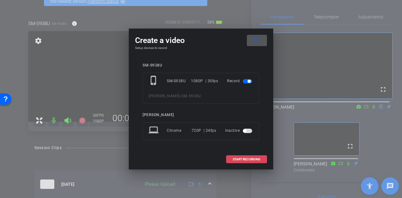
click at [234, 156] on span at bounding box center [246, 159] width 40 height 15
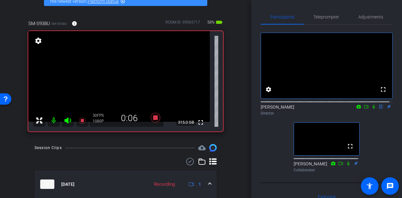
click at [231, 101] on div "SM-S938U SM-S938U info ROOM ID: 95965717 58% battery_std fullscreen settings 31…" at bounding box center [126, 74] width 220 height 128
click at [371, 109] on icon at bounding box center [373, 107] width 5 height 4
click at [346, 166] on icon at bounding box center [348, 163] width 5 height 4
click at [261, 145] on div "fullscreen settings [PERSON_NAME] flip Director fullscreen [PERSON_NAME] Collab…" at bounding box center [327, 100] width 132 height 150
click at [371, 109] on icon at bounding box center [373, 107] width 5 height 4
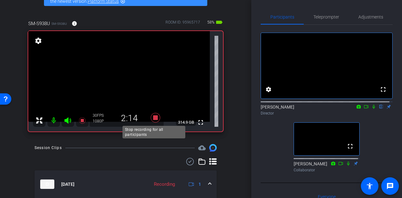
click at [155, 118] on icon at bounding box center [155, 117] width 9 height 9
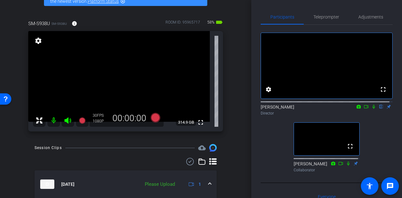
click at [229, 123] on div "SM-S938U SM-S938U info ROOM ID: 95965717 58% battery_std fullscreen settings 31…" at bounding box center [126, 74] width 220 height 128
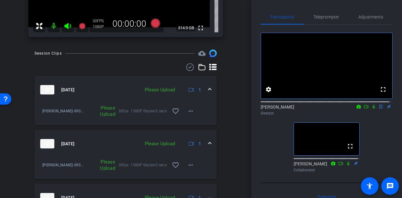
scroll to position [136, 0]
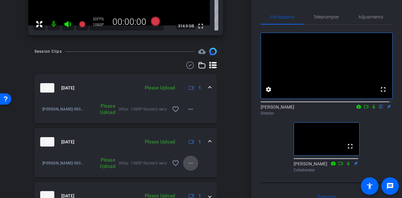
click at [187, 164] on mat-icon "more_horiz" at bounding box center [191, 164] width 8 height 8
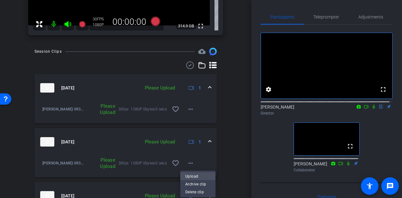
click at [204, 176] on span "Upload" at bounding box center [197, 177] width 25 height 8
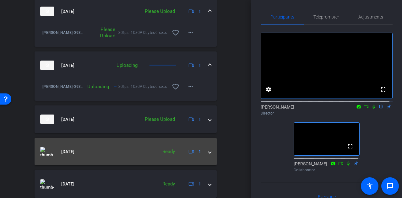
scroll to position [213, 0]
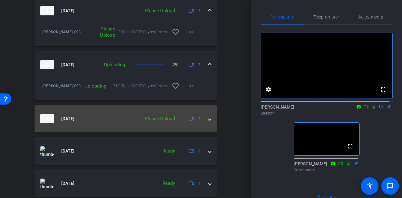
click at [171, 118] on div "Please Upload" at bounding box center [160, 118] width 36 height 7
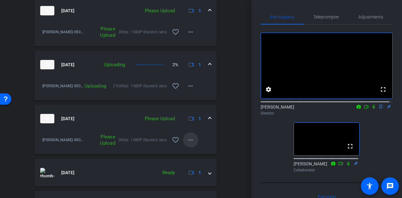
click at [189, 140] on mat-icon "more_horiz" at bounding box center [191, 140] width 8 height 8
click at [197, 147] on div at bounding box center [201, 99] width 402 height 198
click at [187, 140] on mat-icon "more_horiz" at bounding box center [191, 140] width 8 height 8
click at [192, 149] on span "Upload" at bounding box center [197, 153] width 25 height 8
click at [220, 117] on div "Session Clips cloud_upload [DATE] Please Upload 1 Mo Lovett-SM-S938U-2025-08-13…" at bounding box center [126, 186] width 220 height 432
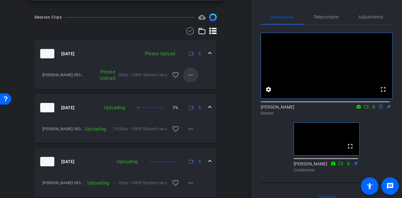
scroll to position [170, 0]
click at [188, 77] on mat-icon "more_horiz" at bounding box center [191, 76] width 8 height 8
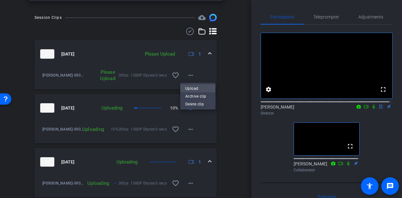
click at [195, 86] on span "Upload" at bounding box center [197, 89] width 25 height 8
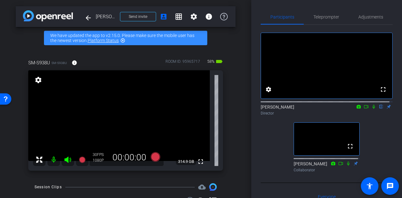
click at [228, 100] on div "SM-S938U SM-S938U info ROOM ID: 95965717 58% battery_std fullscreen settings 31…" at bounding box center [126, 113] width 220 height 128
click at [230, 110] on div "SM-S938U SM-S938U info ROOM ID: 95965717 56% battery_std fullscreen settings 31…" at bounding box center [126, 113] width 220 height 128
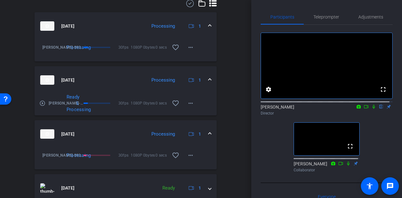
scroll to position [198, 0]
click at [127, 80] on mat-panel-title "[DATE]" at bounding box center [91, 79] width 103 height 9
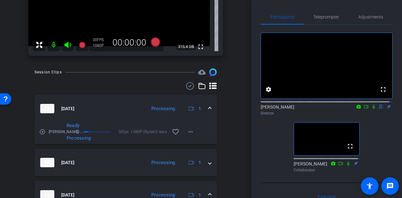
scroll to position [153, 0]
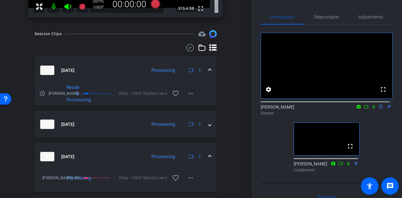
click at [125, 70] on mat-panel-title "[DATE]" at bounding box center [91, 70] width 103 height 9
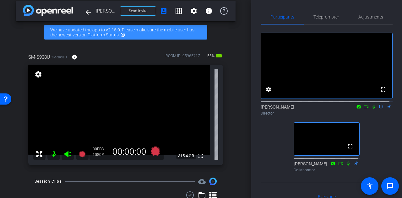
scroll to position [3, 0]
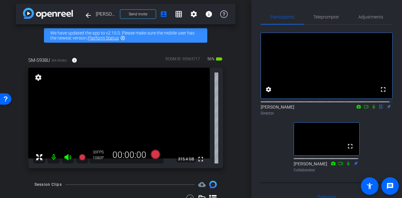
click at [234, 134] on div "arrow_back Mo [PERSON_NAME] Back to project Send invite account_box grid_on set…" at bounding box center [125, 96] width 251 height 198
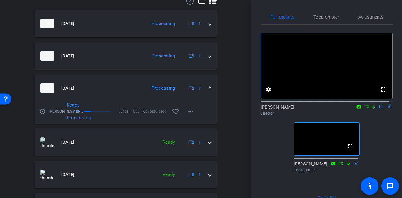
scroll to position [202, 0]
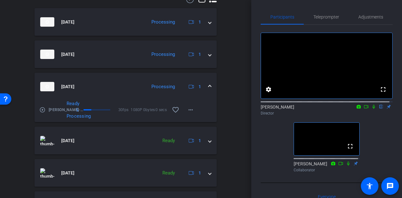
click at [107, 82] on mat-panel-title "[DATE]" at bounding box center [91, 86] width 103 height 9
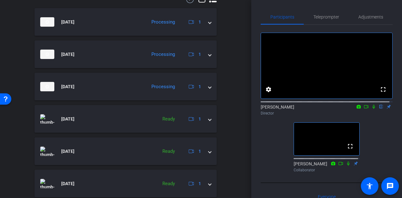
click at [236, 105] on div "arrow_back Mo [PERSON_NAME] Back to project Send invite account_box grid_on set…" at bounding box center [125, 99] width 251 height 198
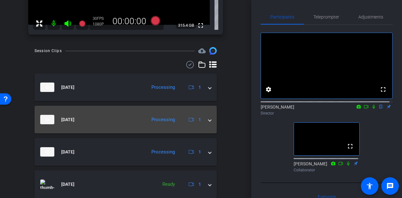
scroll to position [139, 0]
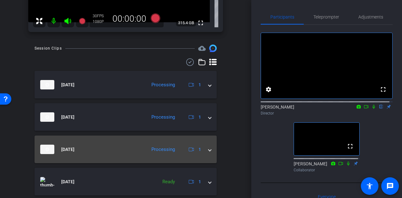
click at [128, 144] on mat-expansion-panel-header "[DATE] Processing 1" at bounding box center [126, 150] width 182 height 28
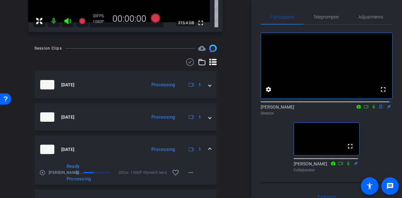
click at [101, 149] on mat-panel-title "[DATE]" at bounding box center [91, 149] width 103 height 9
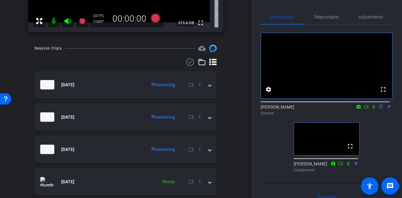
click at [233, 139] on div "arrow_back Mo [PERSON_NAME] Back to project Send invite account_box grid_on set…" at bounding box center [125, 99] width 251 height 198
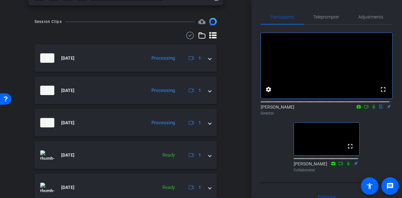
scroll to position [170, 0]
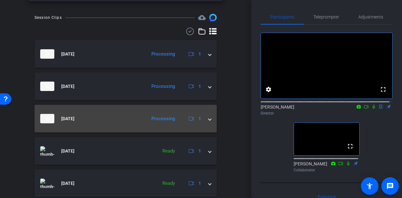
click at [128, 106] on mat-expansion-panel-header "[DATE] Processing 1" at bounding box center [126, 119] width 182 height 28
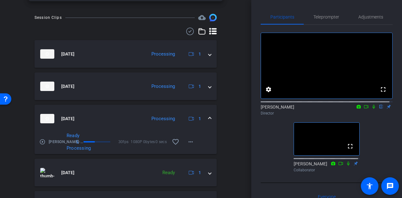
click at [118, 107] on mat-expansion-panel-header "[DATE] Processing 1" at bounding box center [126, 119] width 182 height 28
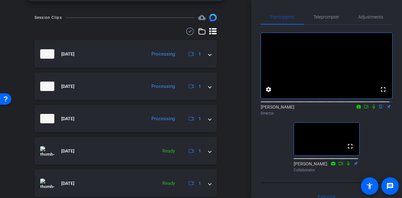
click at [236, 115] on div "arrow_back Mo [PERSON_NAME] Back to project Send invite account_box grid_on set…" at bounding box center [125, 99] width 251 height 198
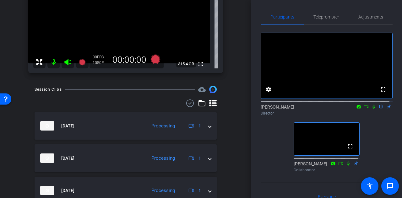
scroll to position [117, 0]
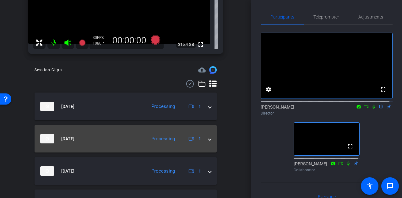
click at [138, 140] on mat-panel-title "[DATE]" at bounding box center [91, 138] width 103 height 9
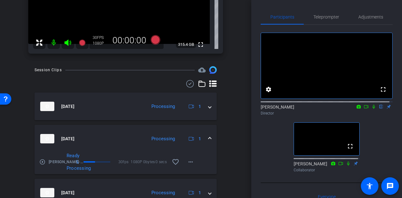
click at [113, 129] on mat-expansion-panel-header "[DATE] Processing 1" at bounding box center [126, 139] width 182 height 28
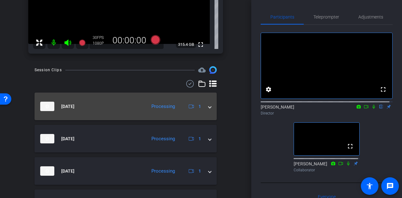
click at [117, 99] on mat-expansion-panel-header "[DATE] Processing 1" at bounding box center [126, 107] width 182 height 28
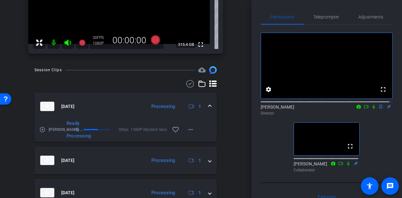
click at [104, 99] on mat-expansion-panel-header "[DATE] Processing 1" at bounding box center [126, 107] width 182 height 28
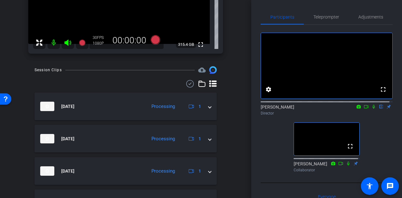
click at [236, 127] on div "arrow_back Mo [PERSON_NAME] Back to project Send invite account_box grid_on set…" at bounding box center [125, 99] width 251 height 198
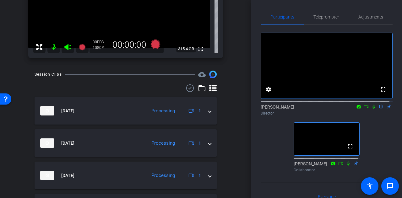
scroll to position [171, 0]
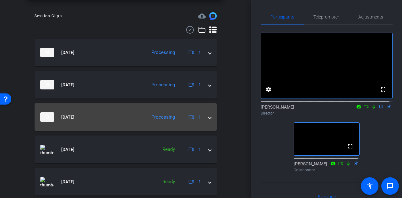
click at [148, 117] on div "Processing" at bounding box center [163, 117] width 30 height 7
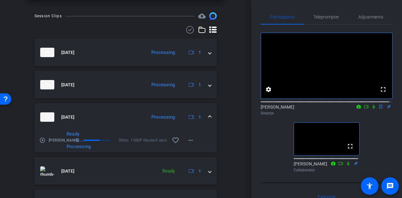
click at [104, 113] on mat-panel-title "[DATE]" at bounding box center [91, 116] width 103 height 9
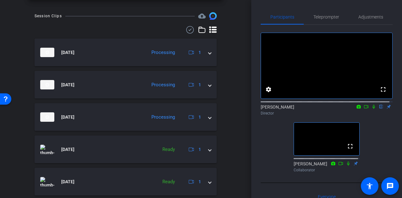
click at [228, 133] on div "Session Clips cloud_upload [DATE] Processing 1 play_circle_outline Mo Lovett-SM…" at bounding box center [126, 195] width 220 height 367
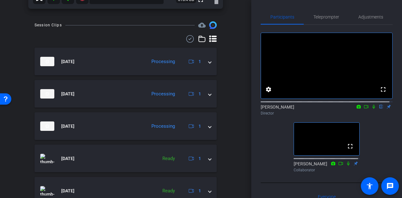
scroll to position [163, 0]
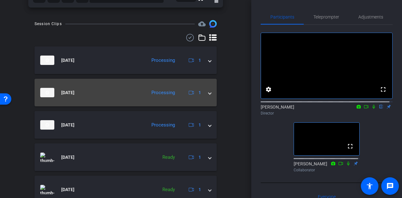
click at [148, 92] on div "Processing" at bounding box center [163, 92] width 30 height 7
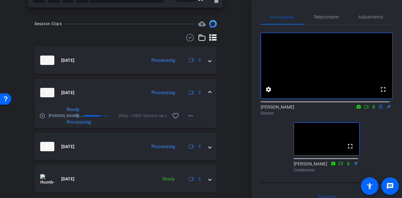
click at [148, 88] on mat-panel-description "Processing 1" at bounding box center [175, 92] width 55 height 9
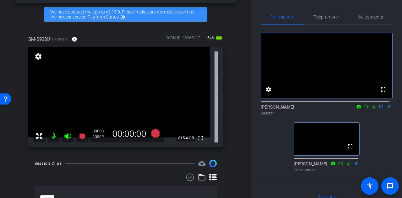
scroll to position [22, 0]
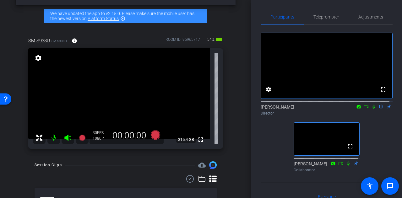
click at [234, 102] on div "arrow_back Mo [PERSON_NAME] Back to project Send invite account_box grid_on set…" at bounding box center [125, 77] width 251 height 198
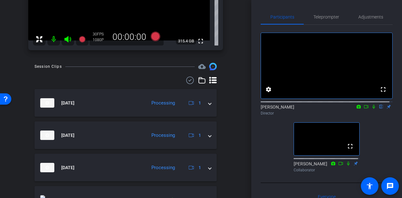
scroll to position [143, 0]
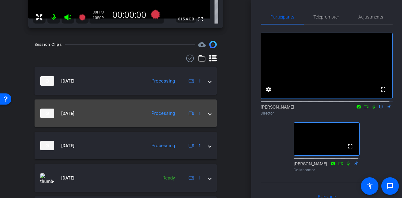
click at [141, 106] on mat-expansion-panel-header "[DATE] Processing 1" at bounding box center [126, 114] width 182 height 28
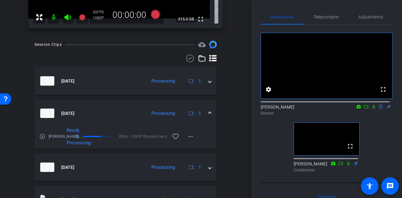
click at [121, 110] on mat-panel-title "[DATE]" at bounding box center [91, 113] width 103 height 9
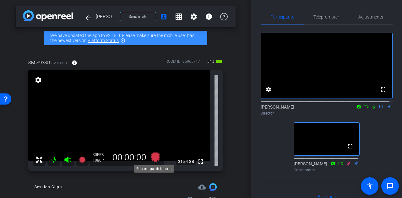
click at [155, 160] on icon at bounding box center [155, 156] width 9 height 9
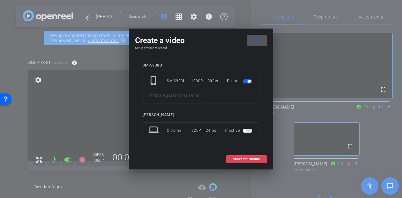
click at [245, 162] on span at bounding box center [246, 159] width 40 height 15
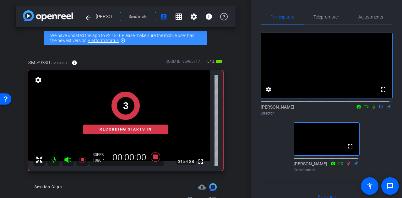
click at [264, 147] on div "fullscreen settings [PERSON_NAME] flip Director fullscreen [PERSON_NAME] Collab…" at bounding box center [327, 100] width 132 height 150
click at [371, 109] on icon at bounding box center [373, 107] width 5 height 4
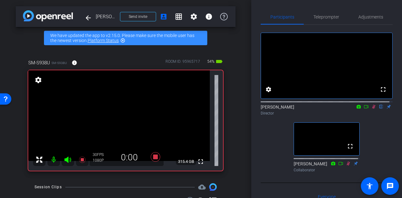
click at [231, 121] on div "SM-S938U SM-S938U info ROOM ID: 95965717 54% battery_std fullscreen settings 31…" at bounding box center [126, 113] width 220 height 128
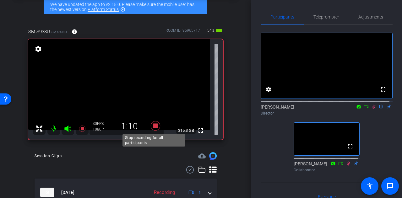
click at [154, 126] on icon at bounding box center [155, 125] width 9 height 9
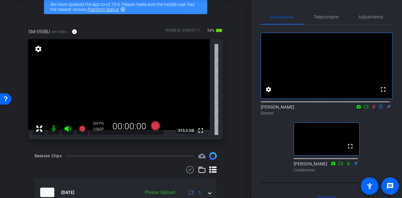
click at [371, 109] on icon at bounding box center [373, 107] width 5 height 4
click at [225, 134] on div "SM-S938U SM-S938U info ROOM ID: 95965717 54% battery_std fullscreen settings 31…" at bounding box center [126, 82] width 220 height 128
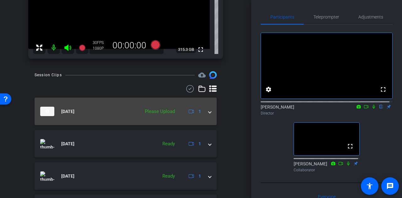
click at [164, 104] on mat-expansion-panel-header "[DATE] Please Upload 1" at bounding box center [126, 112] width 182 height 28
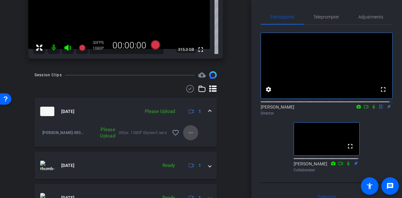
click at [191, 133] on mat-icon "more_horiz" at bounding box center [191, 133] width 8 height 8
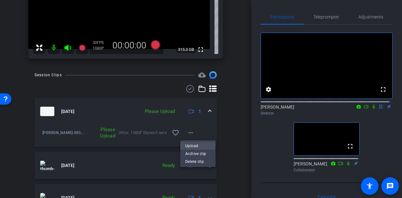
click at [197, 143] on span "Upload" at bounding box center [197, 146] width 25 height 8
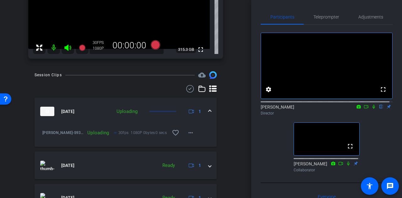
click at [241, 127] on div "arrow_back Mo [PERSON_NAME] Back to project Send invite account_box grid_on set…" at bounding box center [125, 99] width 251 height 198
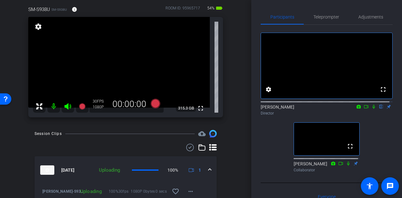
scroll to position [56, 0]
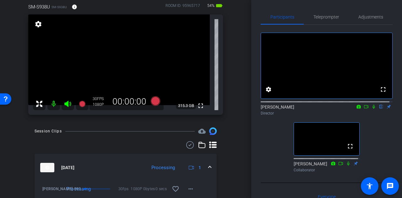
click at [241, 108] on div "arrow_back Mo [PERSON_NAME] Back to project Send invite account_box grid_on set…" at bounding box center [125, 43] width 251 height 198
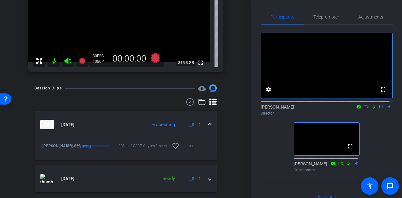
scroll to position [101, 0]
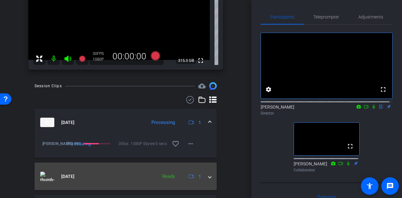
click at [131, 167] on mat-expansion-panel-header "[DATE] Ready 1" at bounding box center [126, 177] width 182 height 28
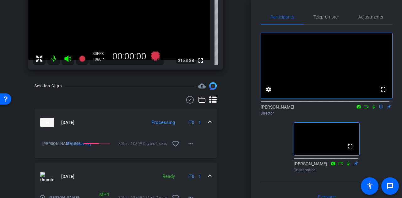
click at [131, 167] on mat-expansion-panel-header "[DATE] Ready 1" at bounding box center [126, 177] width 182 height 28
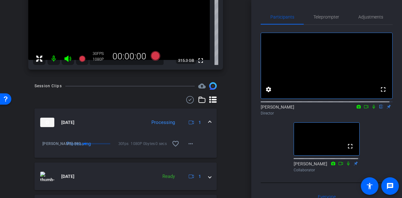
click at [254, 137] on div "Participants Teleprompter Adjustments fullscreen settings [PERSON_NAME] flip Di…" at bounding box center [326, 99] width 151 height 198
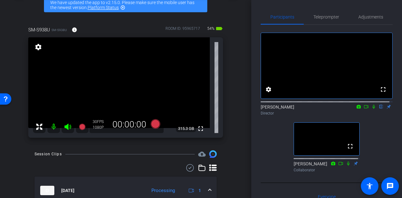
scroll to position [33, 0]
click at [252, 142] on div "Participants Teleprompter Adjustments fullscreen settings [PERSON_NAME] flip Di…" at bounding box center [326, 99] width 151 height 198
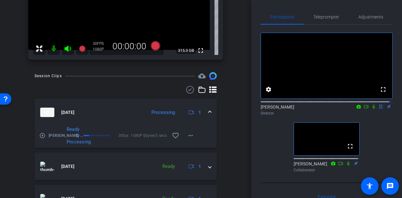
click at [119, 111] on mat-panel-title "[DATE]" at bounding box center [91, 112] width 103 height 9
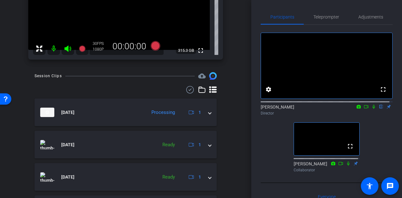
click at [238, 131] on div "arrow_back Mo [PERSON_NAME] Back to project Send invite account_box grid_on set…" at bounding box center [125, 99] width 251 height 198
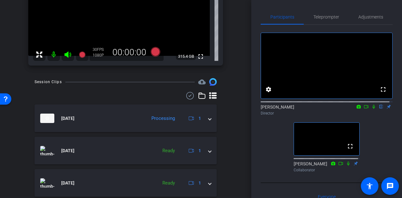
scroll to position [106, 0]
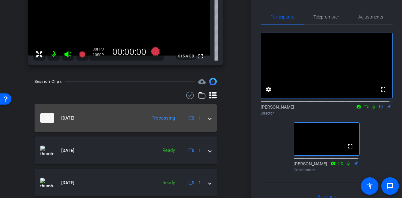
click at [119, 115] on mat-panel-title "[DATE]" at bounding box center [91, 117] width 103 height 9
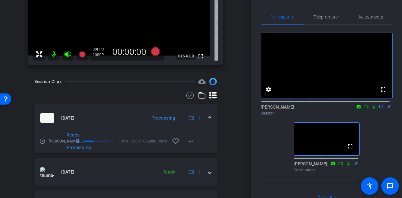
click at [100, 113] on mat-expansion-panel-header "[DATE] Processing 1" at bounding box center [126, 118] width 182 height 28
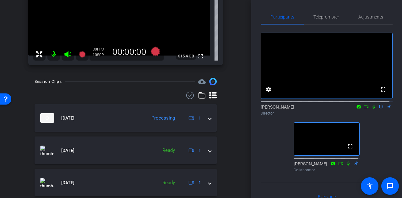
click at [236, 126] on div "arrow_back Mo [PERSON_NAME] Back to project Send invite account_box grid_on set…" at bounding box center [125, 99] width 251 height 198
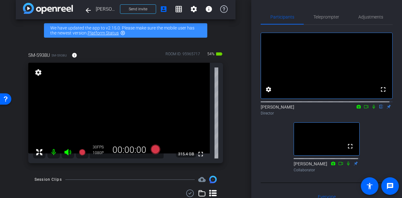
scroll to position [7, 0]
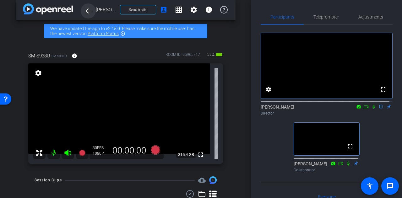
click at [89, 12] on mat-icon "arrow_back" at bounding box center [88, 11] width 8 height 8
